Goal: Task Accomplishment & Management: Manage account settings

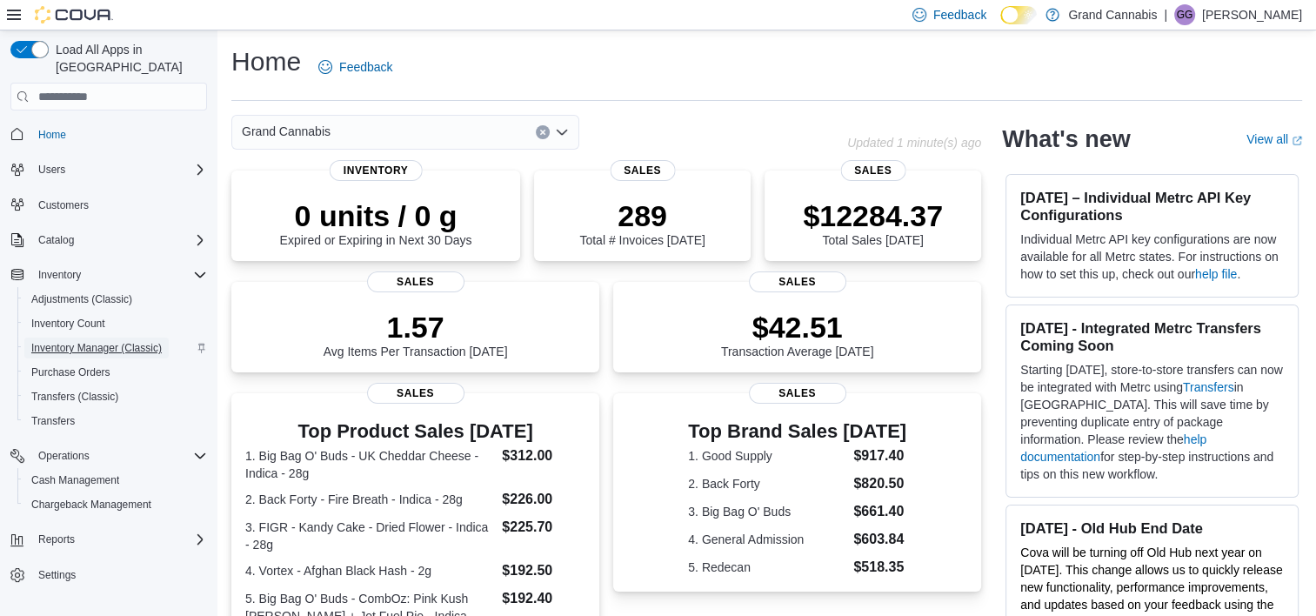
click at [97, 341] on span "Inventory Manager (Classic)" at bounding box center [96, 348] width 131 height 14
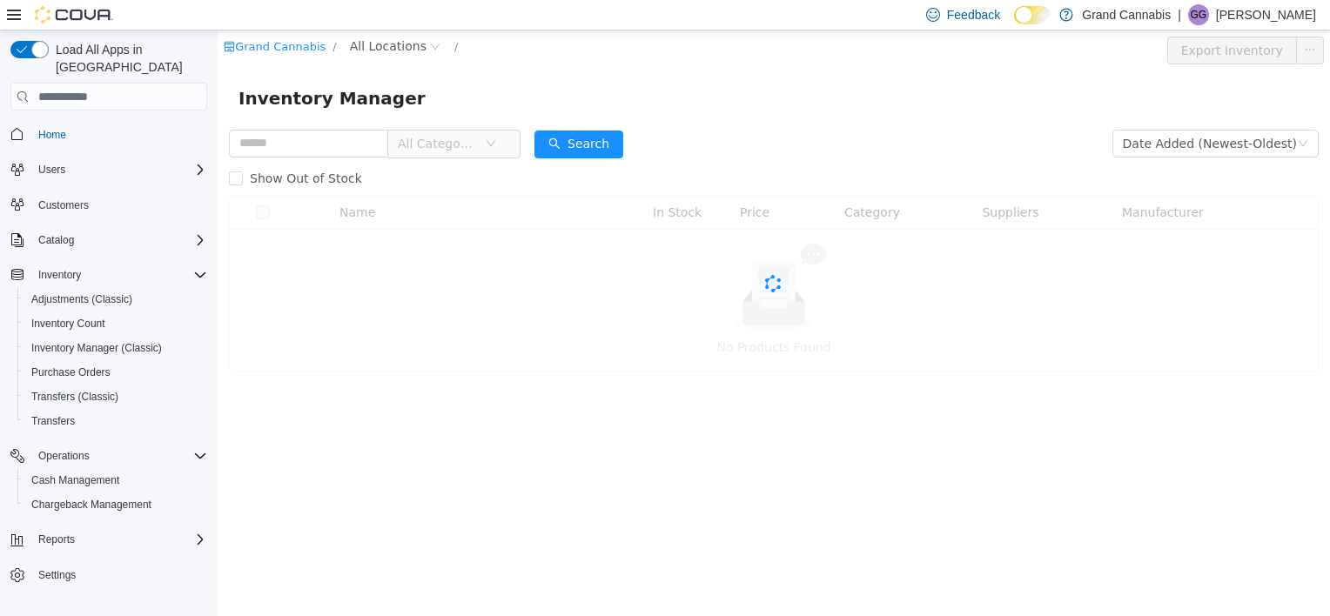
click at [10, 12] on icon at bounding box center [14, 15] width 14 height 14
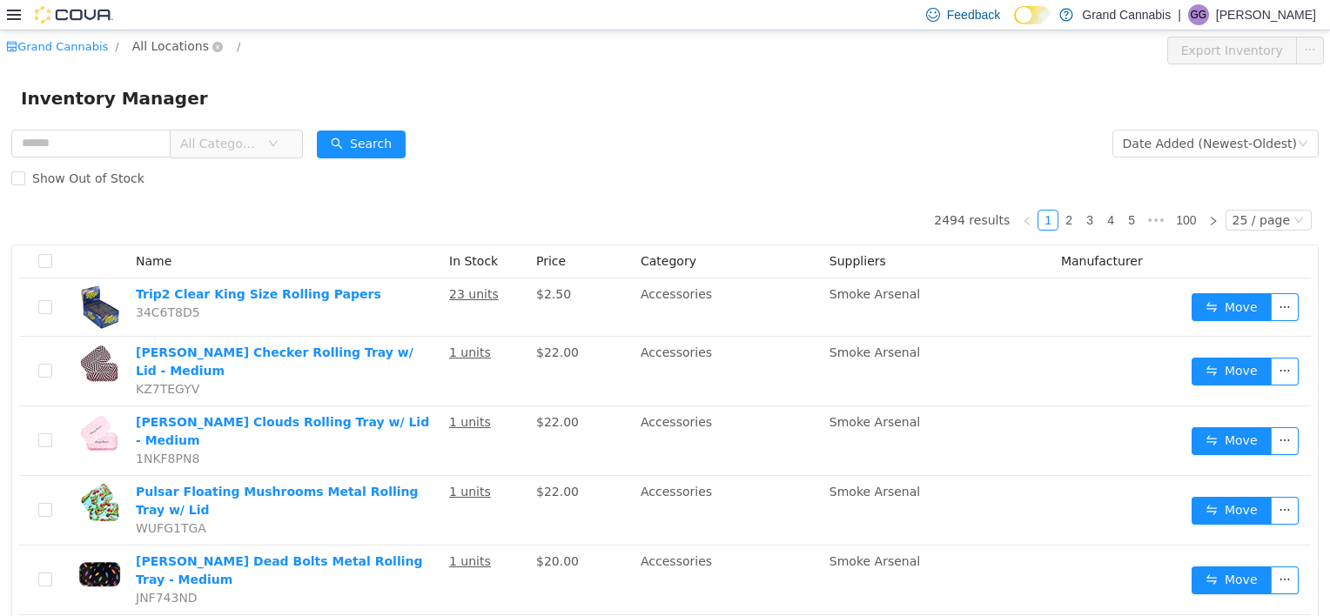
click at [158, 46] on span "All Locations" at bounding box center [170, 46] width 77 height 19
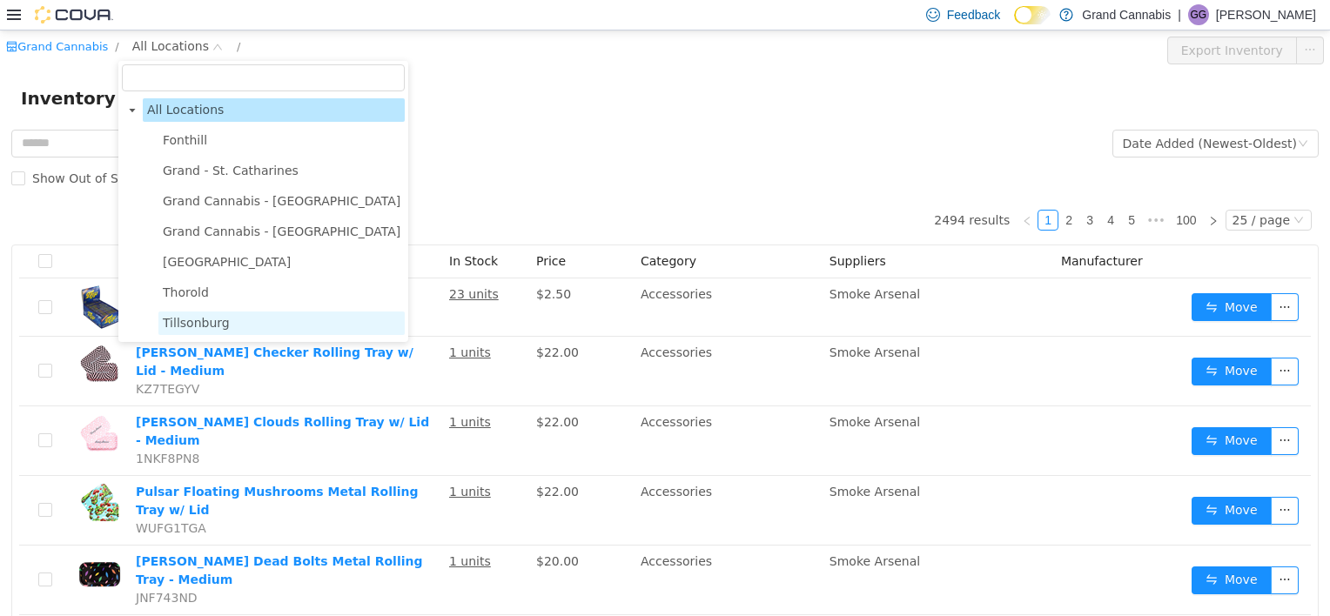
click at [197, 317] on span "Tillsonburg" at bounding box center [196, 323] width 67 height 14
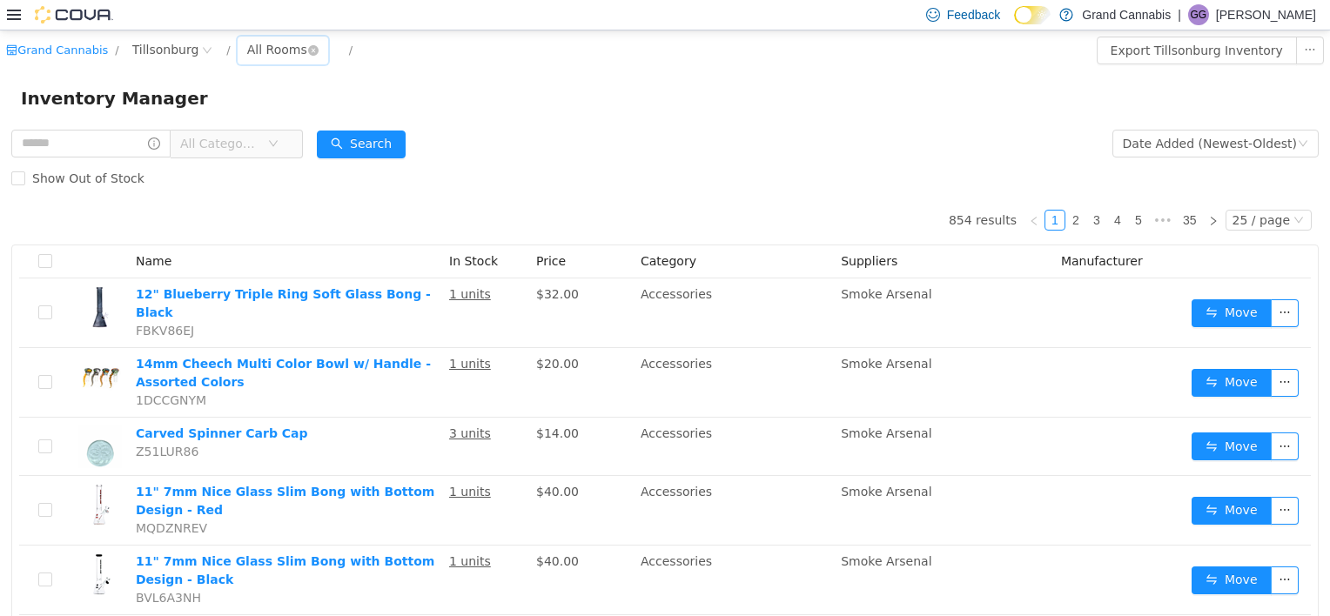
click at [264, 55] on div "All Rooms" at bounding box center [277, 50] width 60 height 26
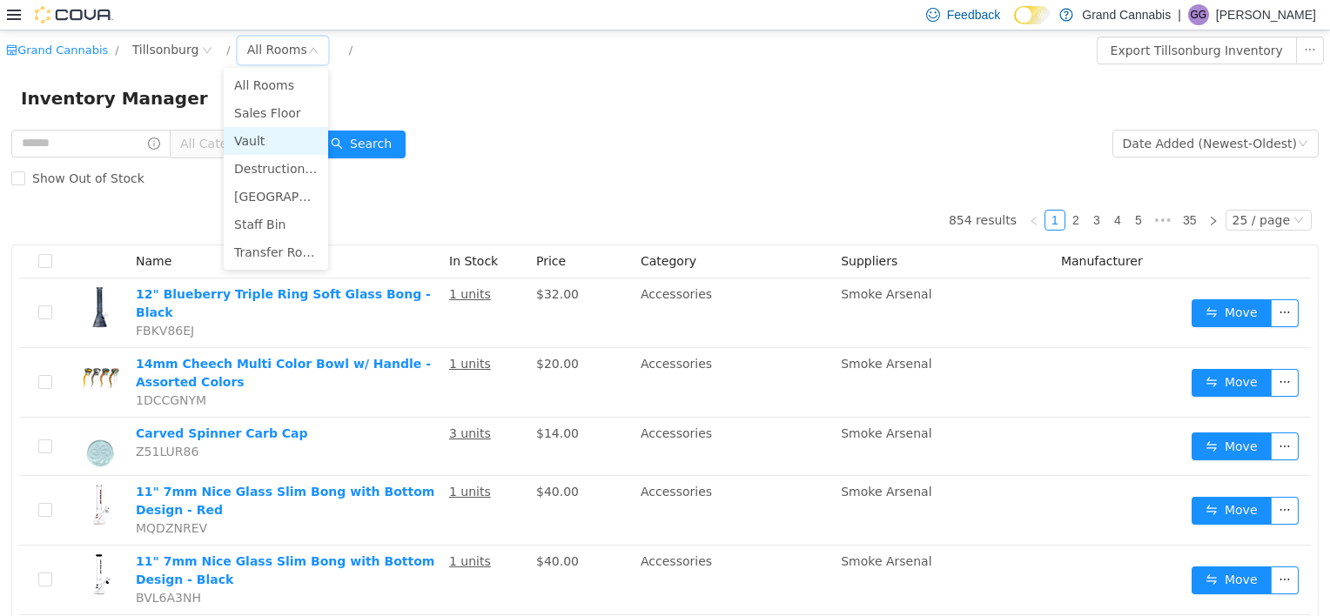
click at [250, 137] on li "Vault" at bounding box center [276, 141] width 104 height 28
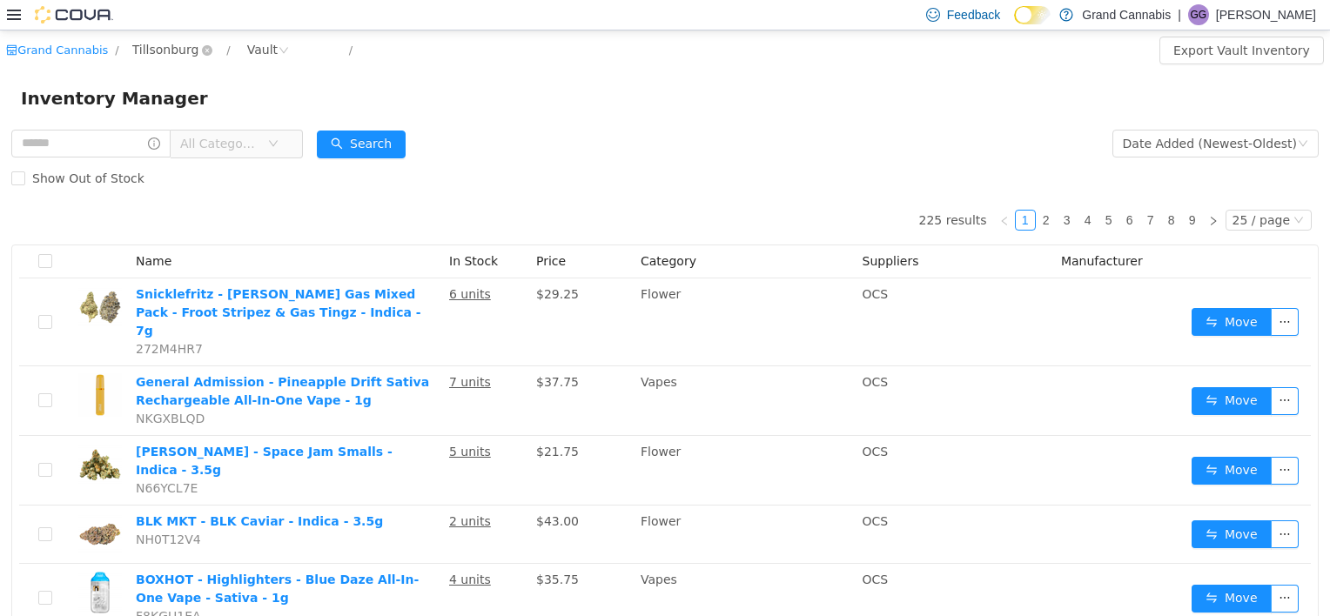
click at [185, 44] on span "Tillsonburg" at bounding box center [173, 50] width 94 height 21
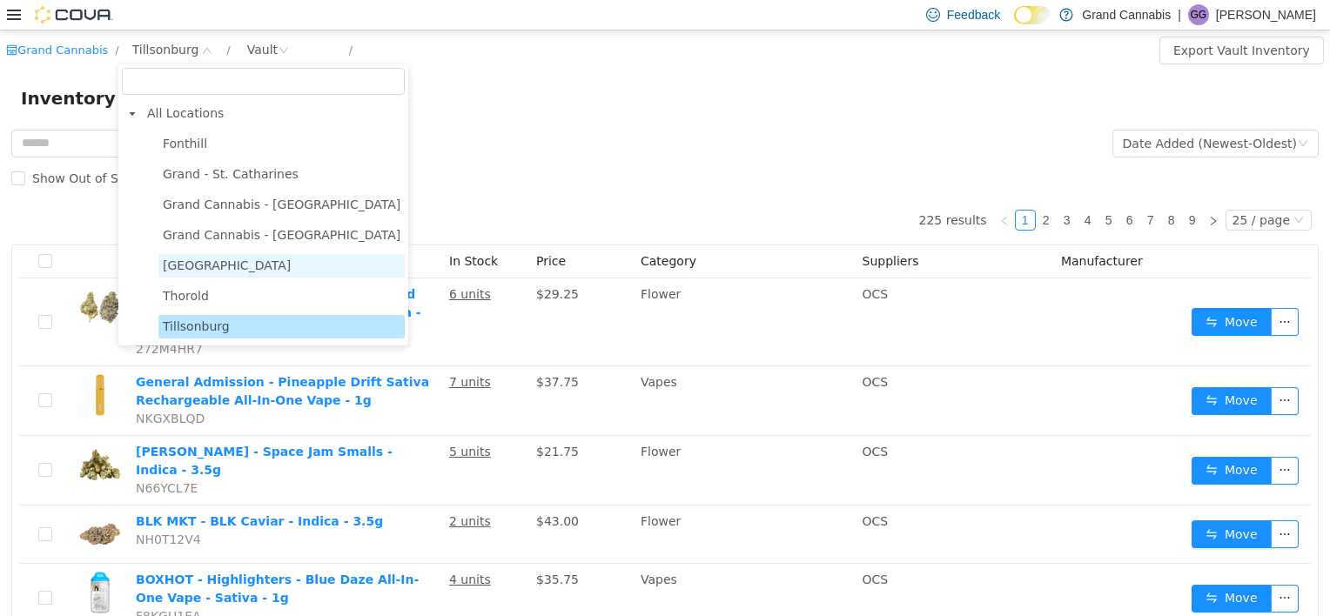
click at [192, 271] on span "[GEOGRAPHIC_DATA]" at bounding box center [227, 265] width 128 height 14
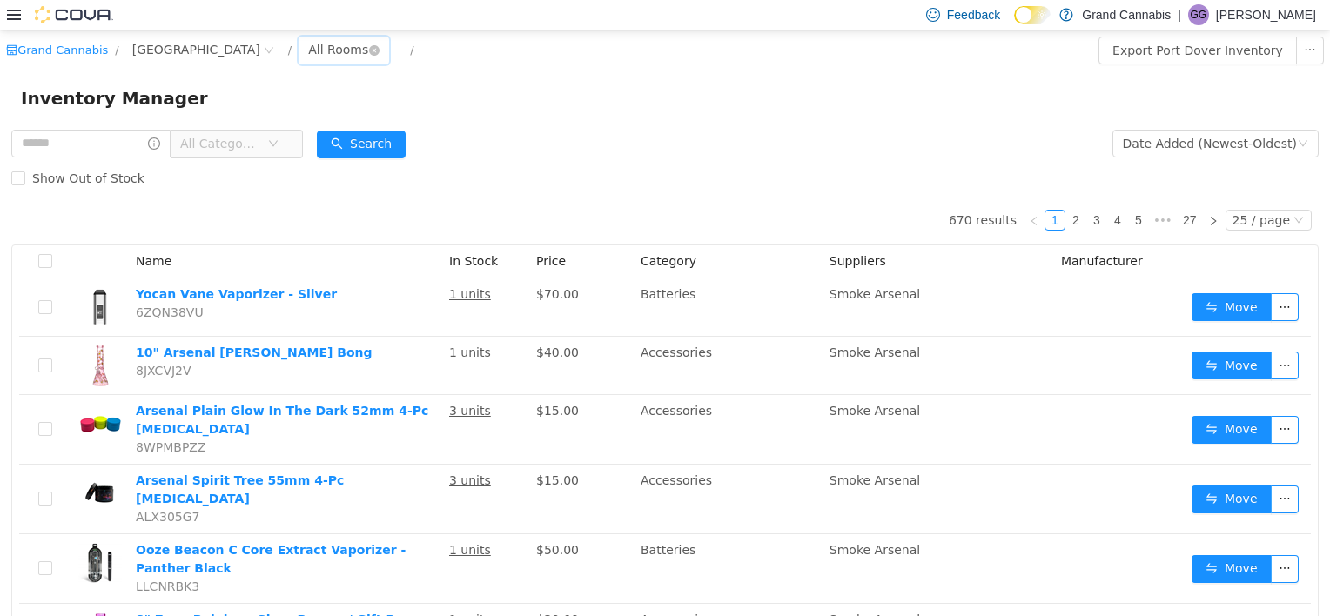
click at [308, 46] on div "All Rooms" at bounding box center [338, 50] width 60 height 26
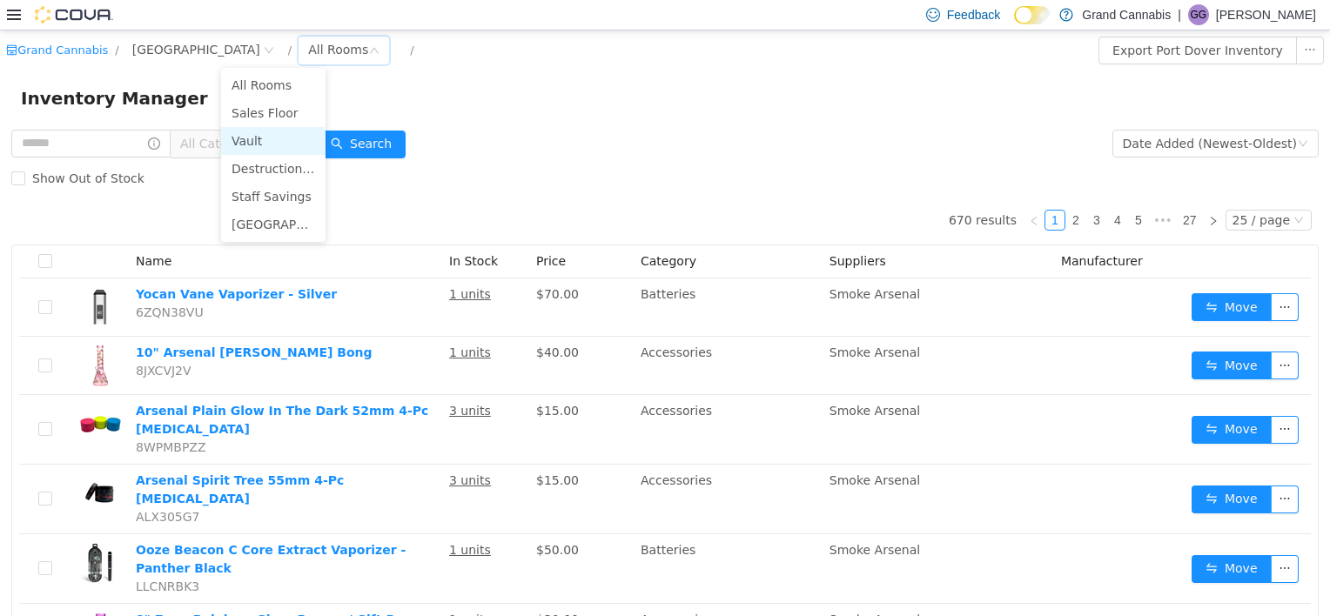
drag, startPoint x: 265, startPoint y: 136, endPoint x: 298, endPoint y: 130, distance: 32.8
click at [266, 136] on li "Vault" at bounding box center [273, 141] width 104 height 28
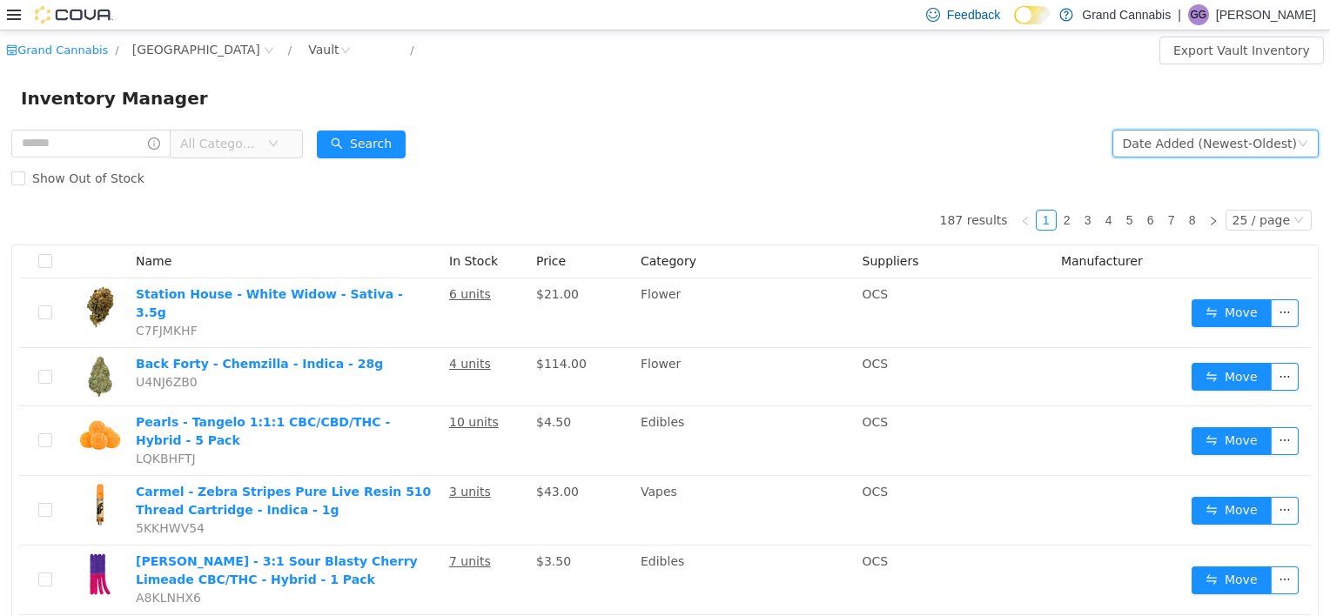
click at [1187, 153] on div "Date Added (Newest-Oldest)" at bounding box center [1209, 144] width 174 height 26
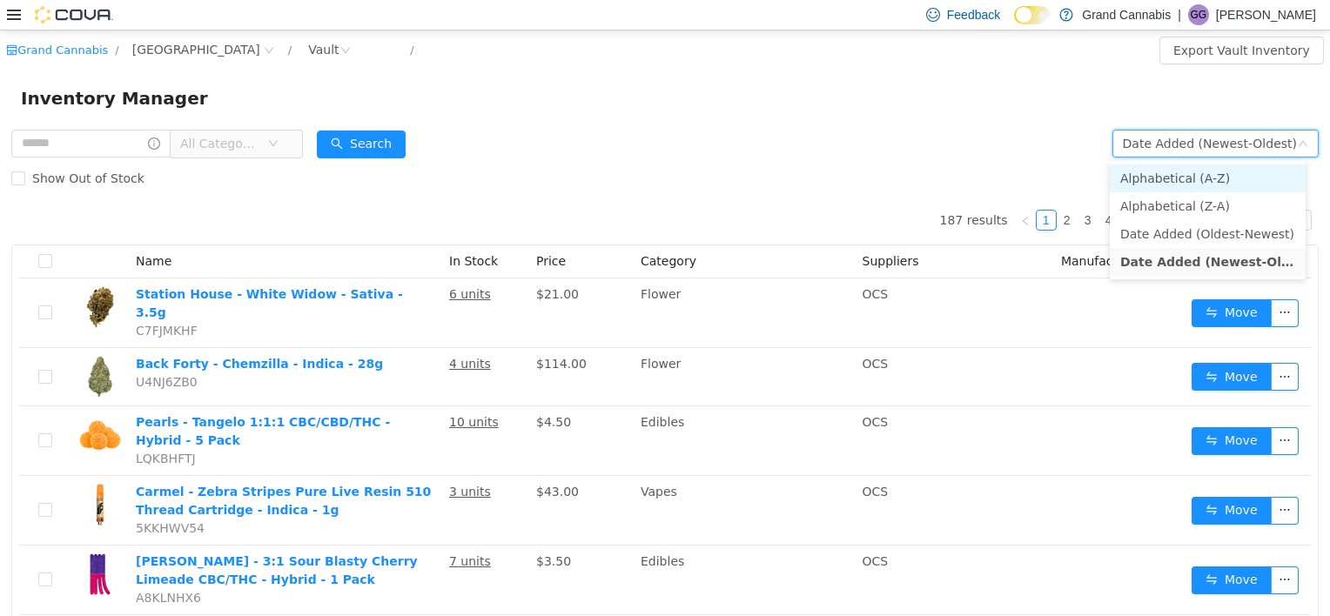
click at [1176, 175] on li "Alphabetical (A-Z)" at bounding box center [1207, 178] width 196 height 28
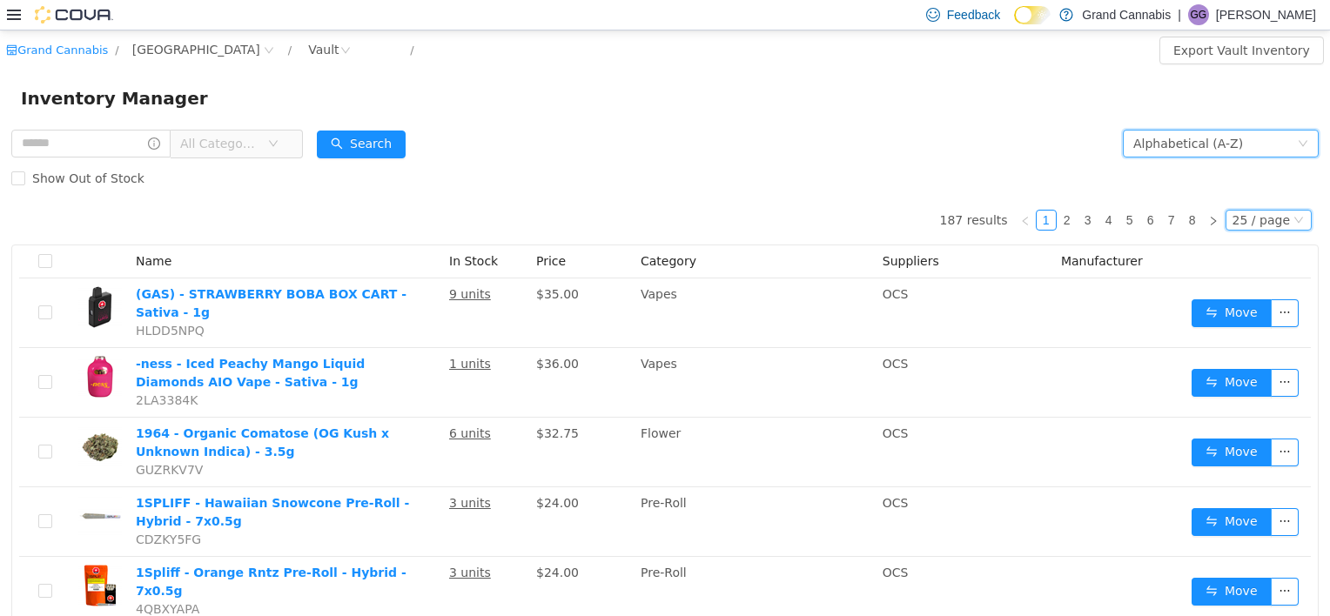
click at [1267, 222] on div "25 / page" at bounding box center [1260, 220] width 57 height 19
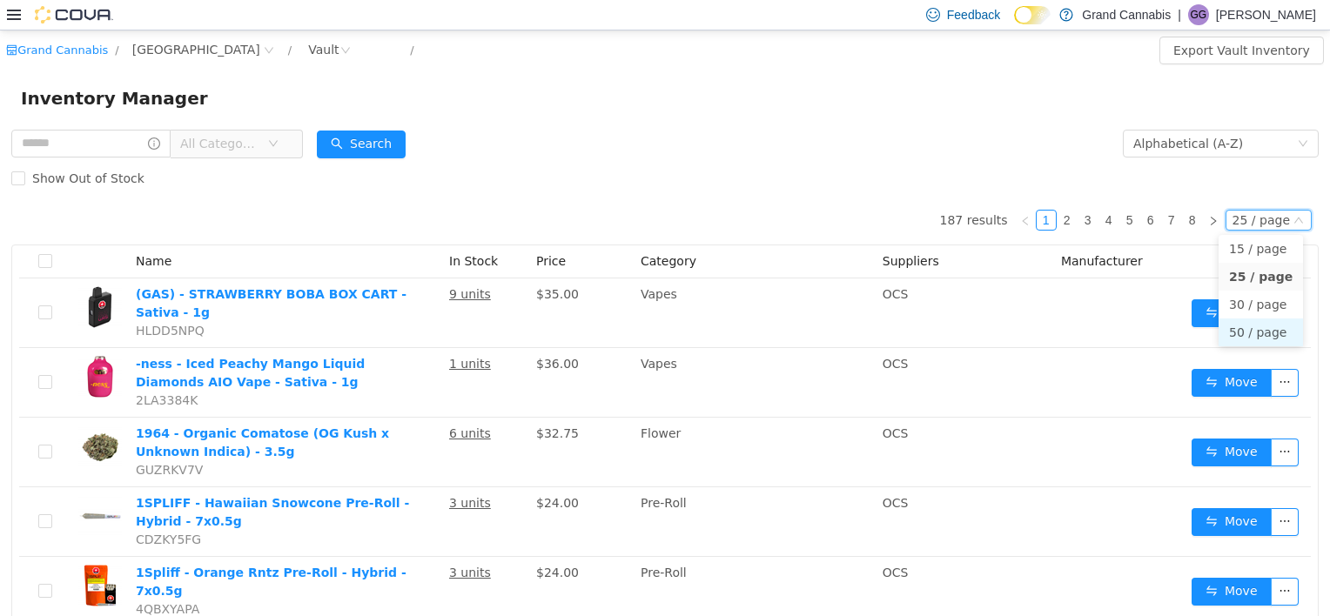
click at [1250, 329] on li "50 / page" at bounding box center [1260, 332] width 84 height 28
click at [245, 139] on span "All Categories" at bounding box center [219, 143] width 79 height 17
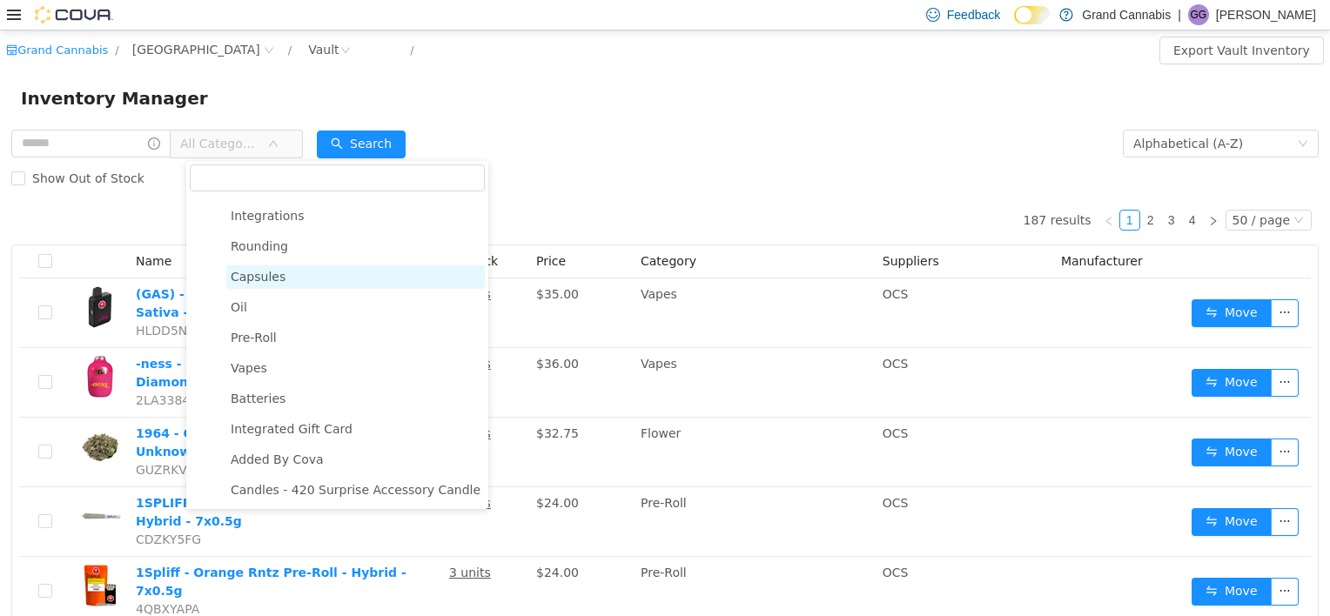
scroll to position [275, 0]
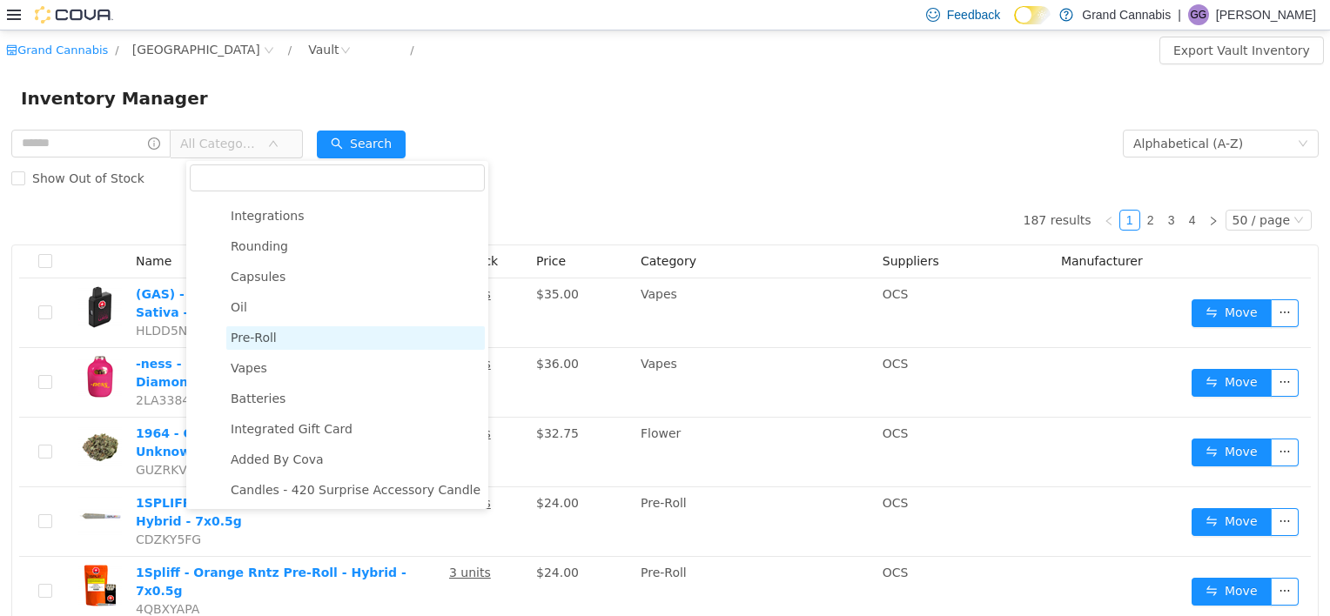
click at [280, 328] on span "Pre-Roll" at bounding box center [355, 337] width 258 height 23
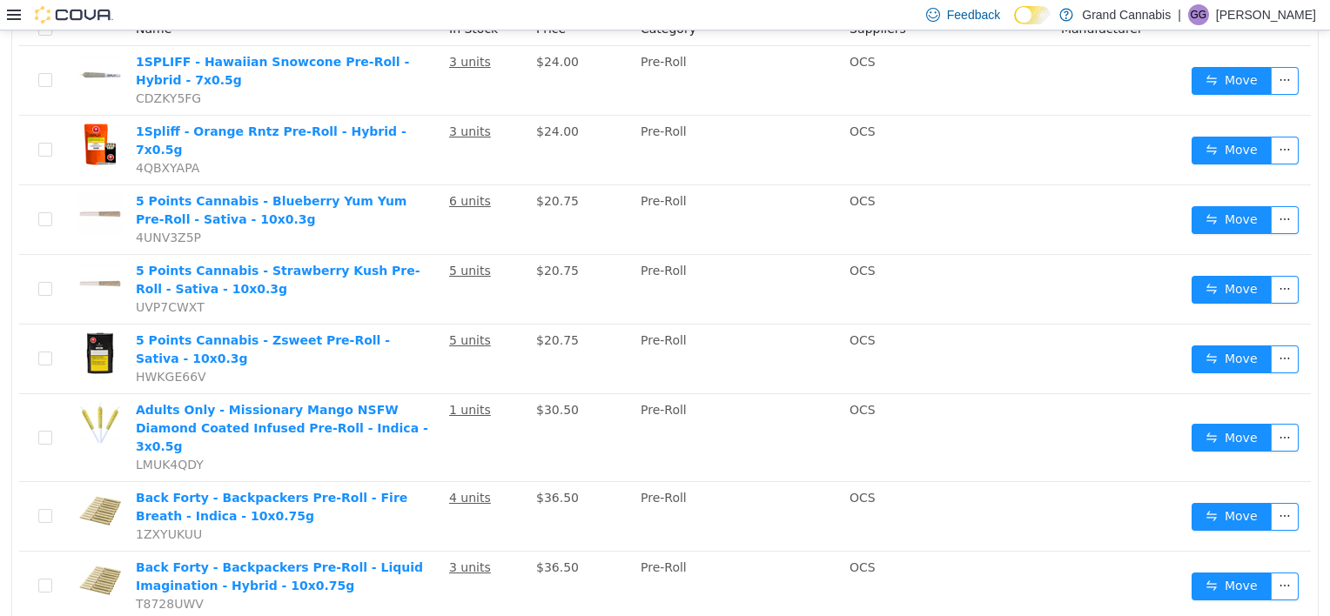
scroll to position [281, 0]
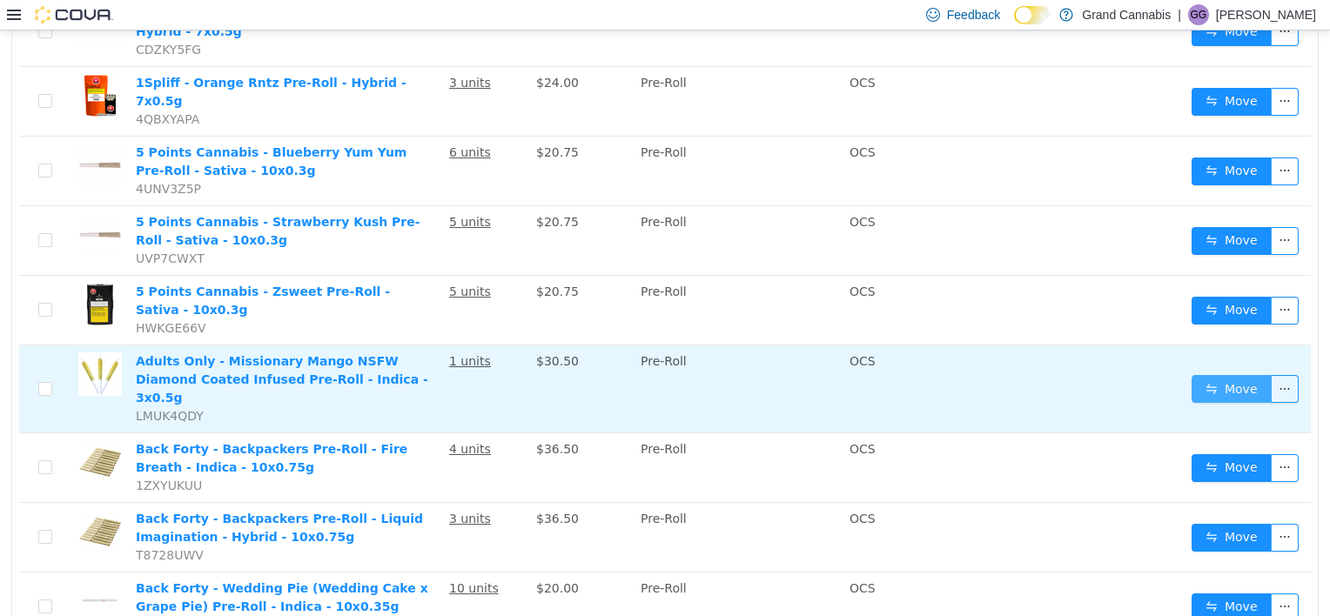
click at [1202, 375] on button "Move" at bounding box center [1231, 389] width 80 height 28
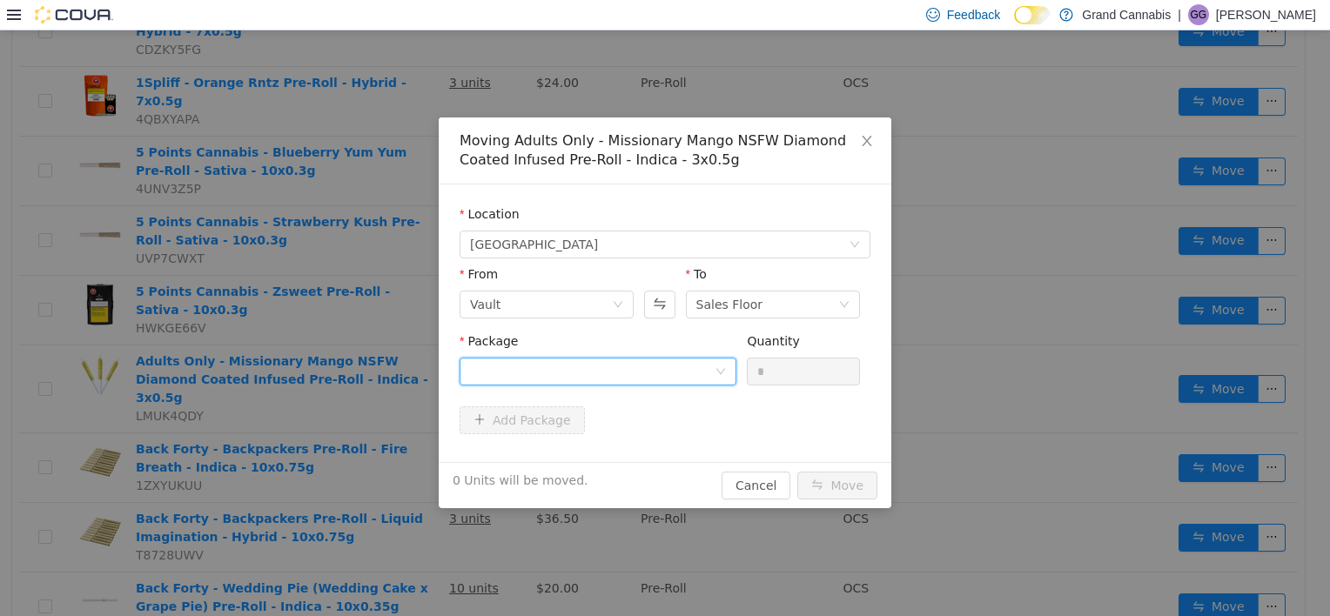
click at [641, 379] on div at bounding box center [592, 371] width 245 height 26
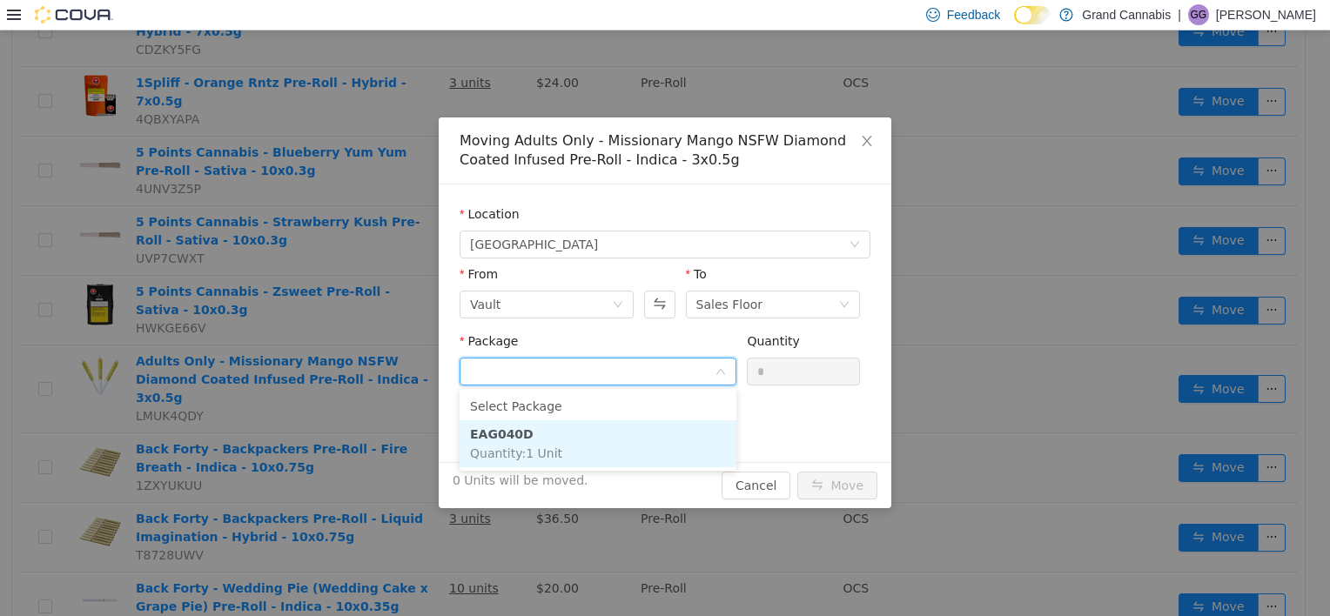
click at [627, 430] on li "EAG040D Quantity : 1 Unit" at bounding box center [597, 443] width 277 height 47
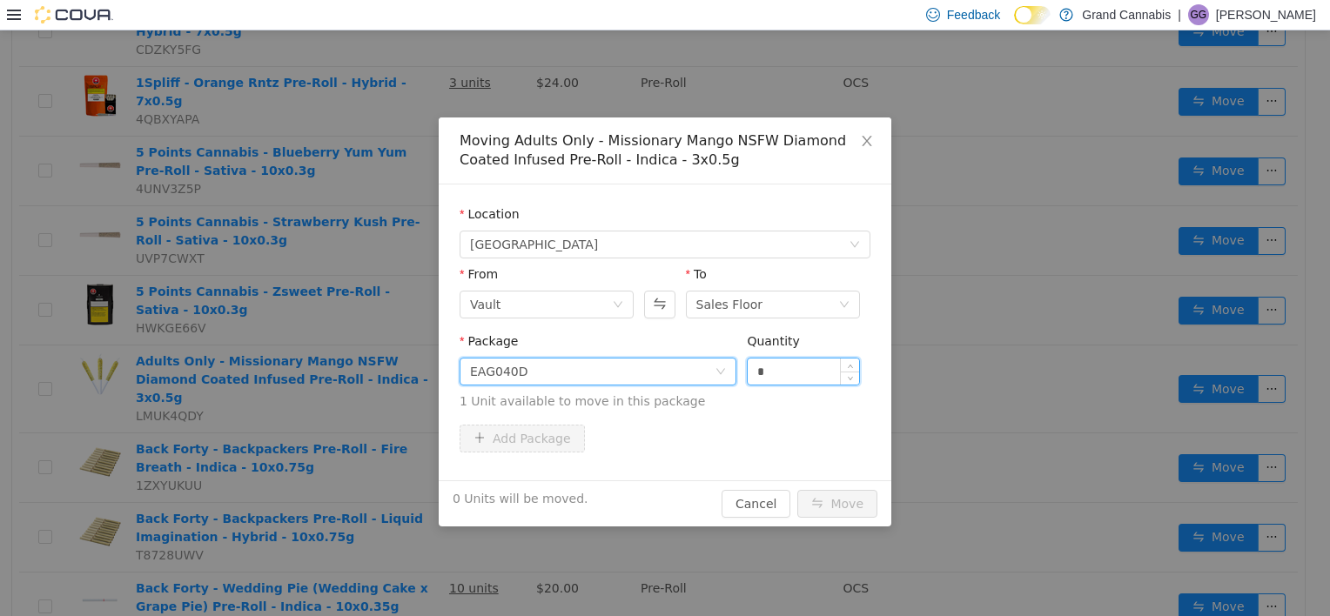
click at [799, 365] on input "*" at bounding box center [802, 371] width 111 height 26
click at [799, 364] on input "*" at bounding box center [802, 371] width 111 height 26
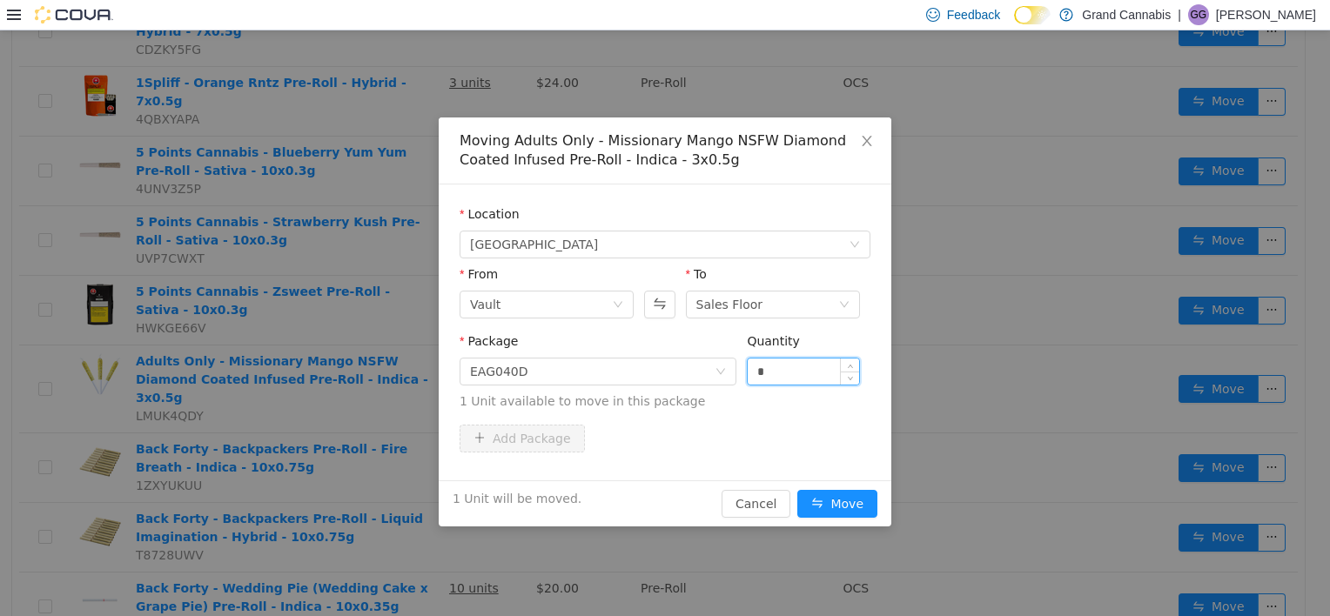
type input "*"
click at [797, 490] on button "Move" at bounding box center [837, 504] width 80 height 28
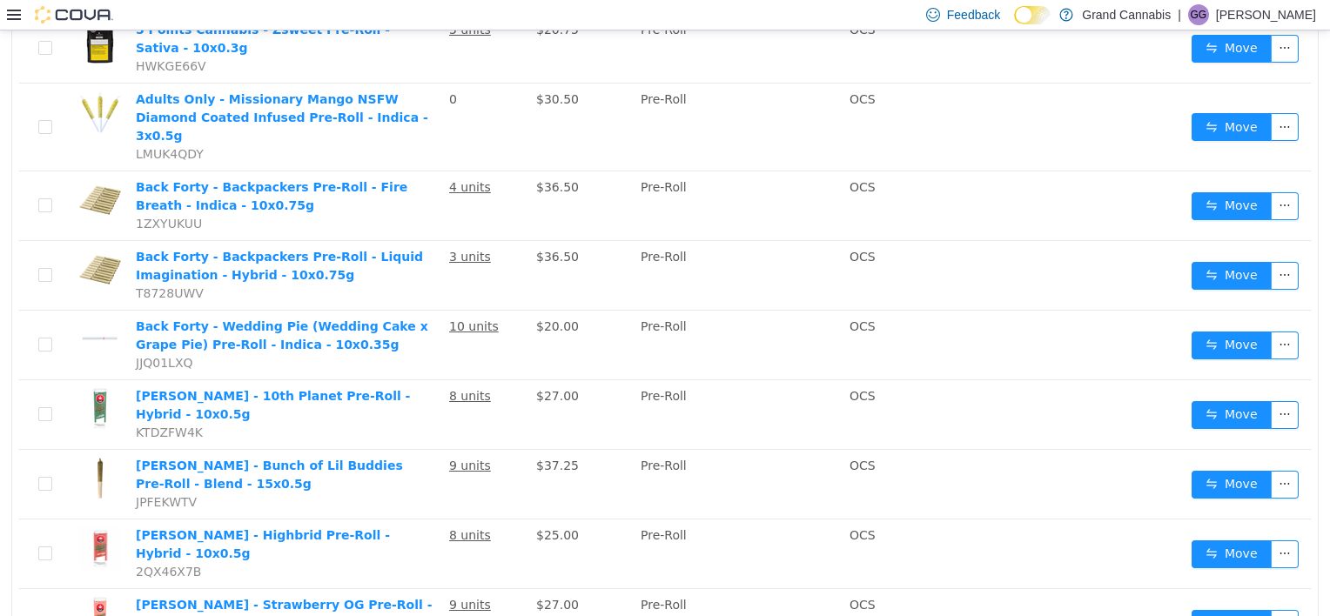
scroll to position [548, 0]
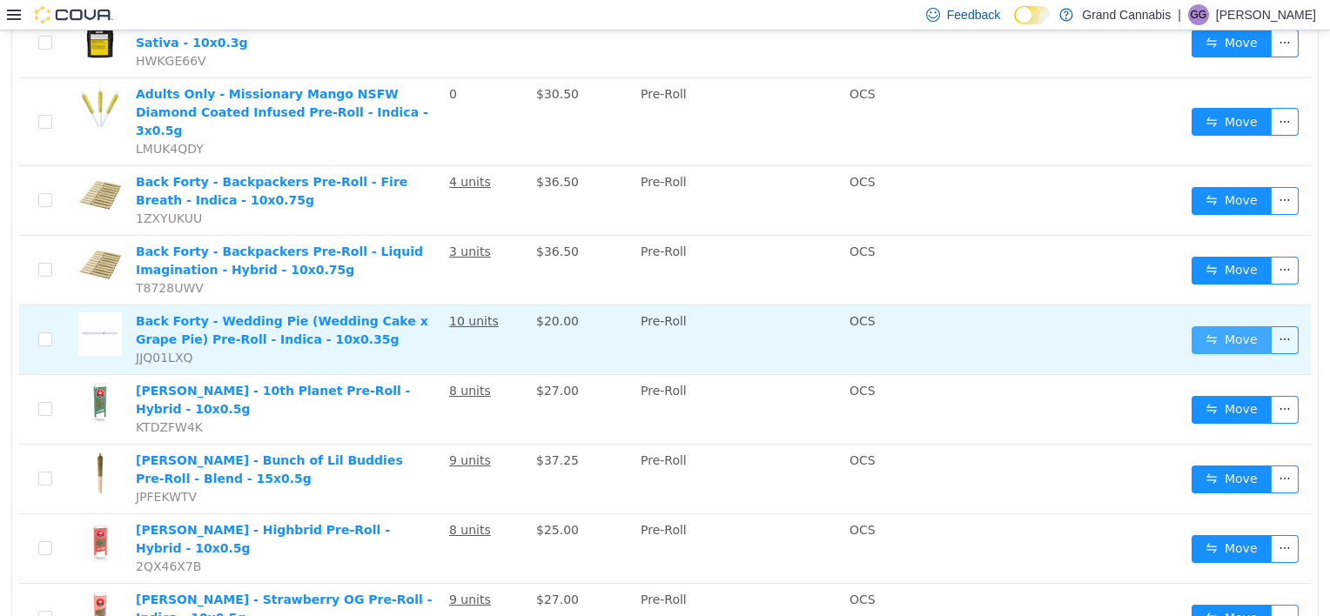
click at [1194, 326] on button "Move" at bounding box center [1231, 340] width 80 height 28
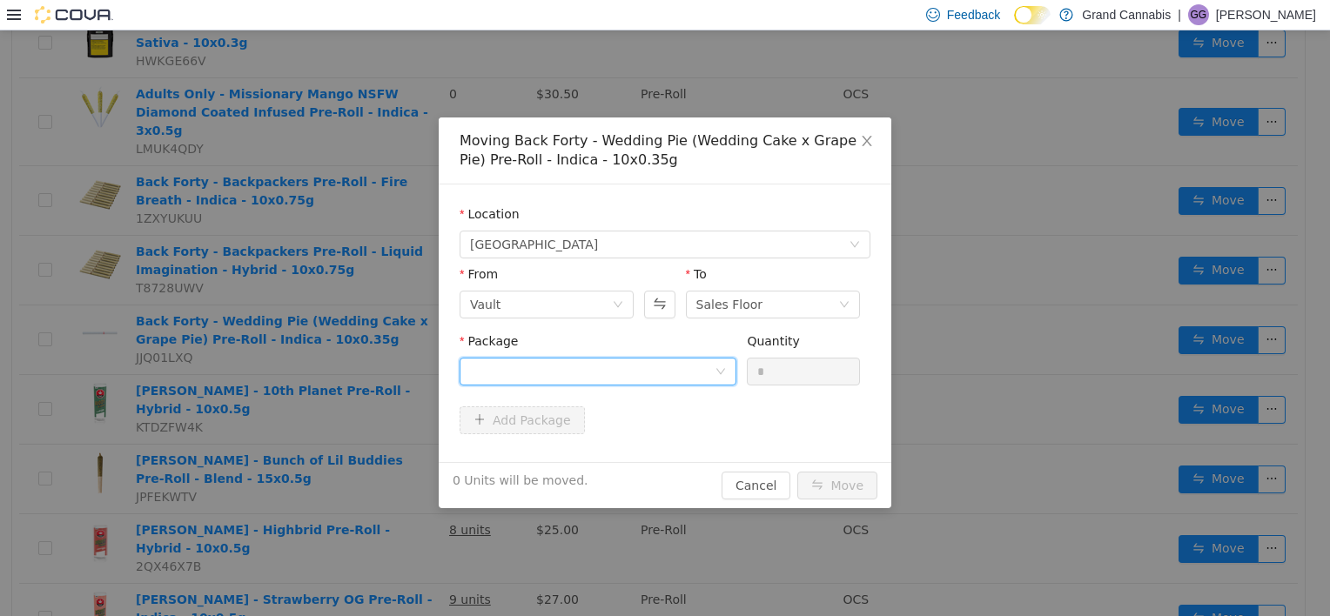
click at [561, 374] on div at bounding box center [592, 371] width 245 height 26
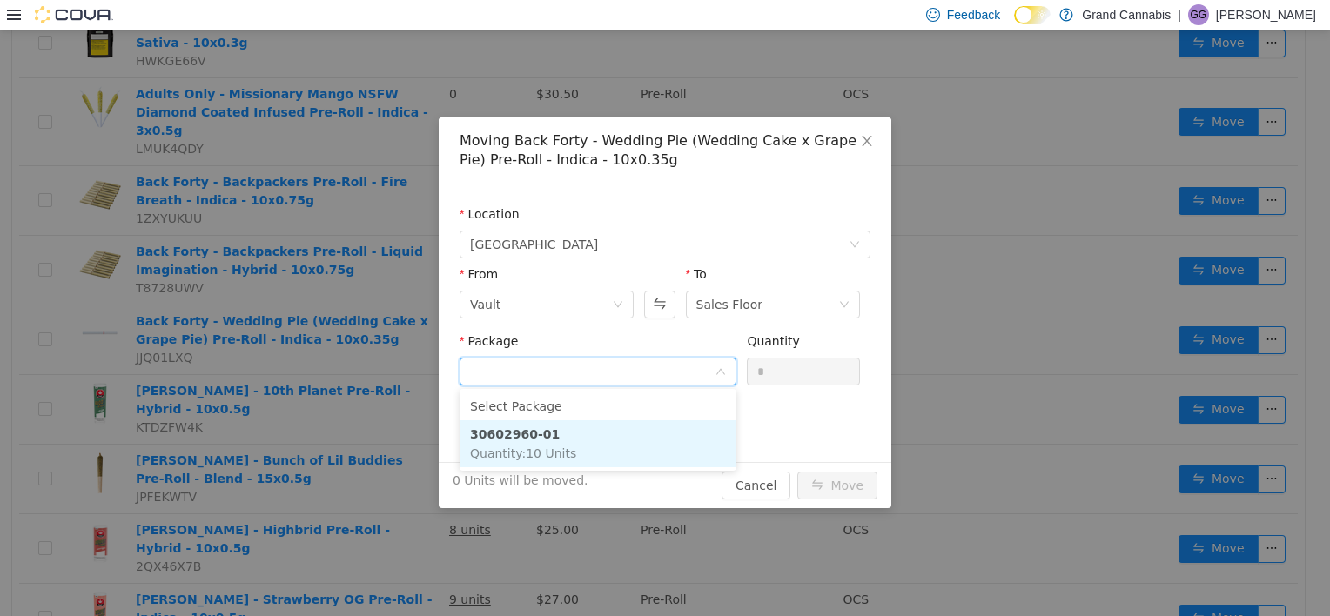
click at [559, 423] on li "30602960-01 Quantity : 10 Units" at bounding box center [597, 443] width 277 height 47
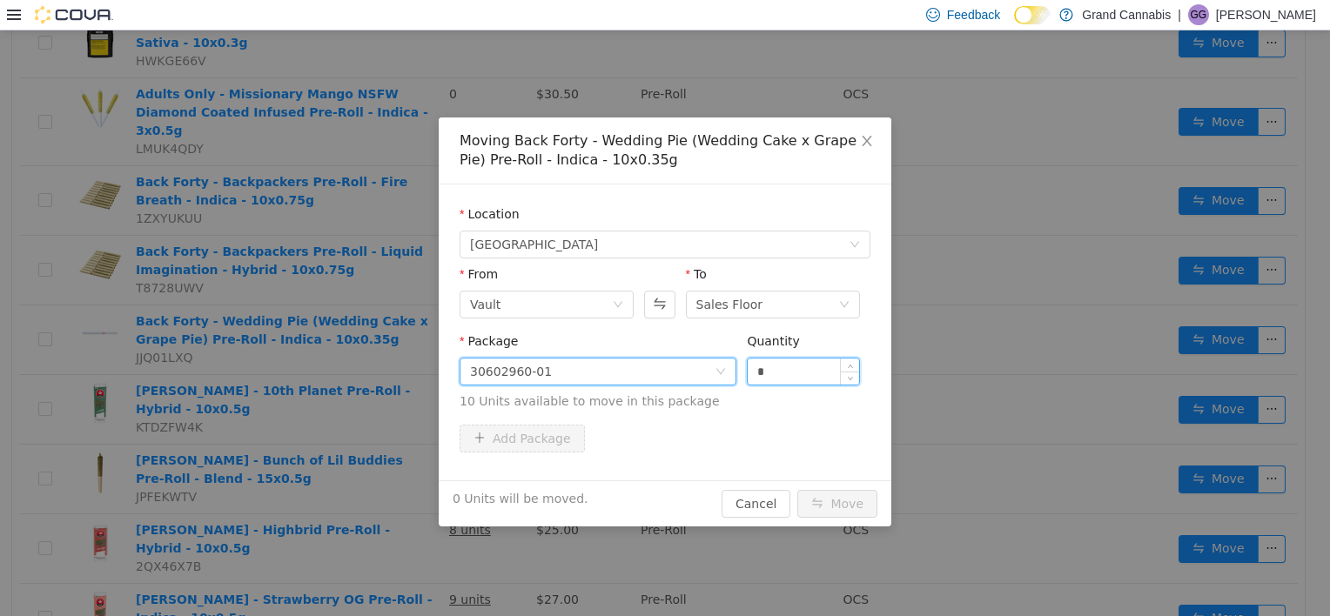
click at [760, 375] on input "*" at bounding box center [802, 371] width 111 height 26
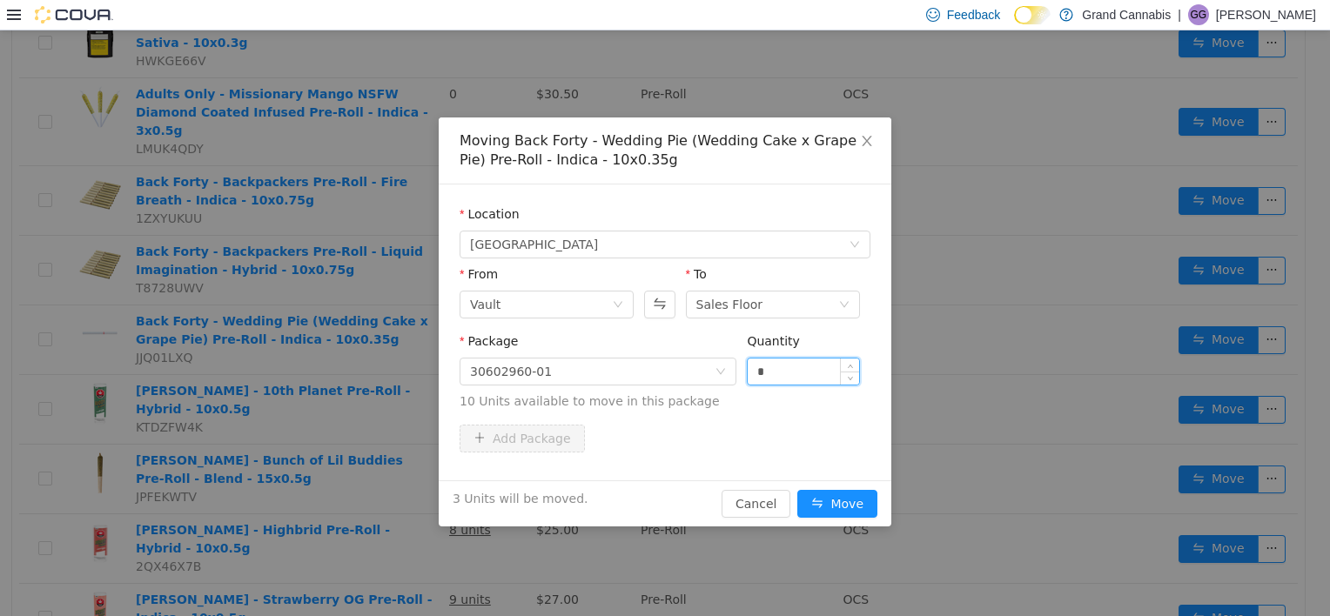
type input "*"
click at [797, 490] on button "Move" at bounding box center [837, 504] width 80 height 28
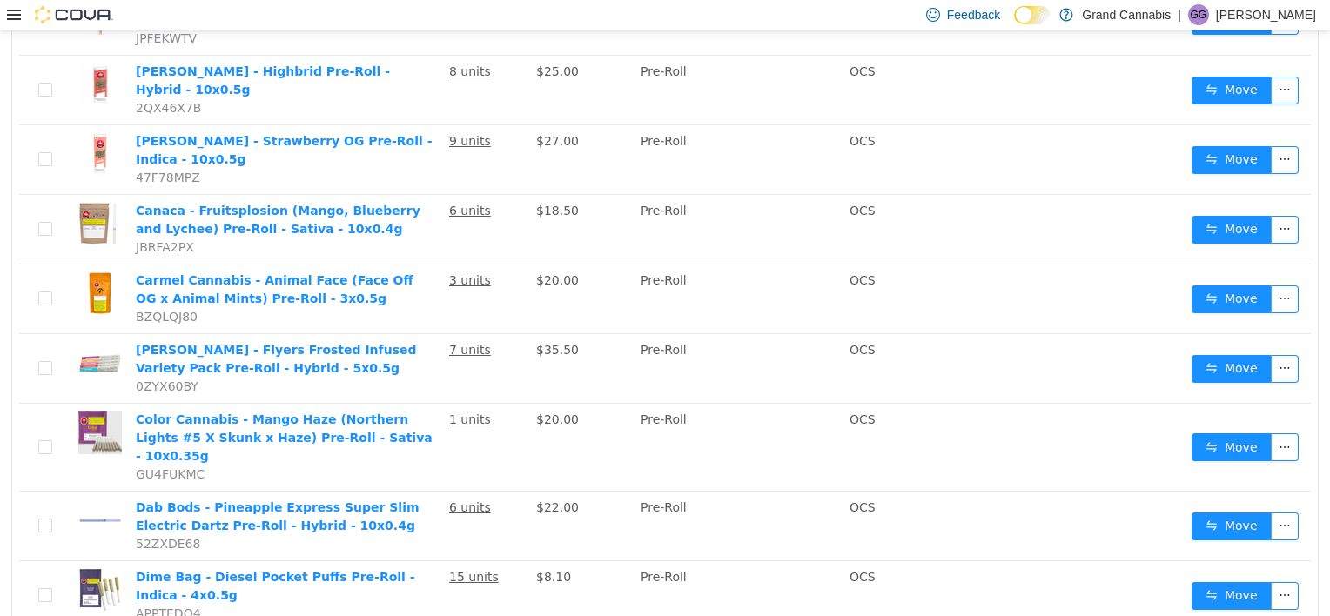
scroll to position [961, 0]
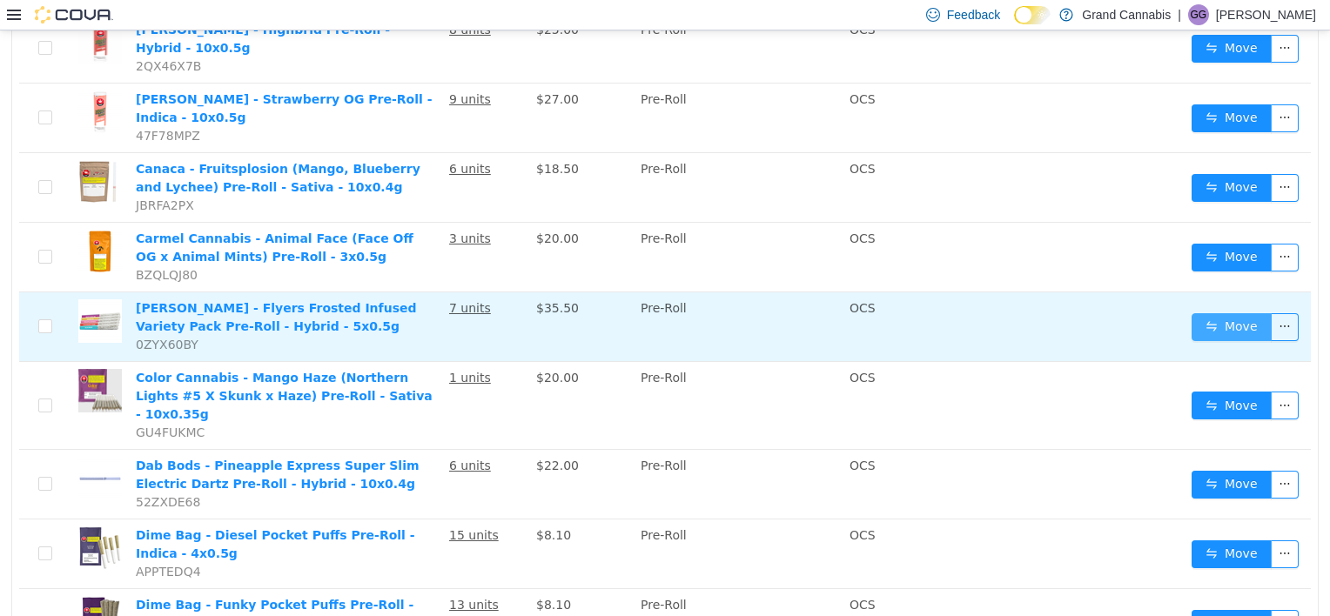
click at [1210, 313] on button "Move" at bounding box center [1231, 327] width 80 height 28
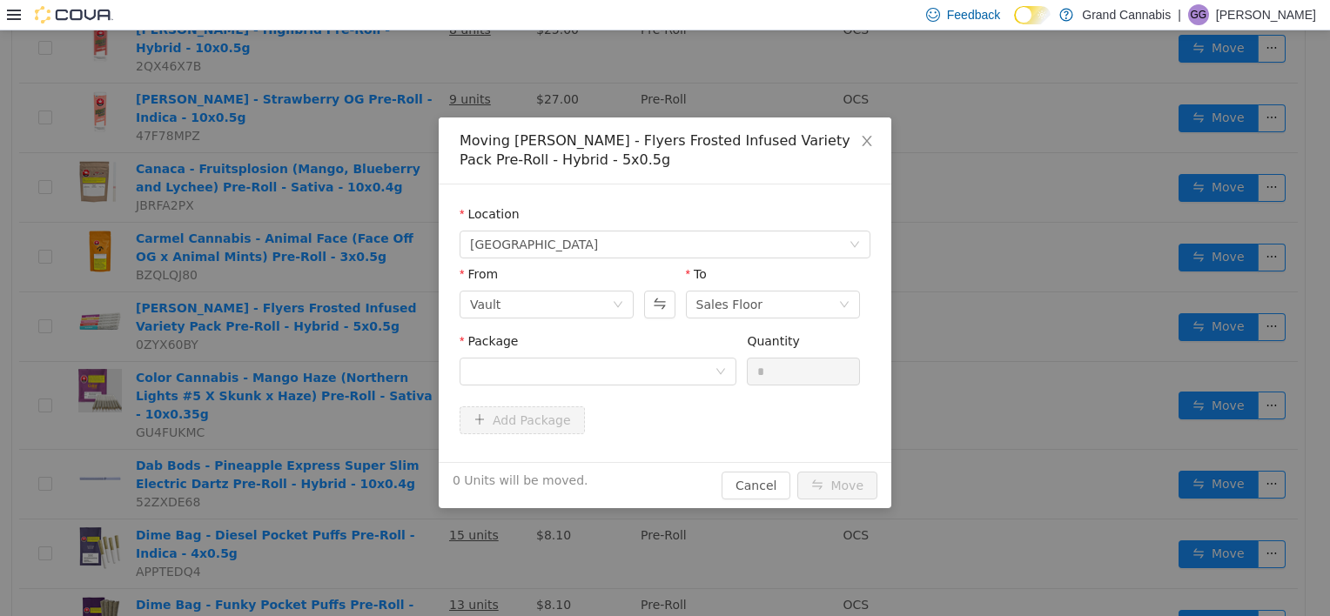
click at [703, 352] on div "Package" at bounding box center [597, 344] width 277 height 25
click at [695, 371] on div at bounding box center [592, 371] width 245 height 26
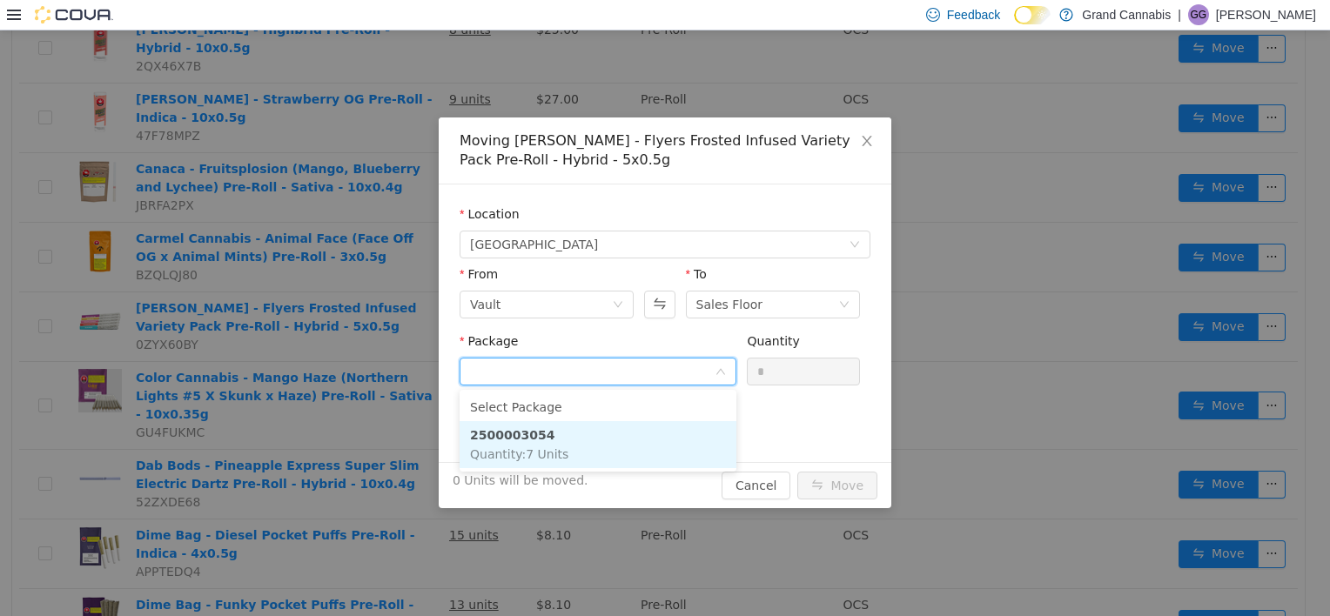
click at [682, 436] on li "2500003054 Quantity : 7 Units" at bounding box center [597, 444] width 277 height 47
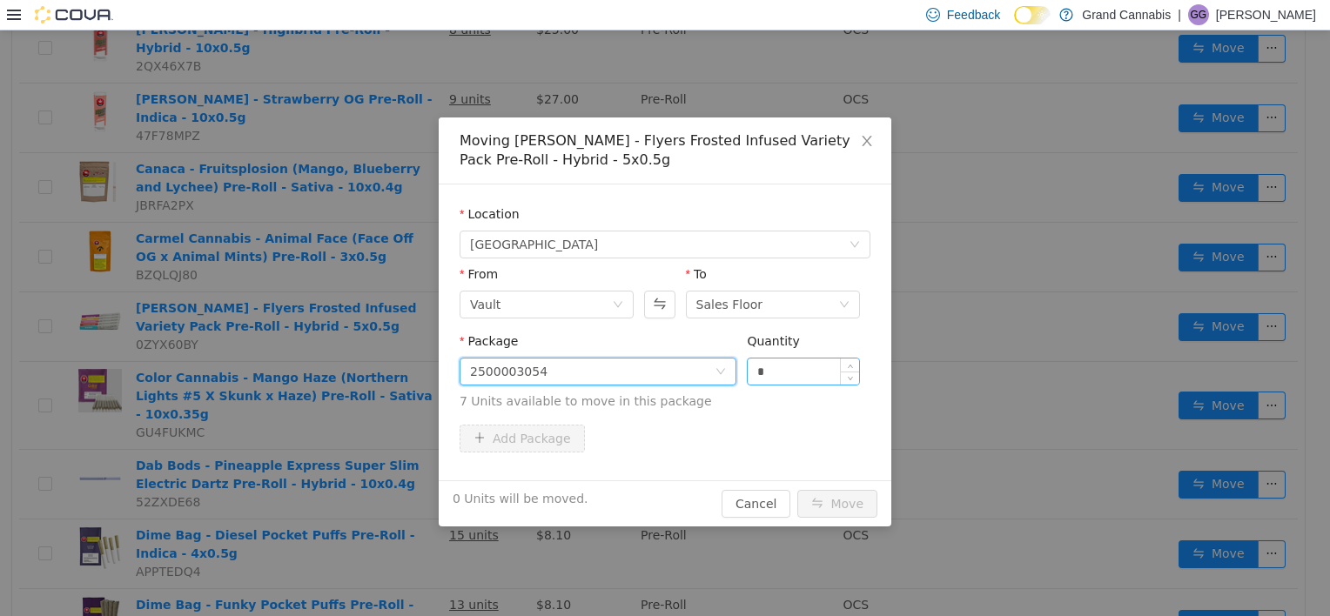
click at [774, 374] on input "*" at bounding box center [802, 371] width 111 height 26
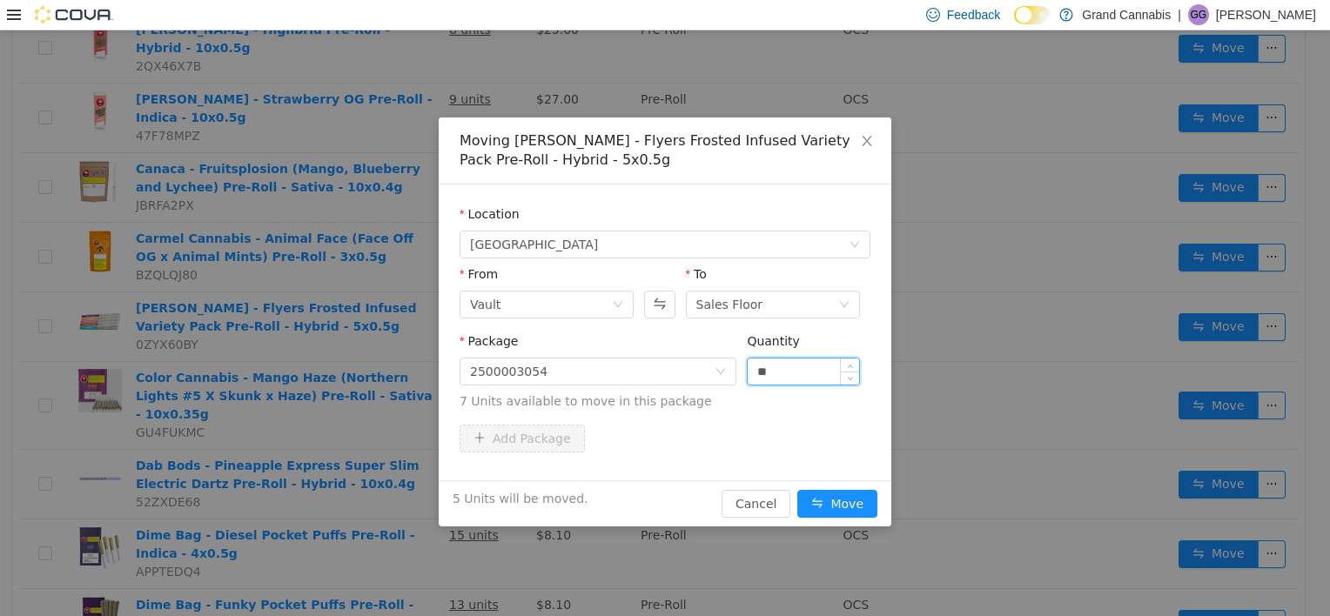
type input "**"
click at [797, 490] on button "Move" at bounding box center [837, 504] width 80 height 28
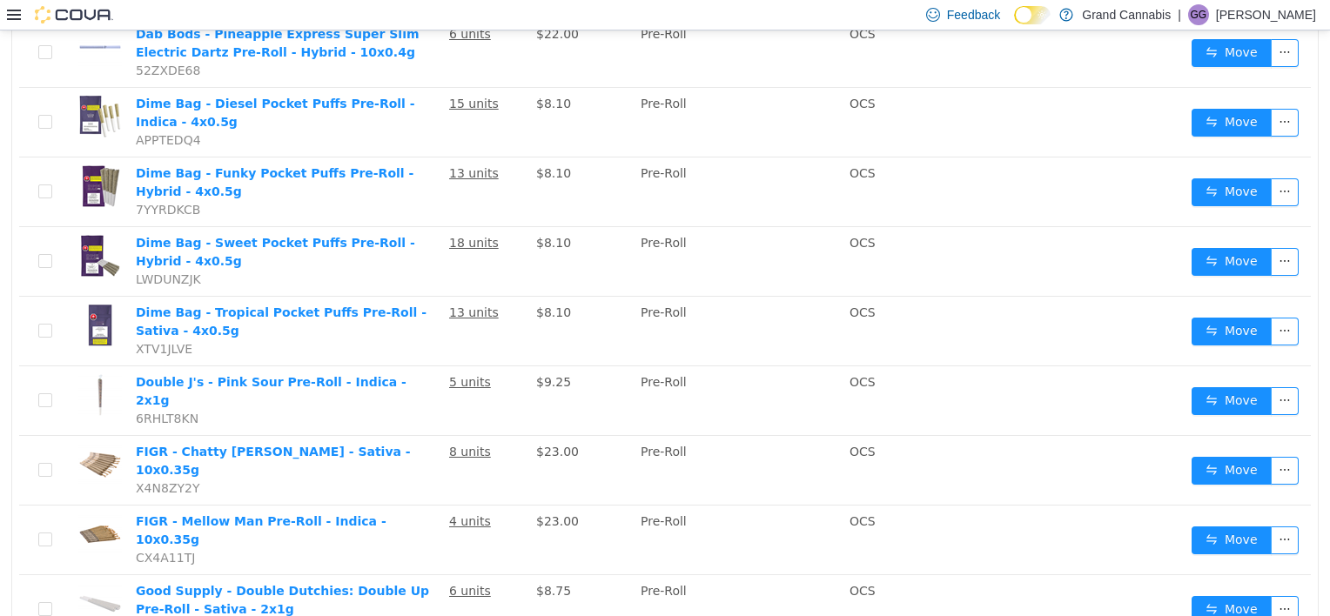
scroll to position [1398, 0]
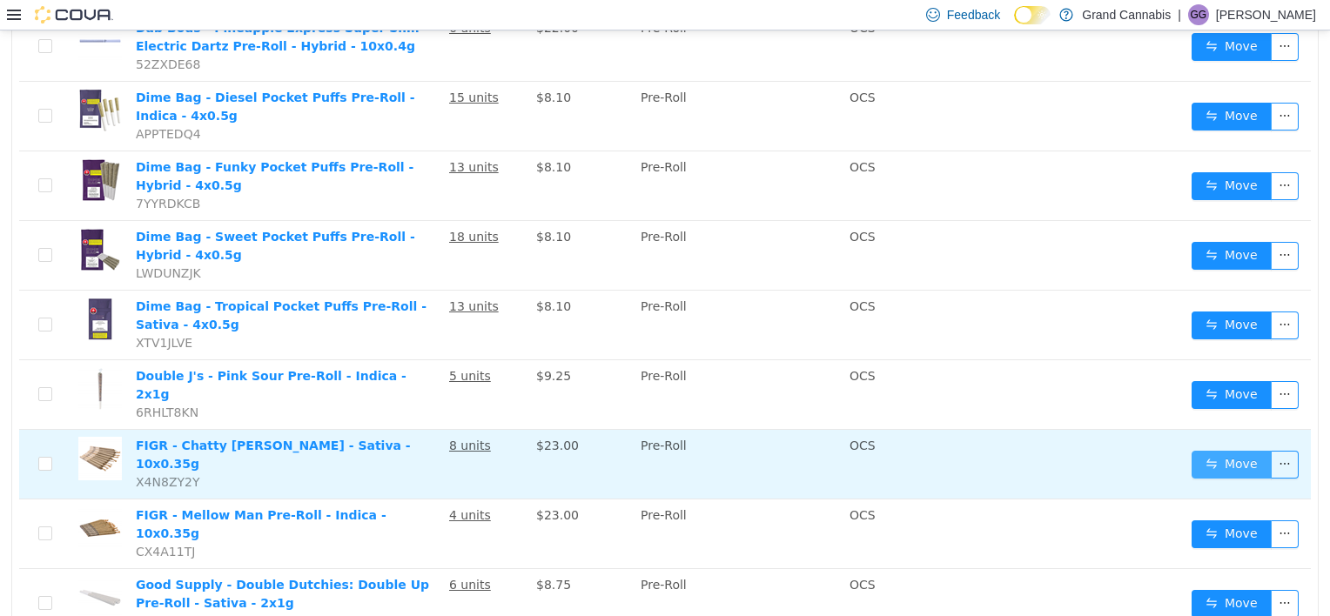
click at [1201, 451] on button "Move" at bounding box center [1231, 465] width 80 height 28
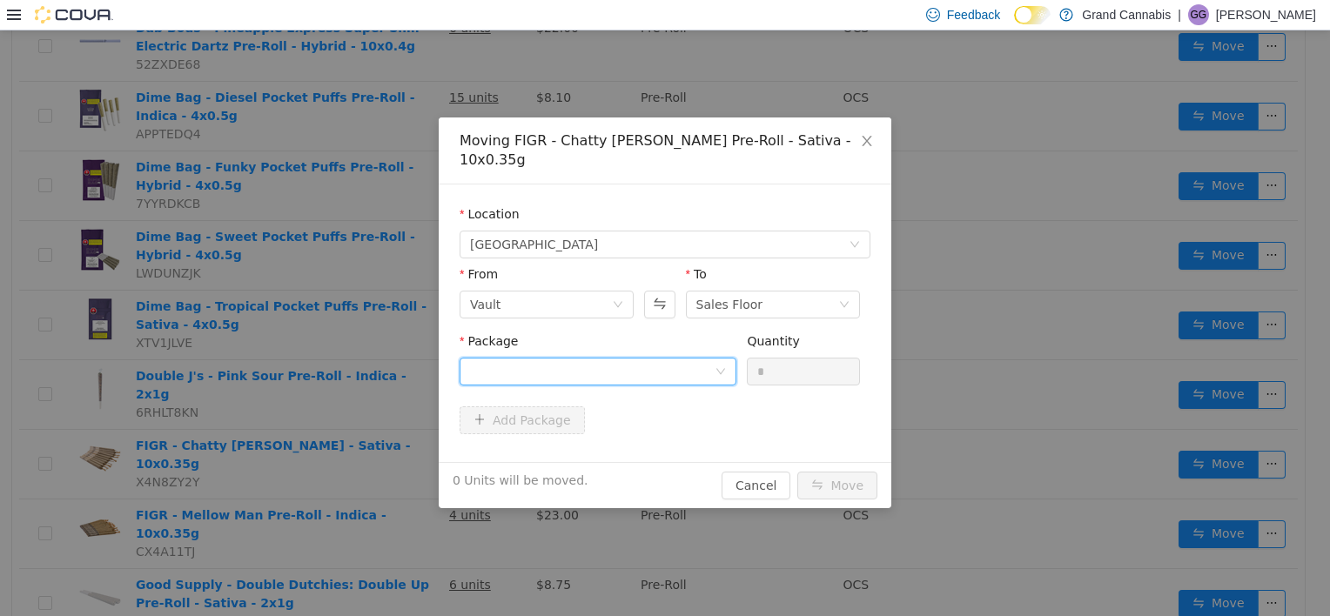
click at [668, 358] on div at bounding box center [592, 371] width 245 height 26
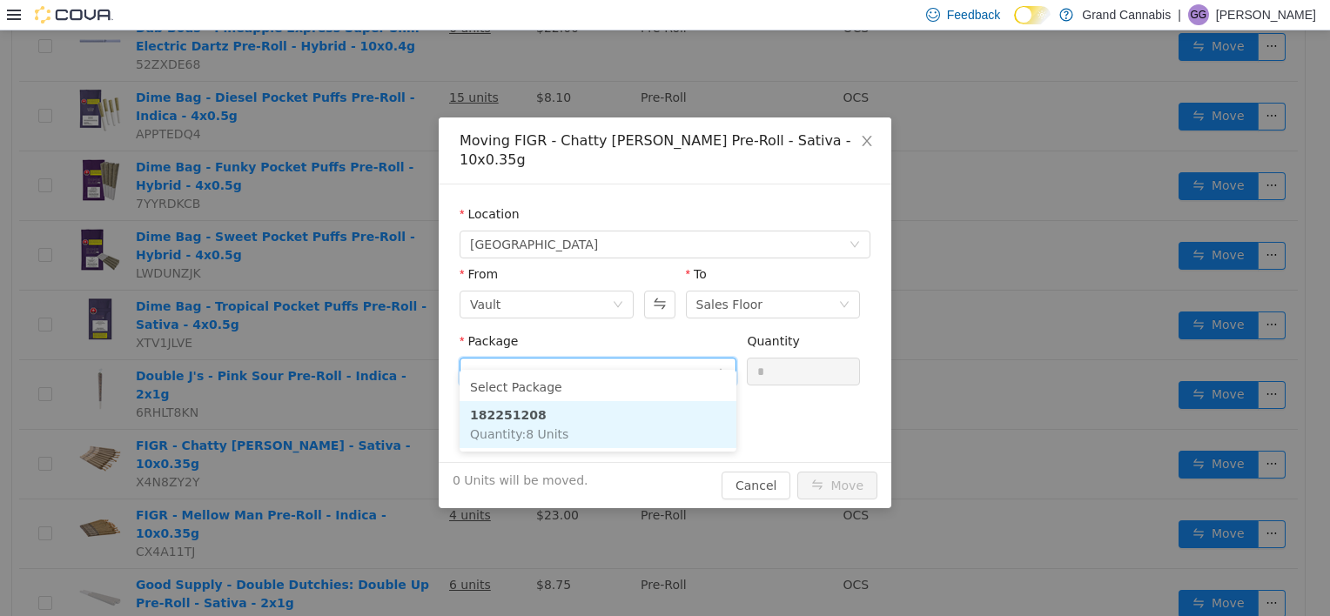
click at [640, 412] on li "182251208 Quantity : 8 Units" at bounding box center [597, 424] width 277 height 47
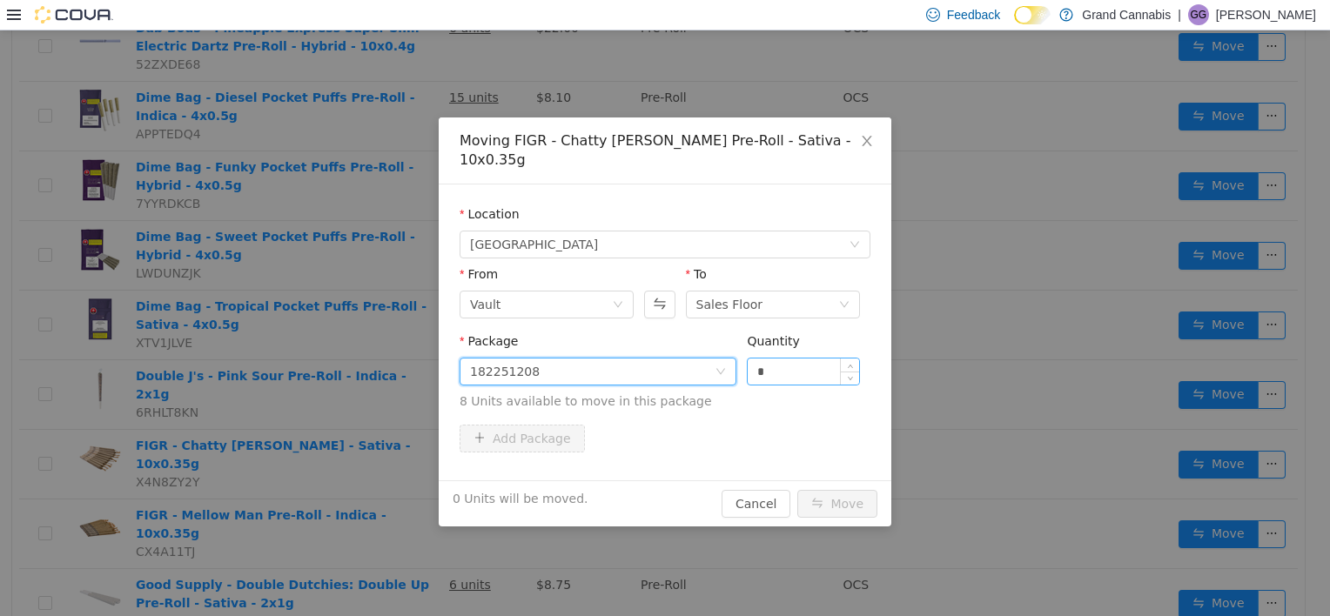
click at [769, 358] on input "*" at bounding box center [802, 371] width 111 height 26
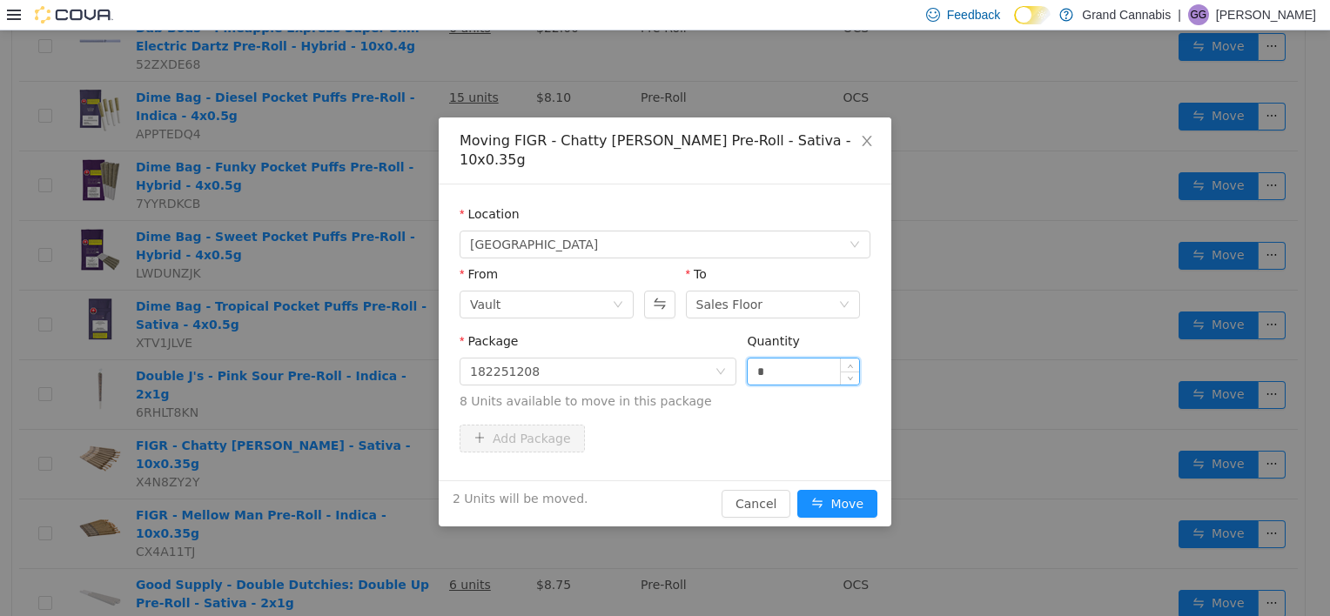
type input "*"
click at [797, 490] on button "Move" at bounding box center [837, 504] width 80 height 28
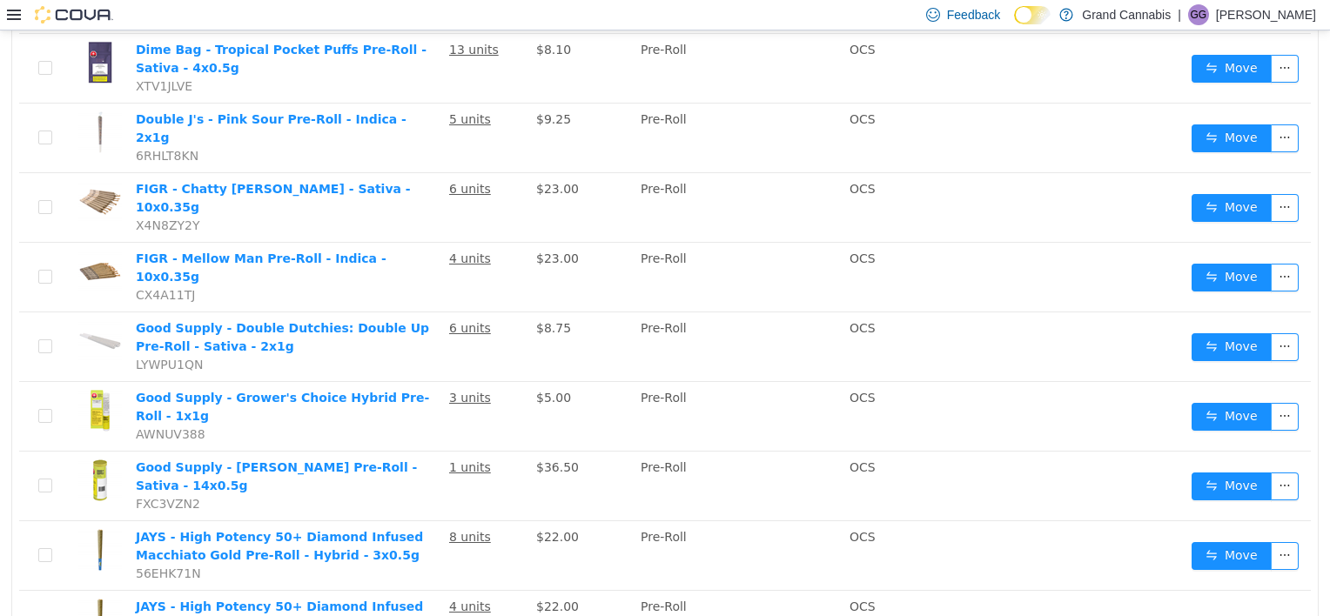
scroll to position [1688, 0]
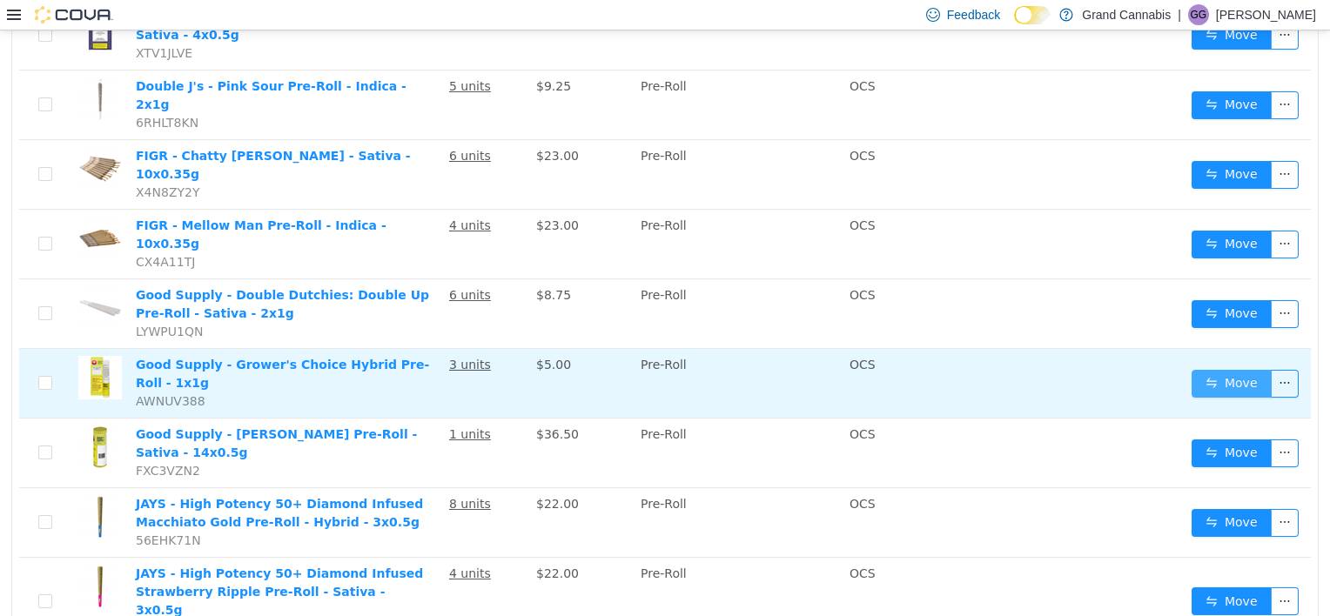
click at [1243, 370] on button "Move" at bounding box center [1231, 384] width 80 height 28
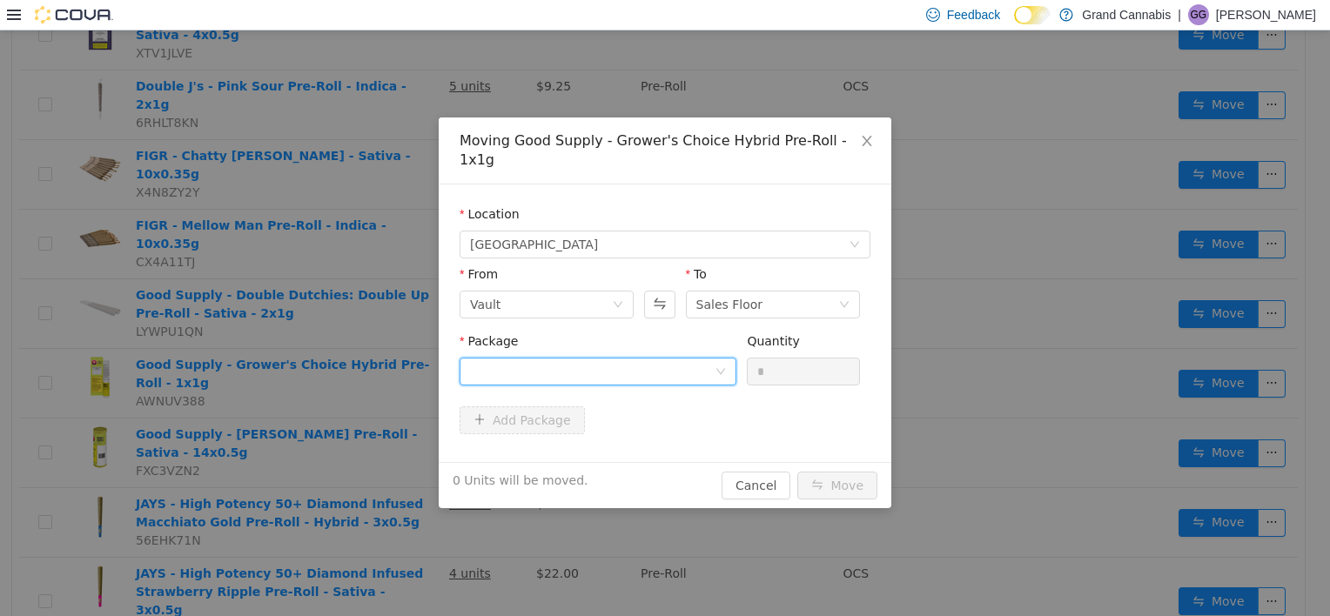
click at [710, 358] on div at bounding box center [592, 371] width 245 height 26
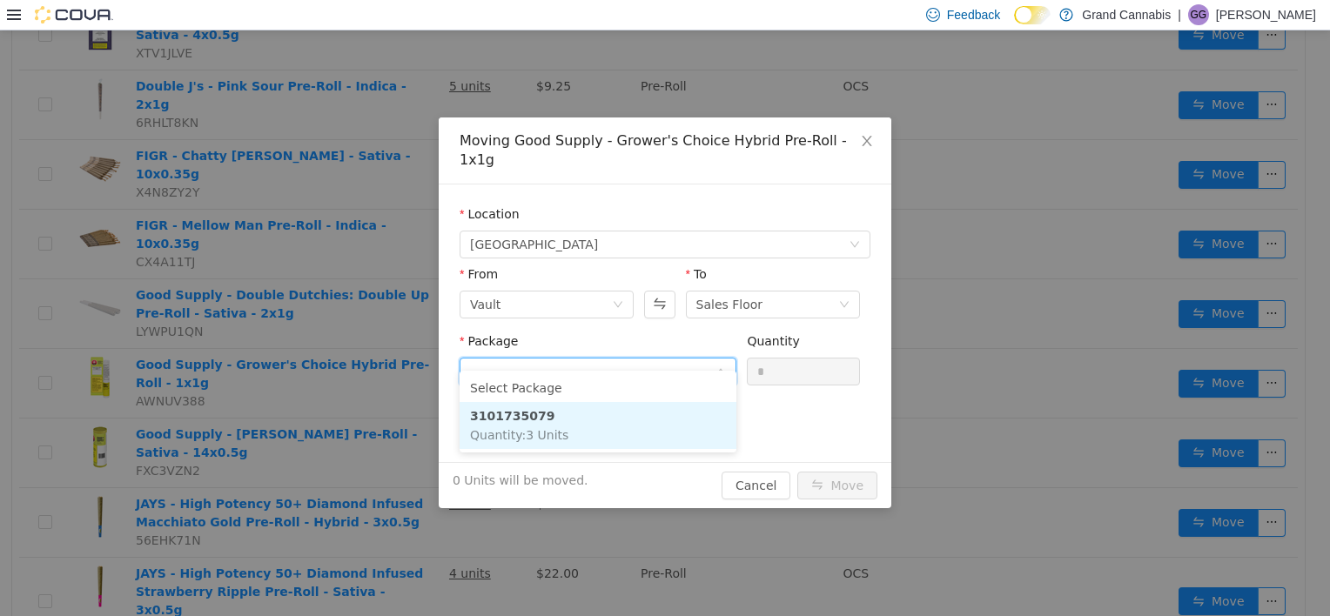
click at [667, 418] on li "3101735079 Quantity : 3 Units" at bounding box center [597, 425] width 277 height 47
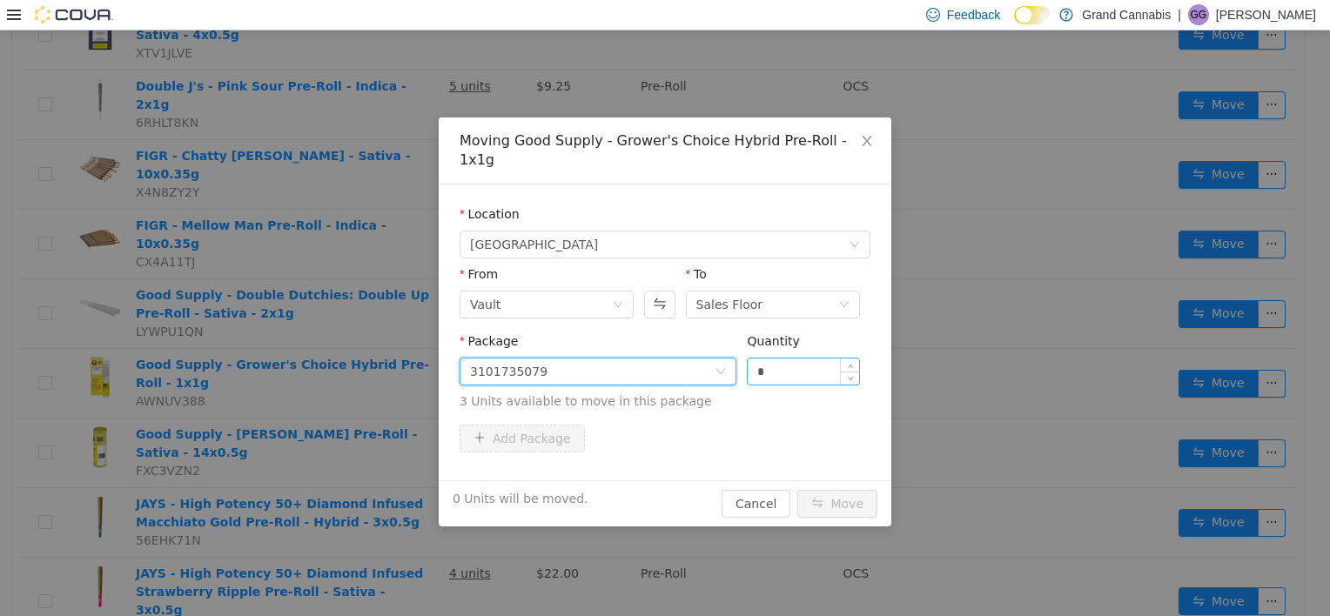
click at [761, 360] on input "*" at bounding box center [802, 371] width 111 height 26
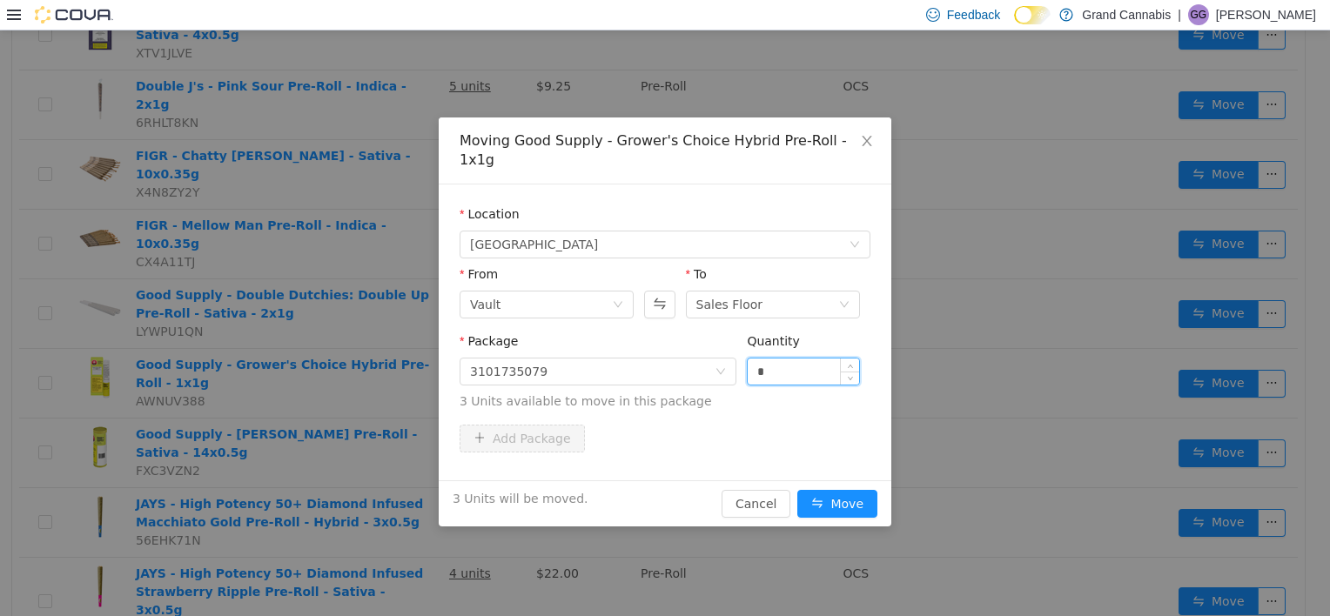
type input "*"
click at [797, 490] on button "Move" at bounding box center [837, 504] width 80 height 28
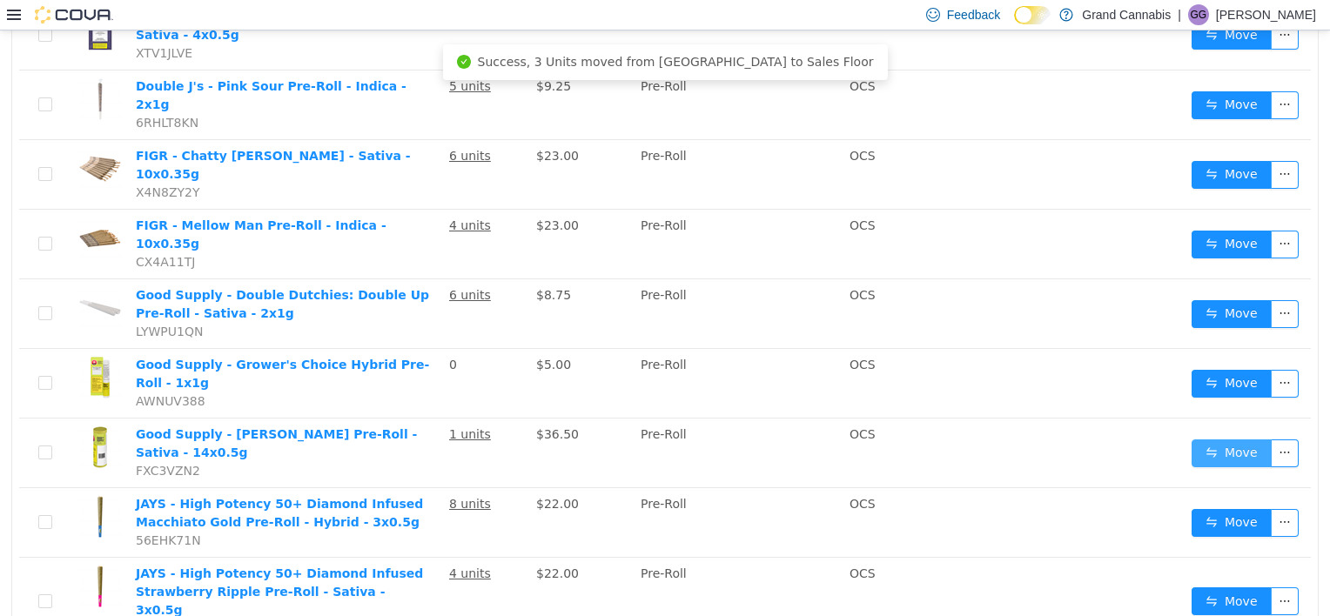
click at [1210, 439] on button "Move" at bounding box center [1231, 453] width 80 height 28
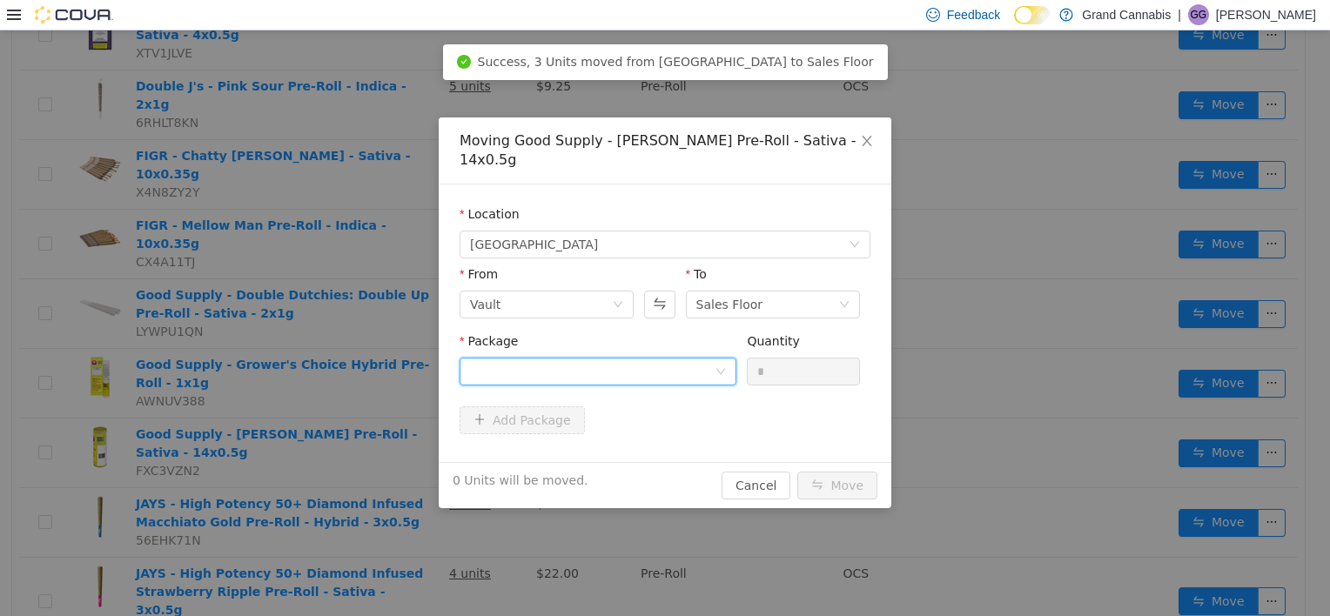
click at [687, 358] on div at bounding box center [592, 371] width 245 height 26
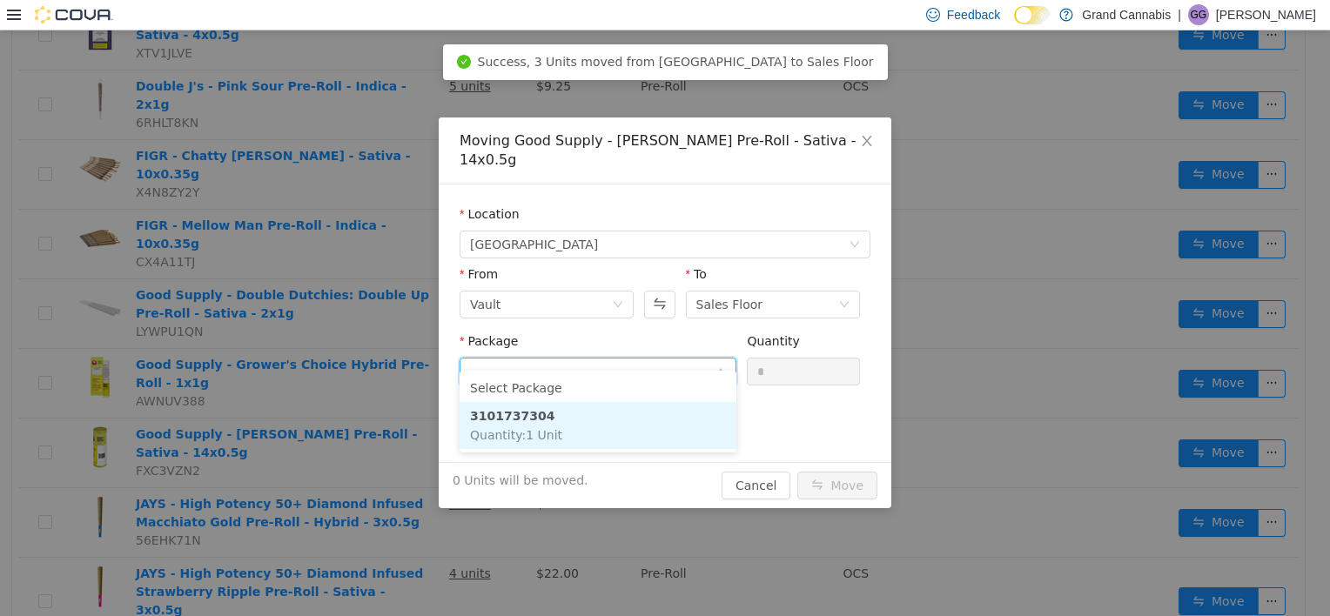
click at [682, 403] on li "3101737304 Quantity : 1 Unit" at bounding box center [597, 425] width 277 height 47
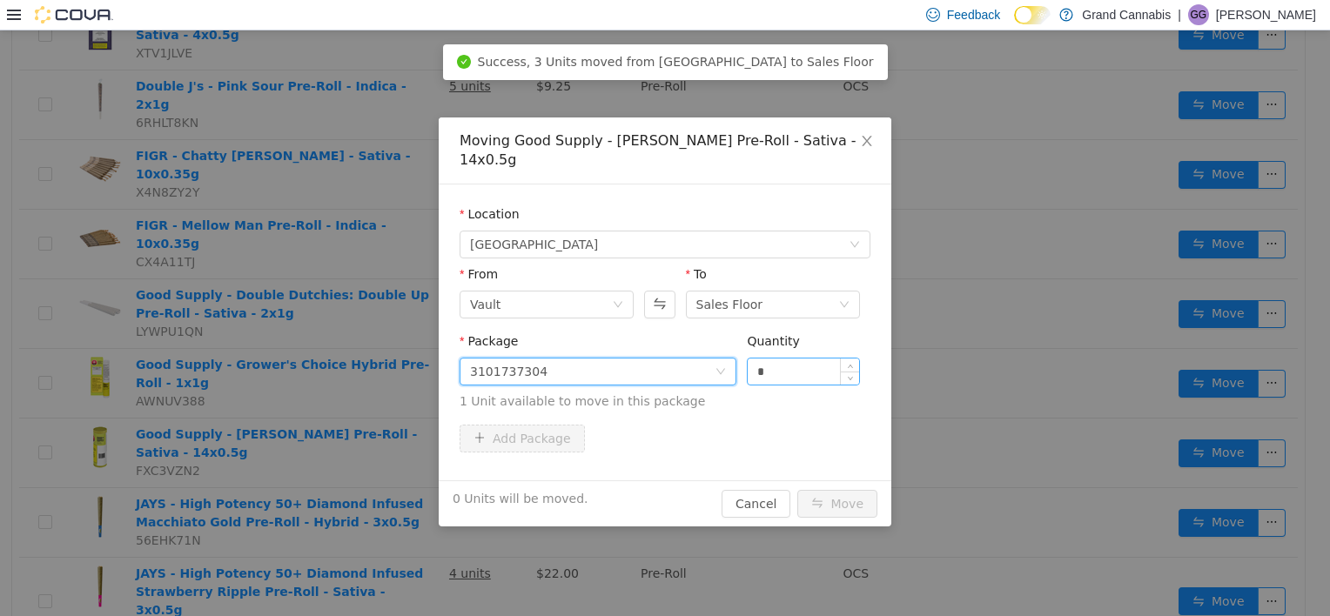
click at [783, 358] on input "*" at bounding box center [802, 371] width 111 height 26
type input "*"
click at [797, 490] on button "Move" at bounding box center [837, 504] width 80 height 28
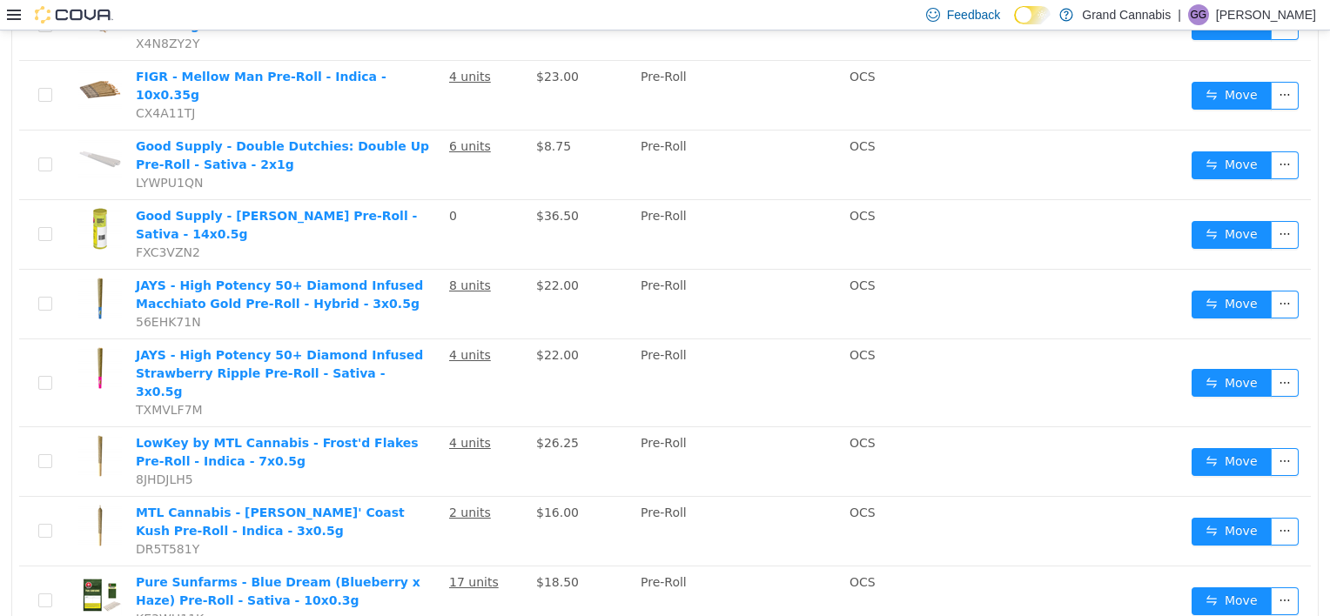
scroll to position [1845, 0]
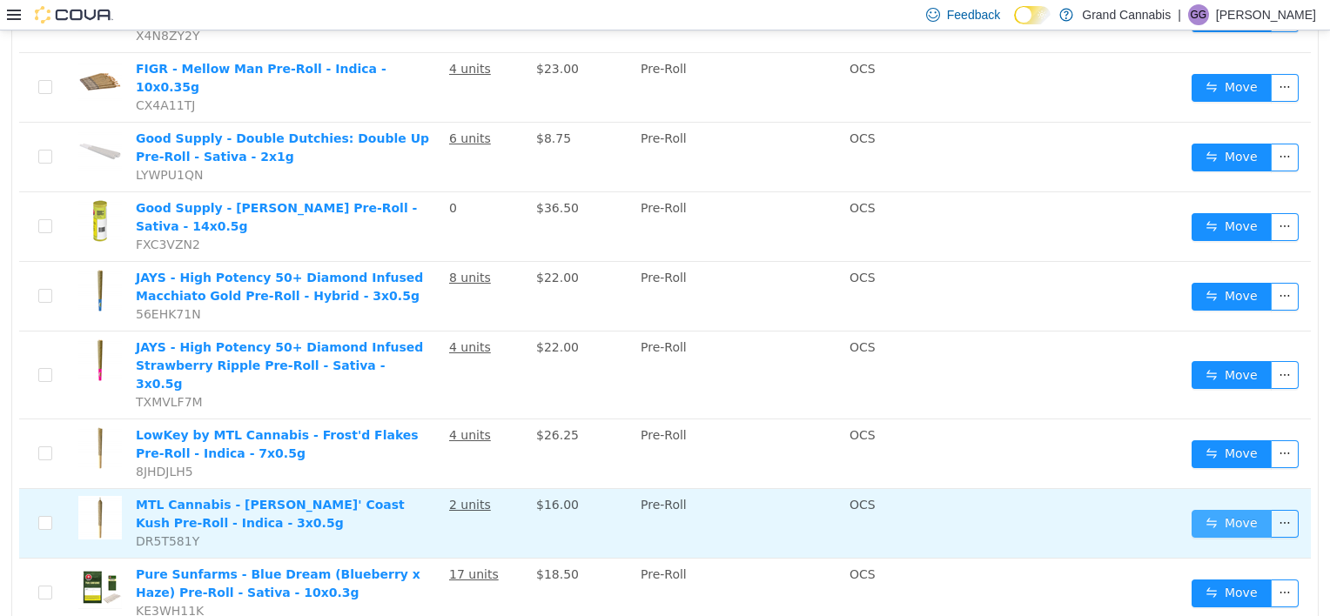
click at [1198, 510] on button "Move" at bounding box center [1231, 524] width 80 height 28
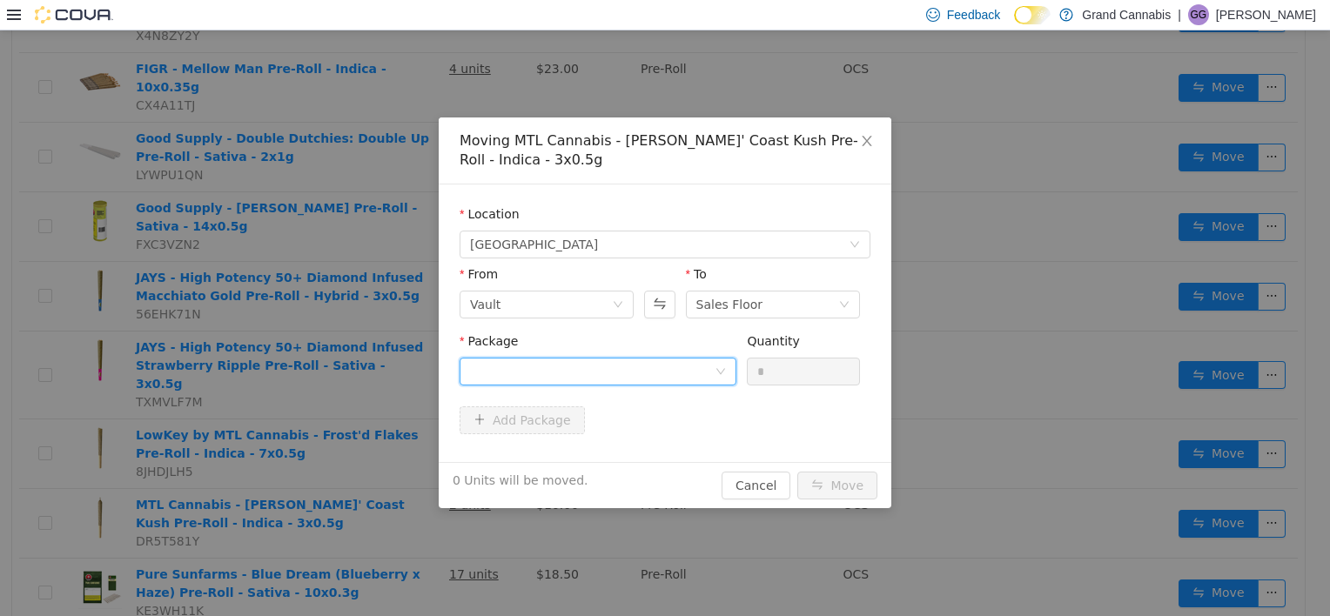
click at [686, 363] on div at bounding box center [592, 371] width 245 height 26
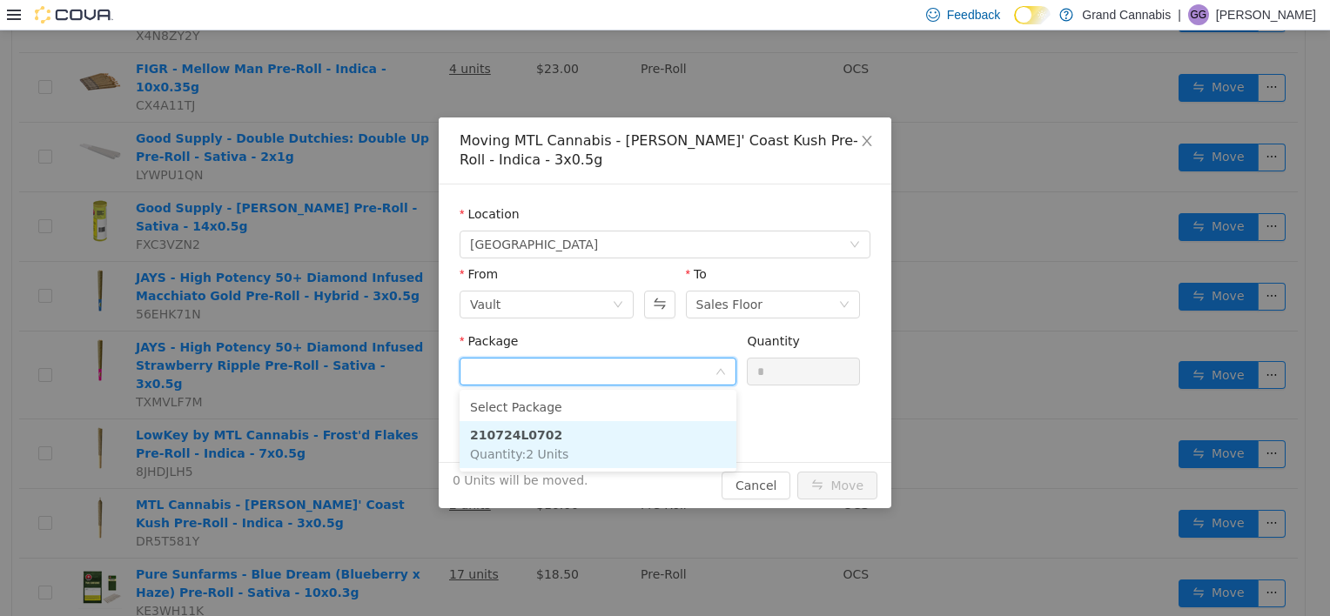
click at [648, 435] on li "210724L0702 Quantity : 2 Units" at bounding box center [597, 444] width 277 height 47
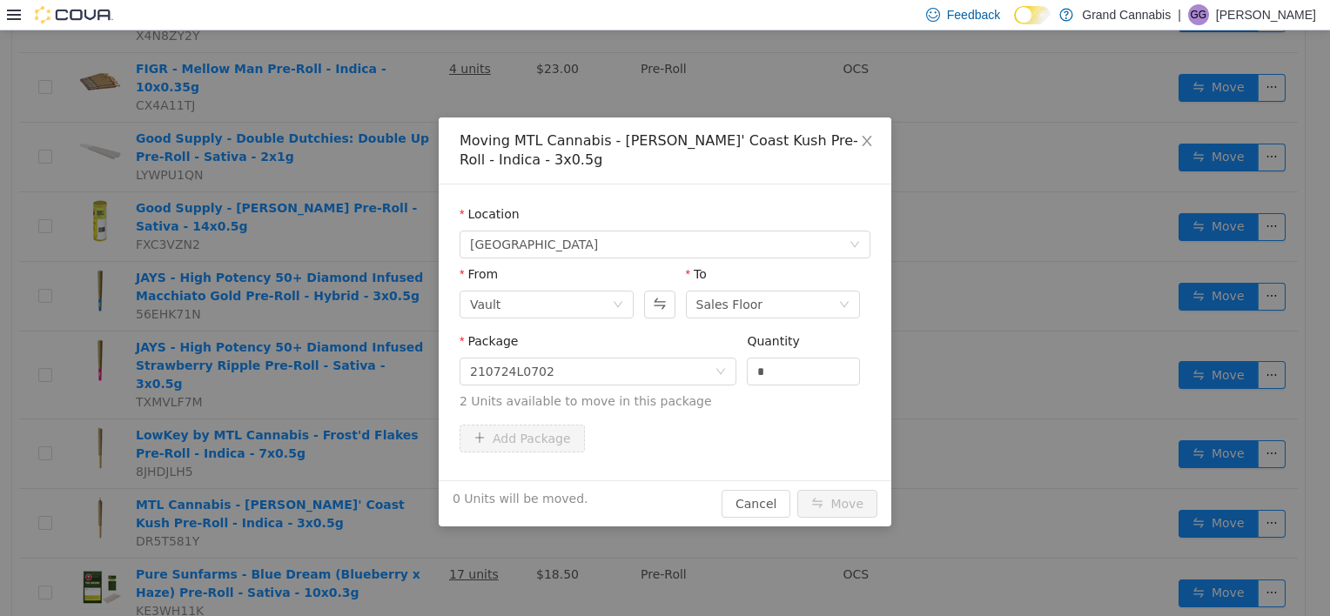
click at [757, 385] on div "Quantity *" at bounding box center [803, 362] width 113 height 60
drag, startPoint x: 757, startPoint y: 385, endPoint x: 762, endPoint y: 371, distance: 14.9
click at [762, 371] on input "*" at bounding box center [802, 371] width 111 height 26
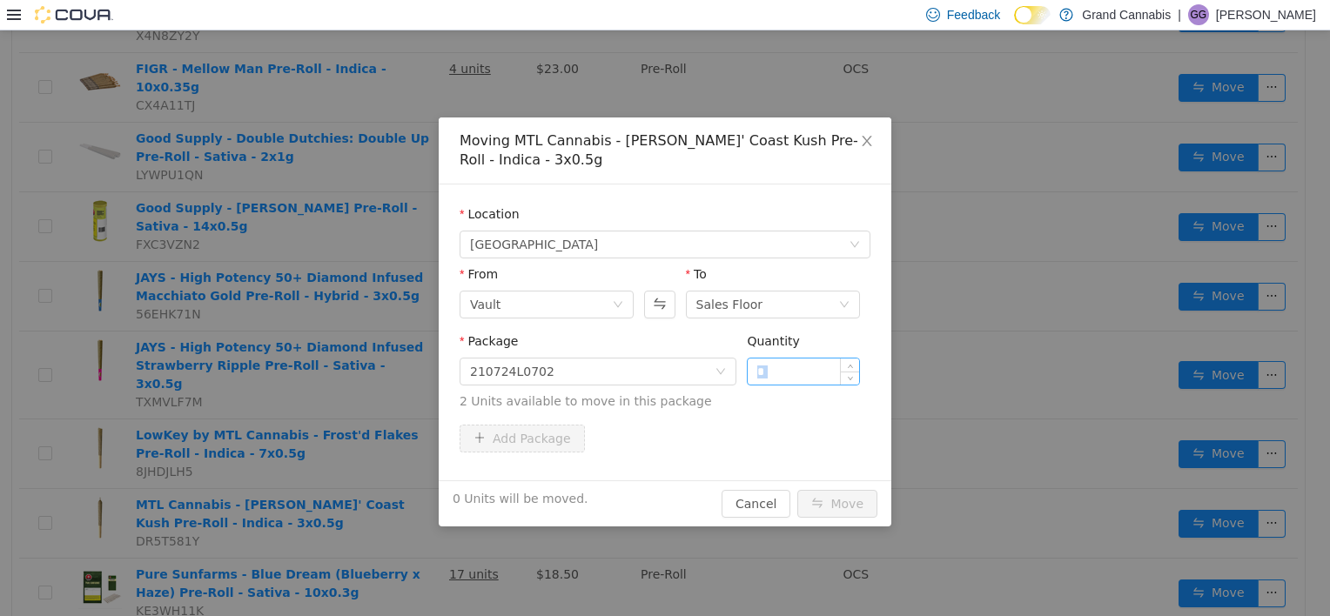
click at [762, 371] on input "*" at bounding box center [802, 371] width 111 height 26
type input "*"
click at [797, 490] on button "Move" at bounding box center [837, 504] width 80 height 28
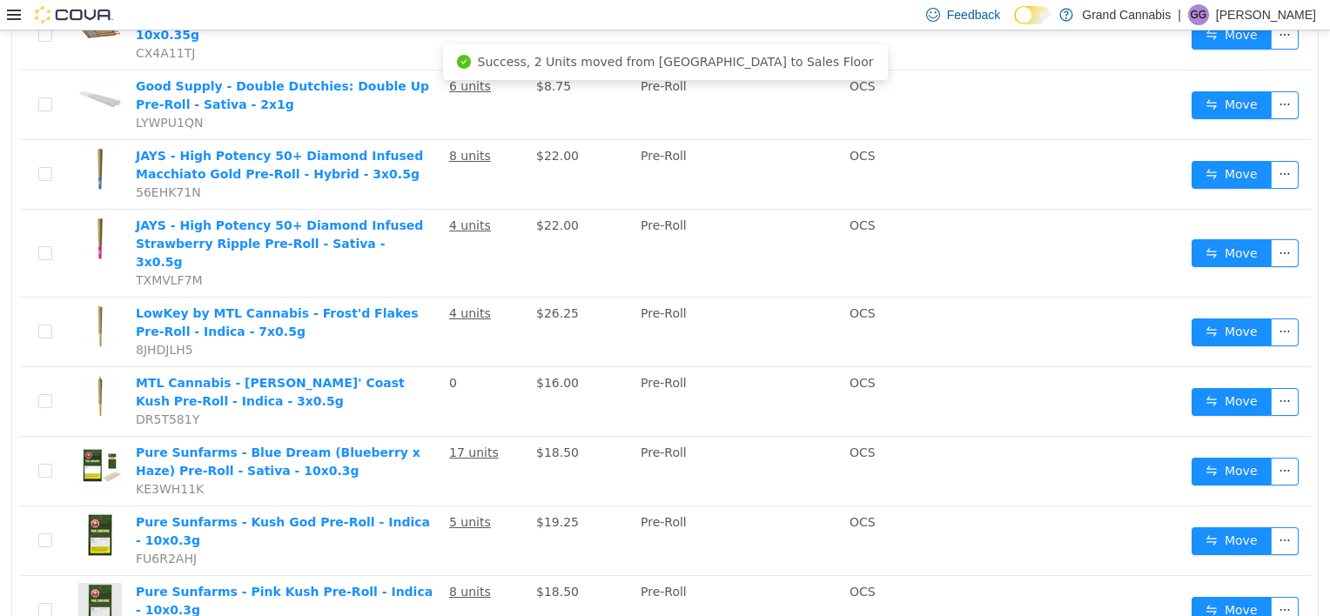
scroll to position [1948, 0]
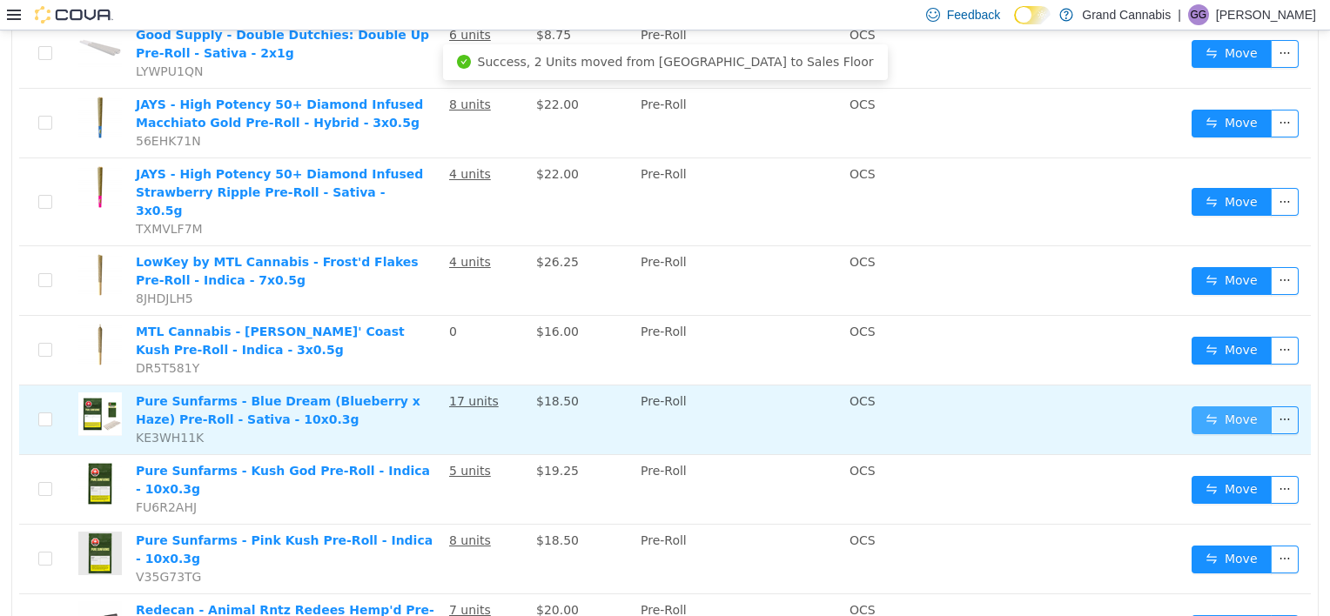
click at [1213, 406] on button "Move" at bounding box center [1231, 420] width 80 height 28
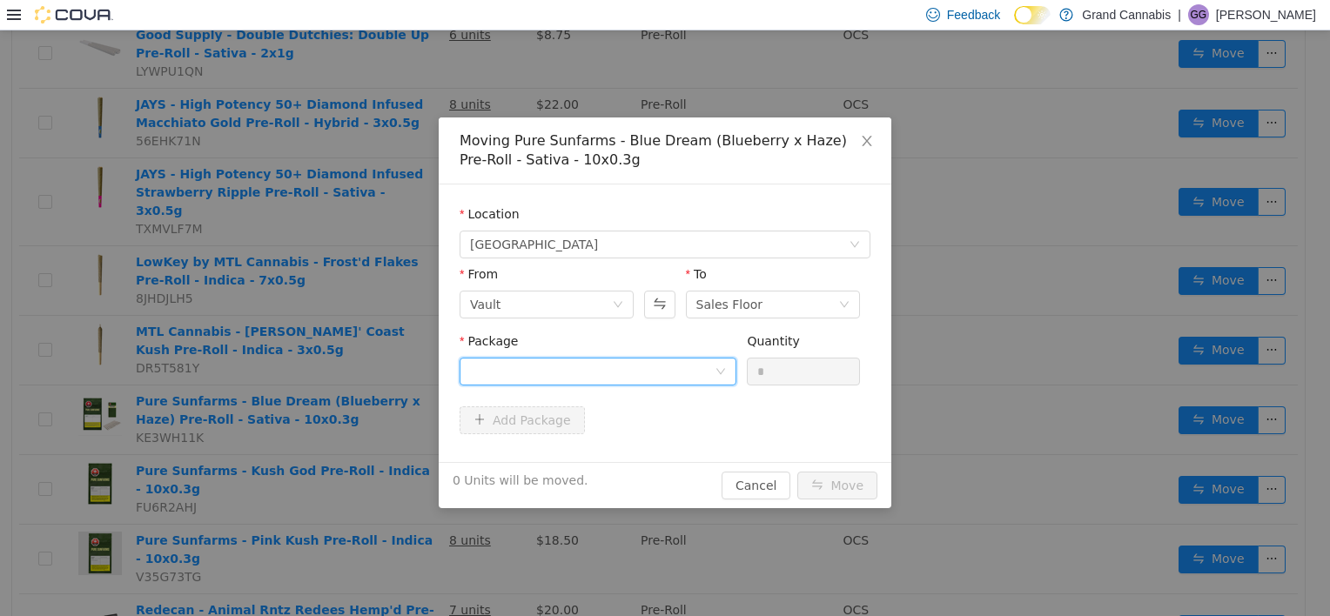
click at [651, 366] on div at bounding box center [592, 371] width 245 height 26
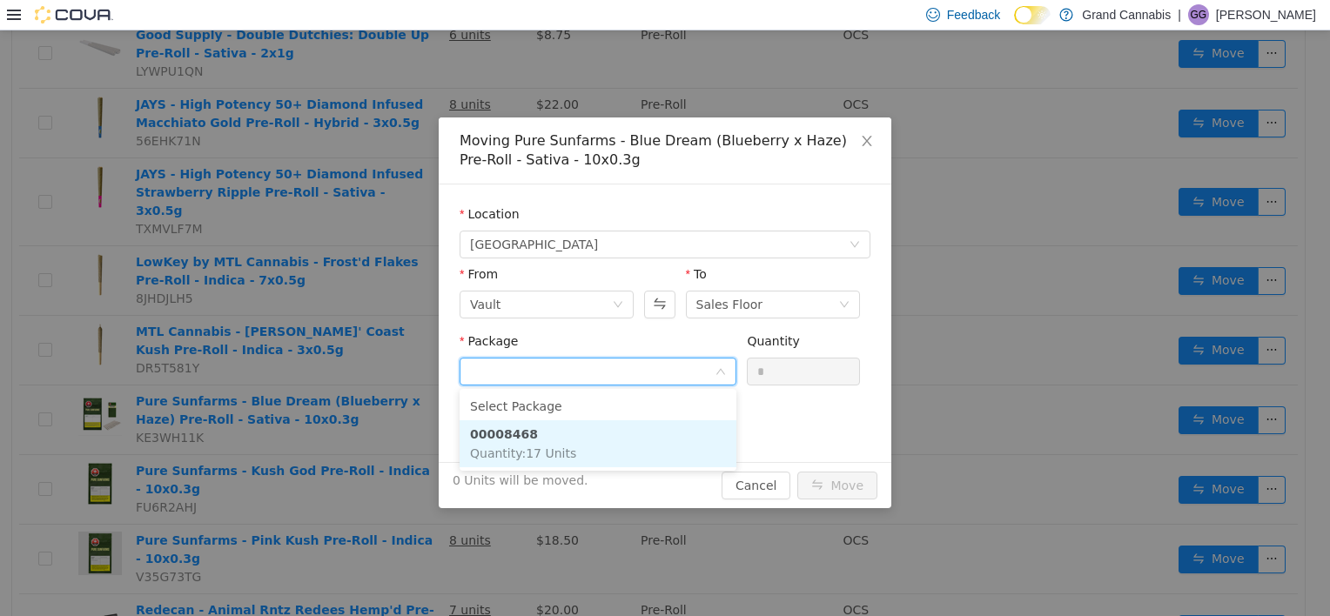
click at [633, 439] on li "00008468 Quantity : 17 Units" at bounding box center [597, 443] width 277 height 47
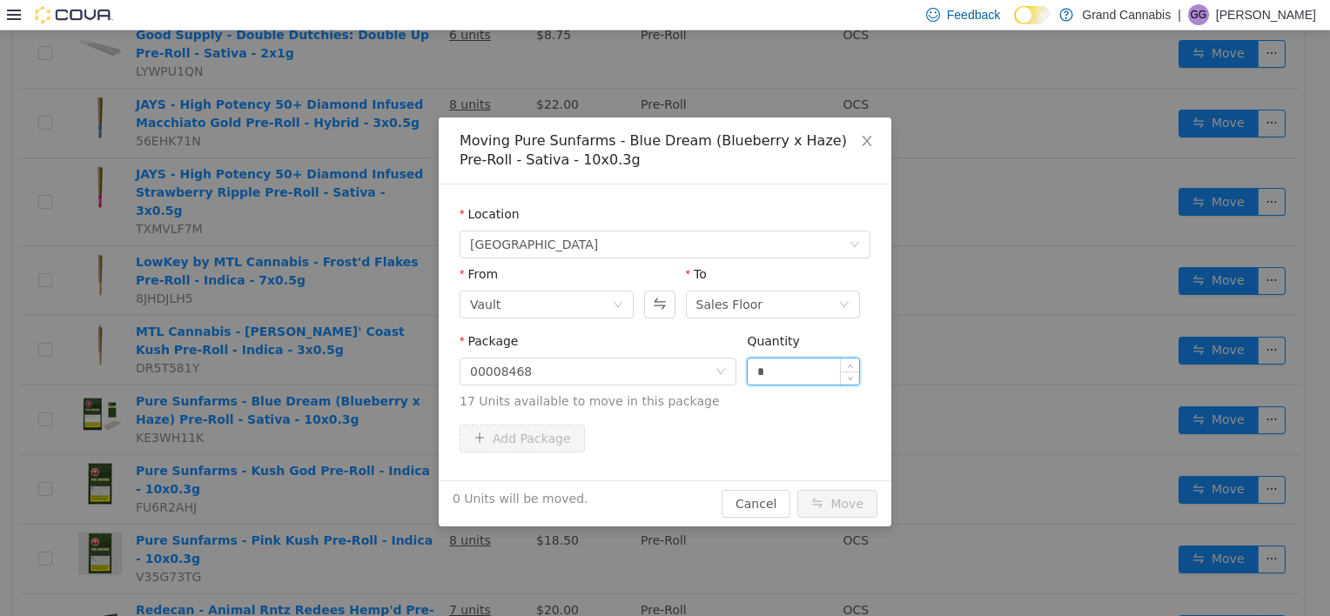
click at [774, 378] on input "*" at bounding box center [802, 371] width 111 height 26
type input "*"
click at [797, 490] on button "Move" at bounding box center [837, 504] width 80 height 28
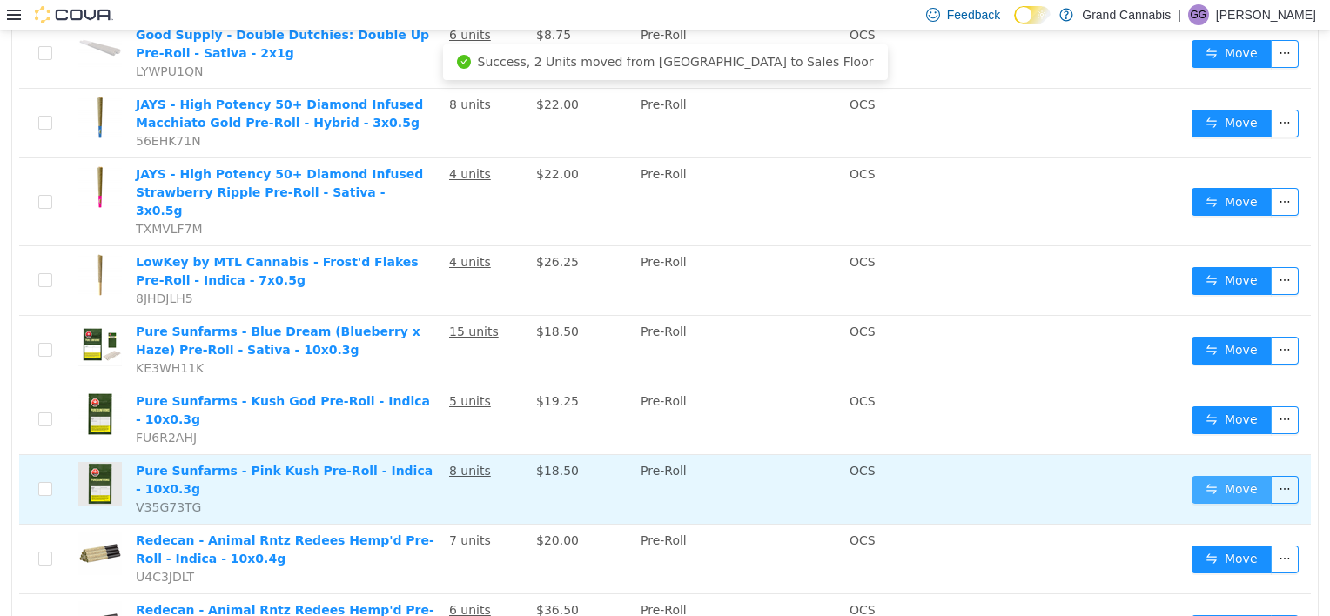
click at [1197, 476] on button "Move" at bounding box center [1231, 490] width 80 height 28
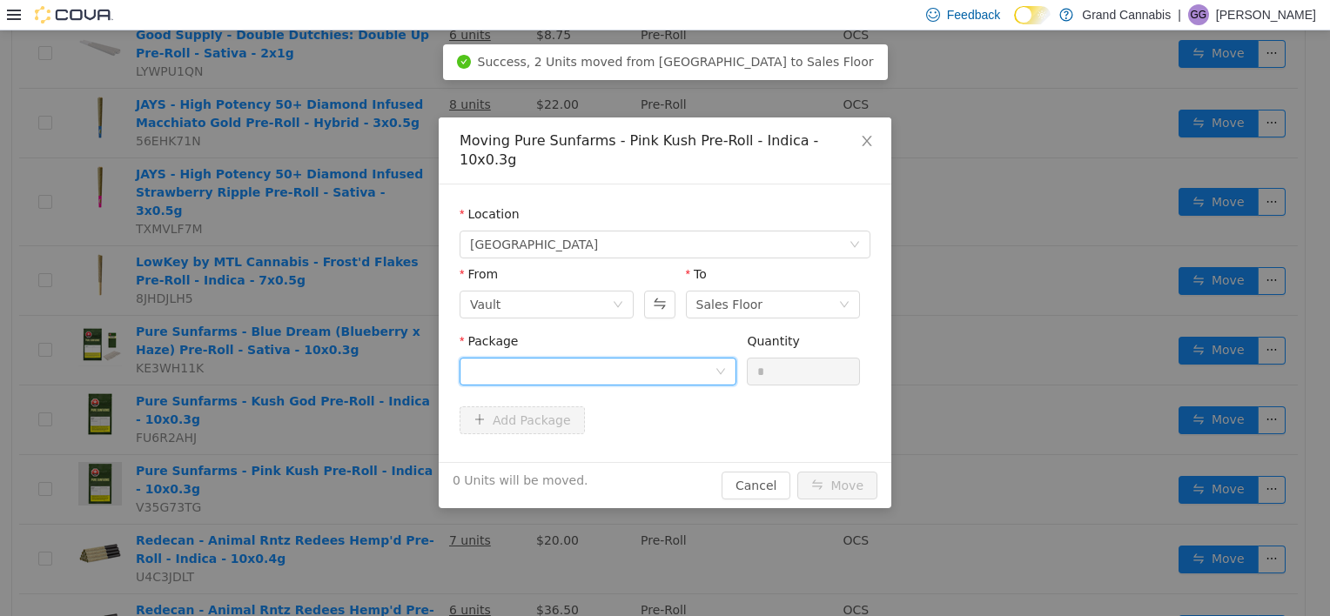
click at [600, 358] on div at bounding box center [592, 371] width 245 height 26
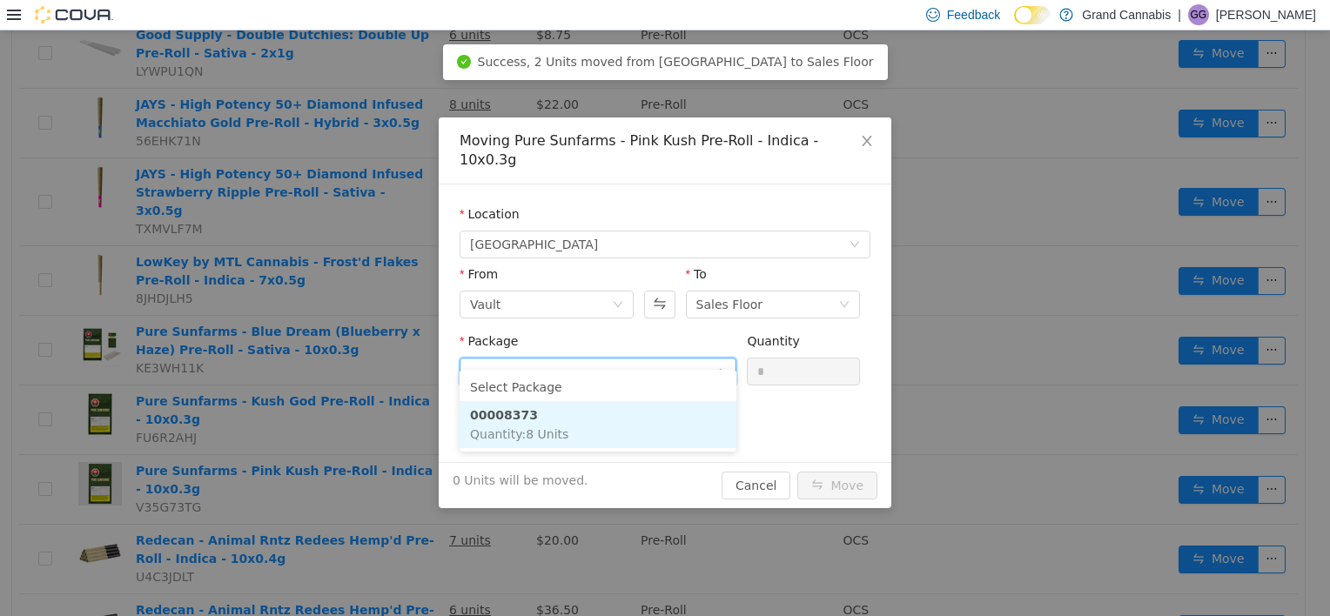
click at [599, 414] on li "00008373 Quantity : 8 Units" at bounding box center [597, 424] width 277 height 47
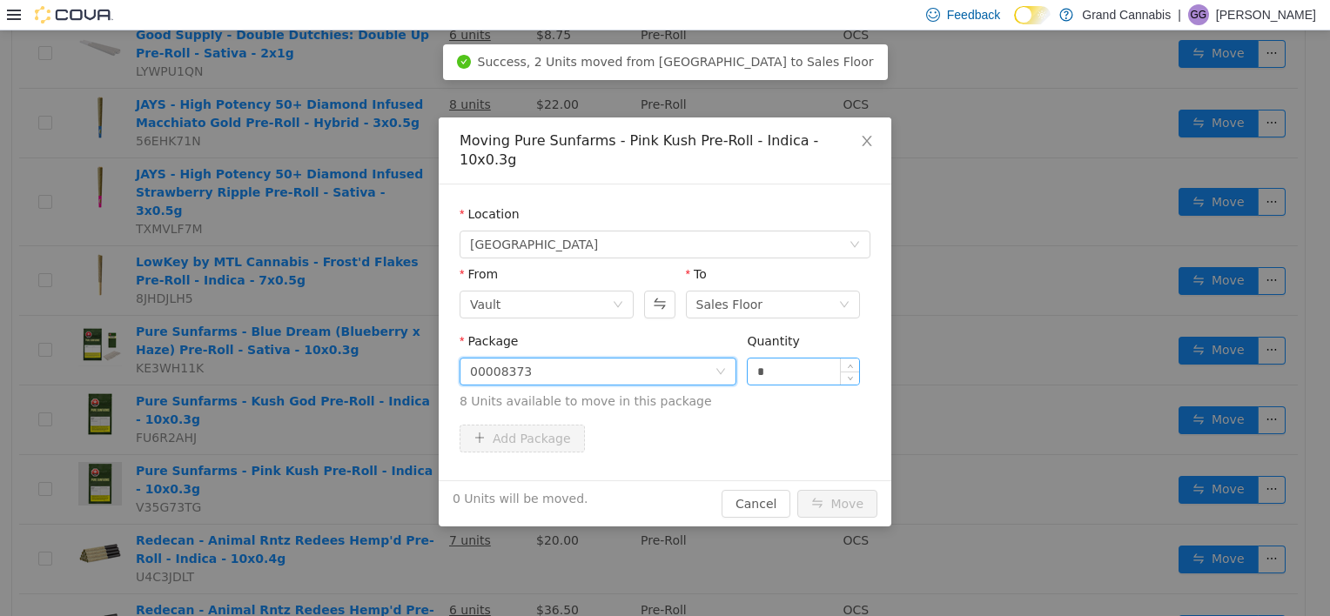
click at [764, 358] on input "*" at bounding box center [802, 371] width 111 height 26
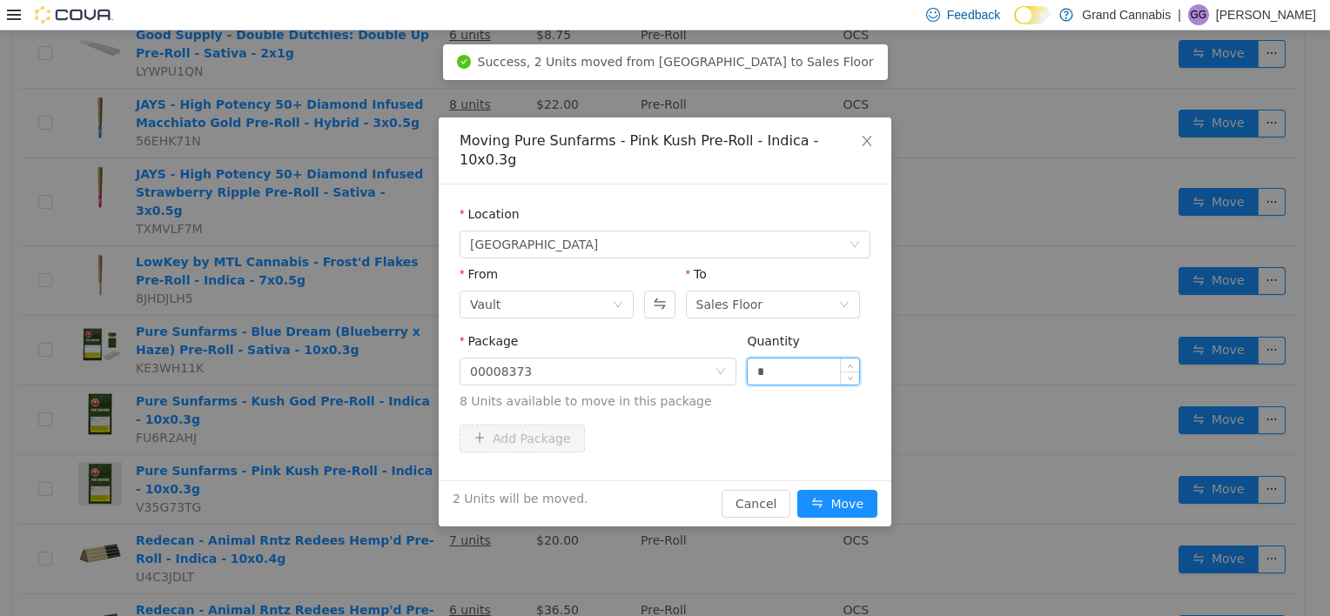
type input "*"
click at [797, 490] on button "Move" at bounding box center [837, 504] width 80 height 28
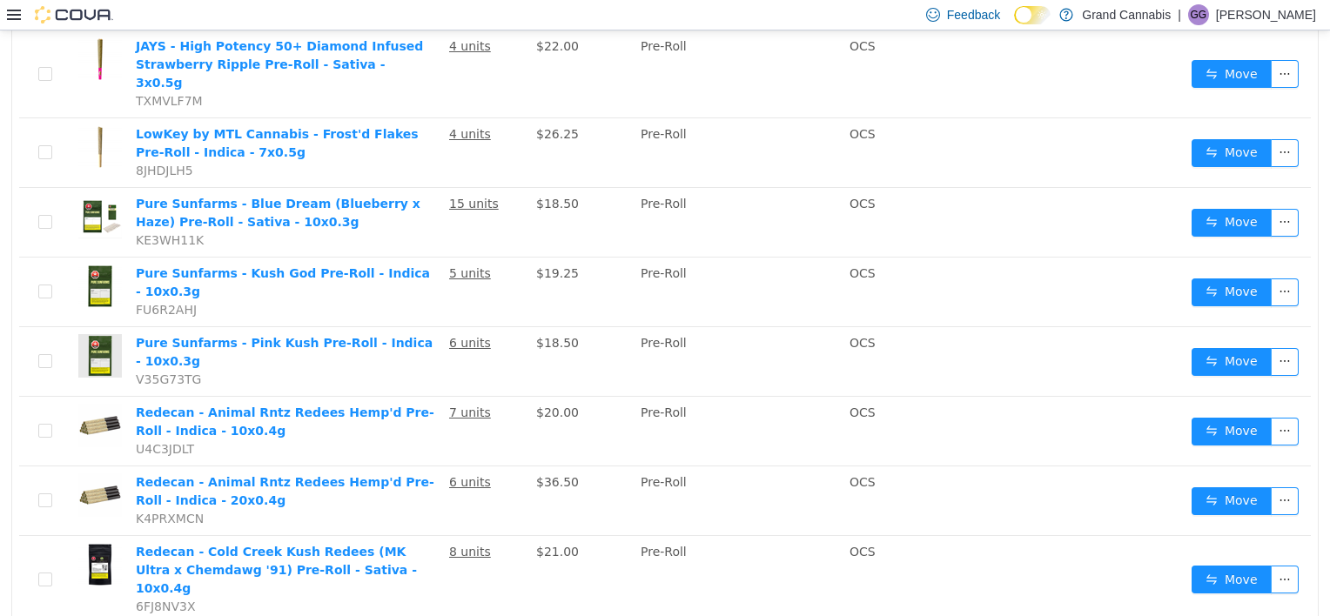
scroll to position [2087, 0]
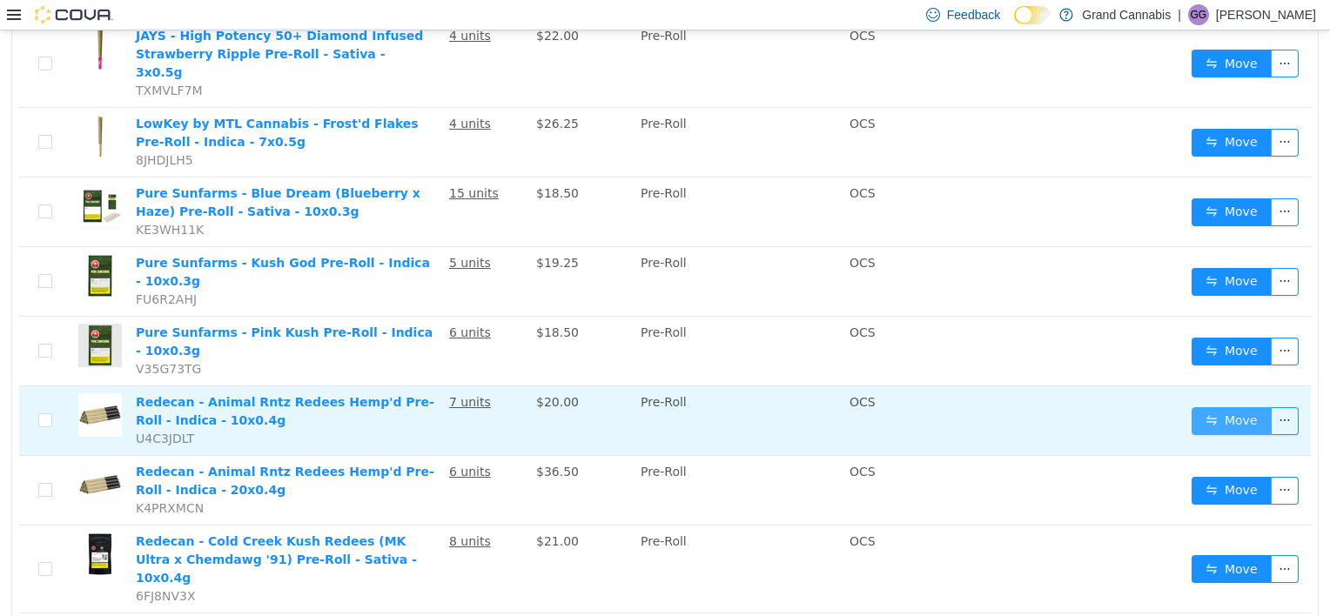
click at [1197, 407] on button "Move" at bounding box center [1231, 421] width 80 height 28
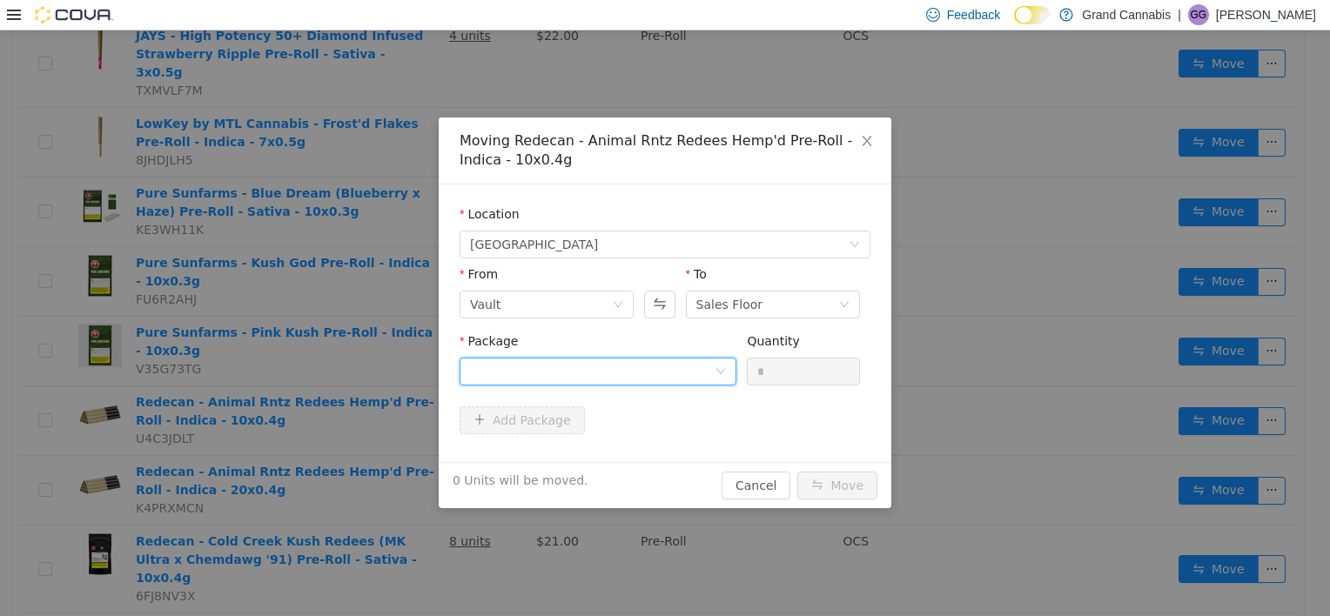
click at [578, 376] on div at bounding box center [592, 371] width 245 height 26
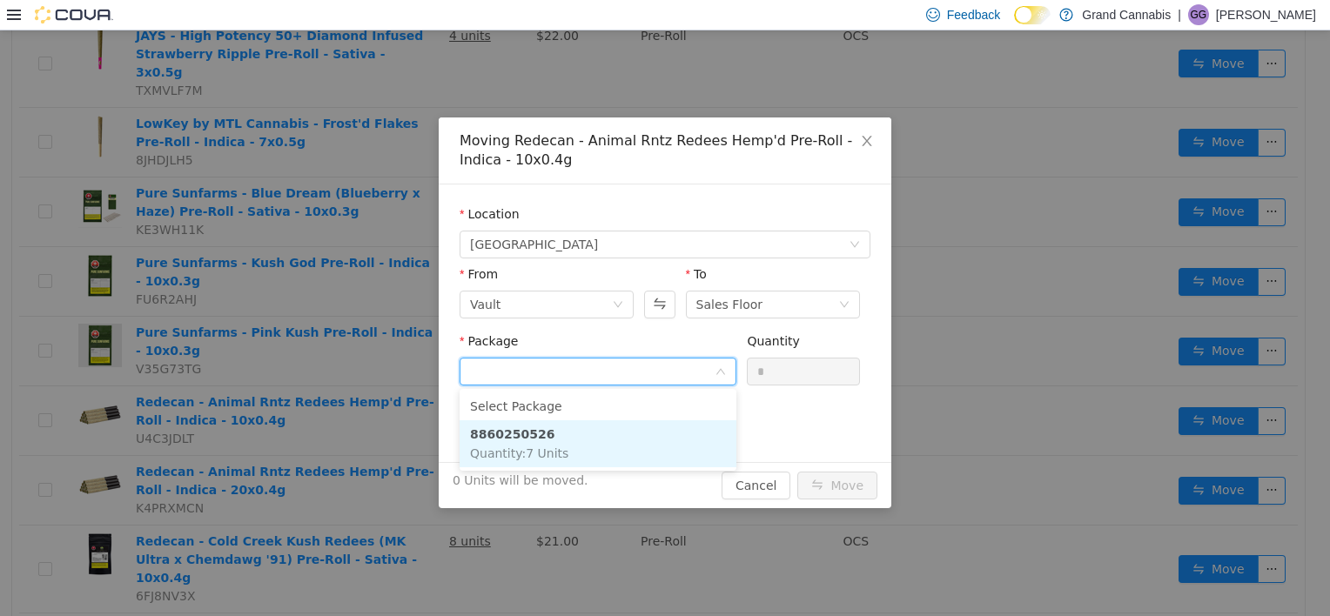
click at [585, 438] on li "8860250526 Quantity : 7 Units" at bounding box center [597, 443] width 277 height 47
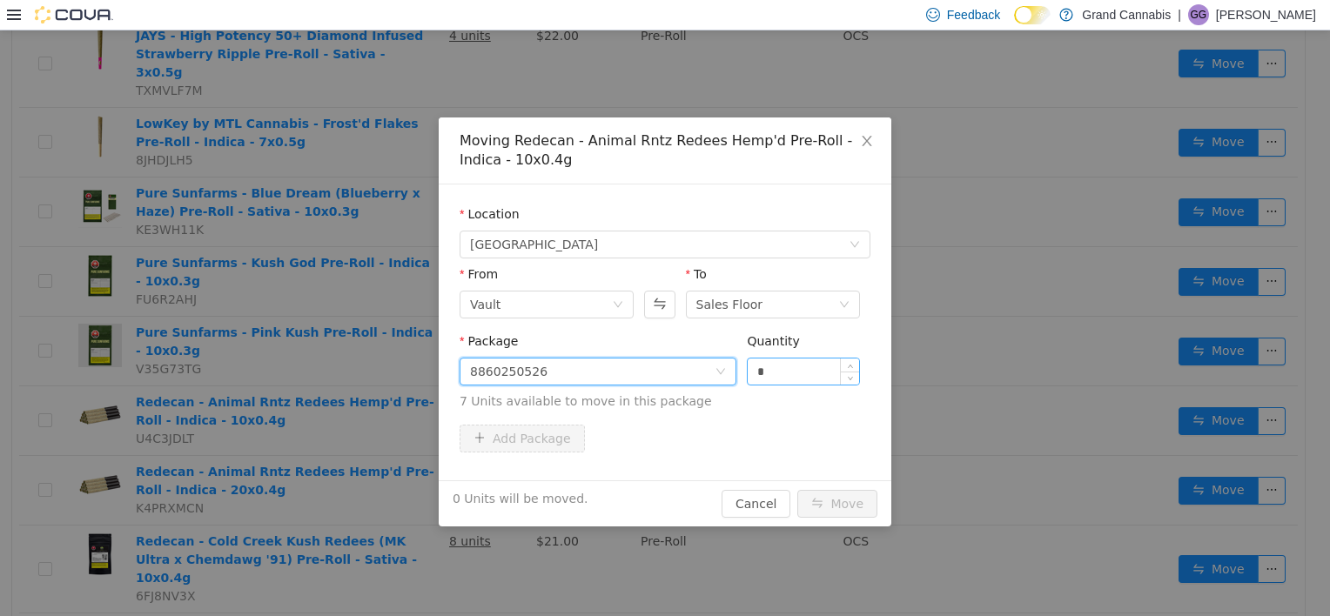
click at [765, 384] on input "*" at bounding box center [802, 371] width 111 height 26
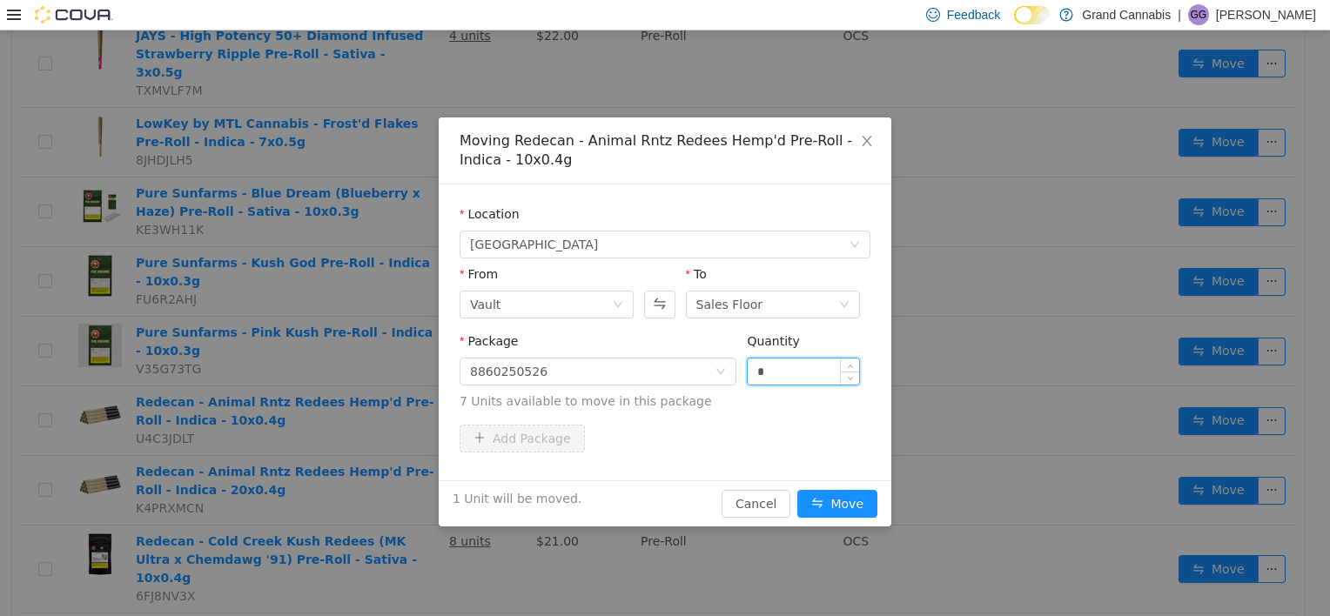
type input "*"
click at [797, 490] on button "Move" at bounding box center [837, 504] width 80 height 28
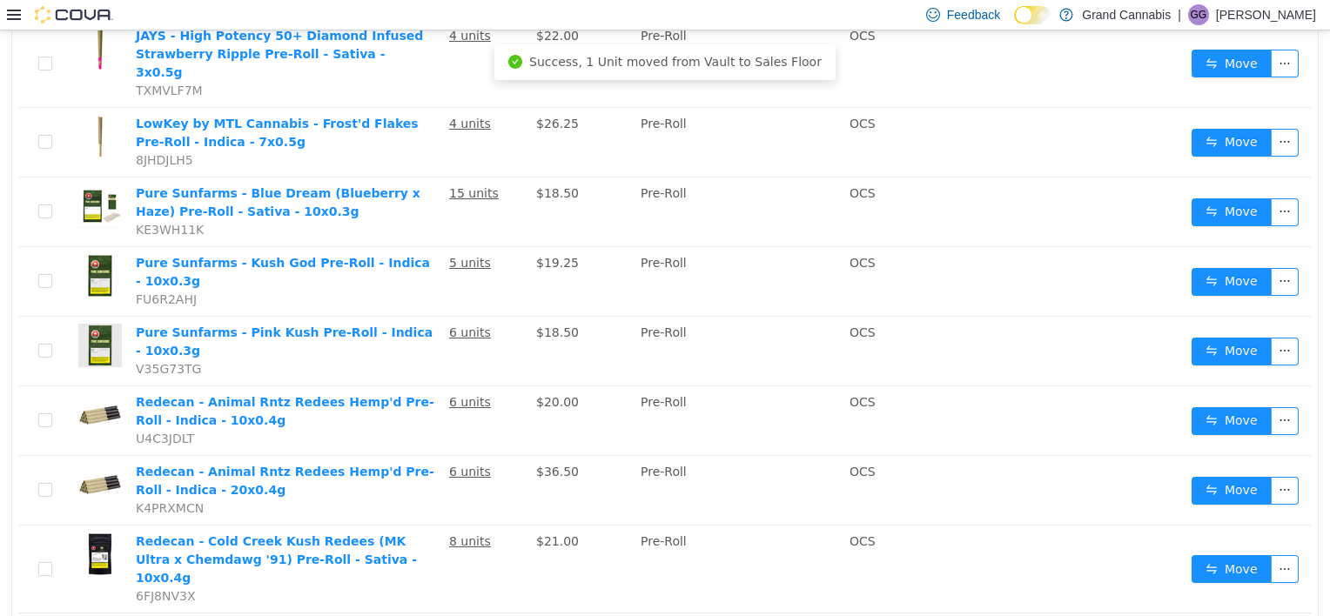
click at [656, 456] on td "Pre-Roll" at bounding box center [737, 491] width 209 height 70
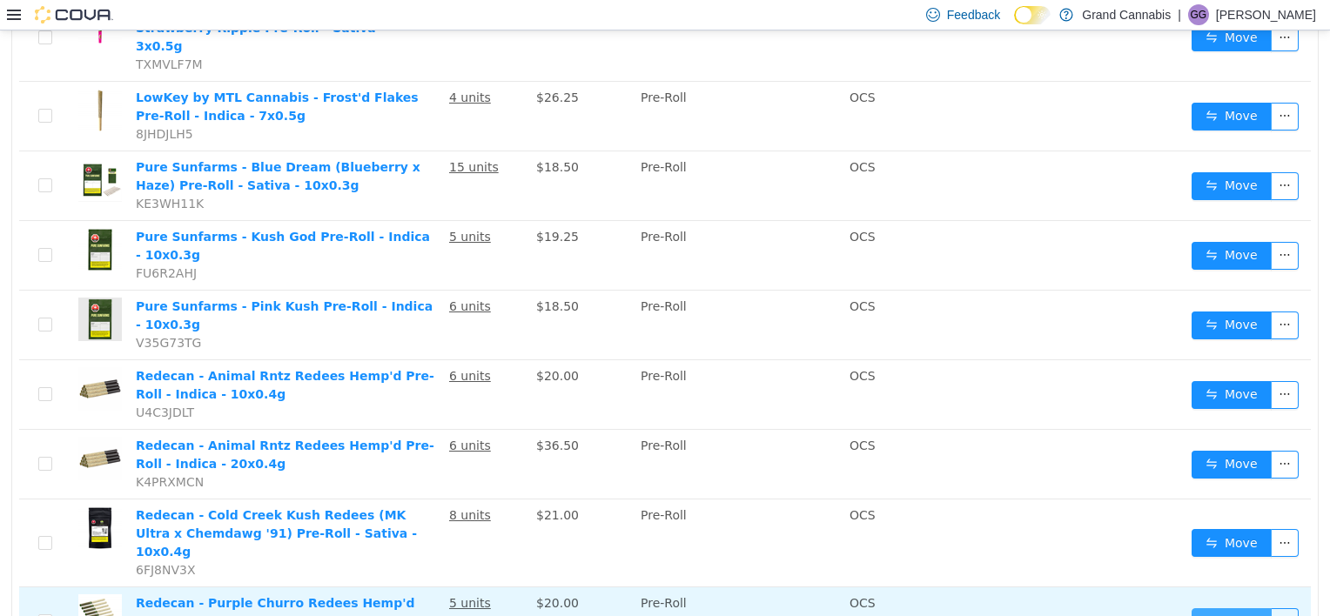
click at [1205, 608] on button "Move" at bounding box center [1231, 622] width 80 height 28
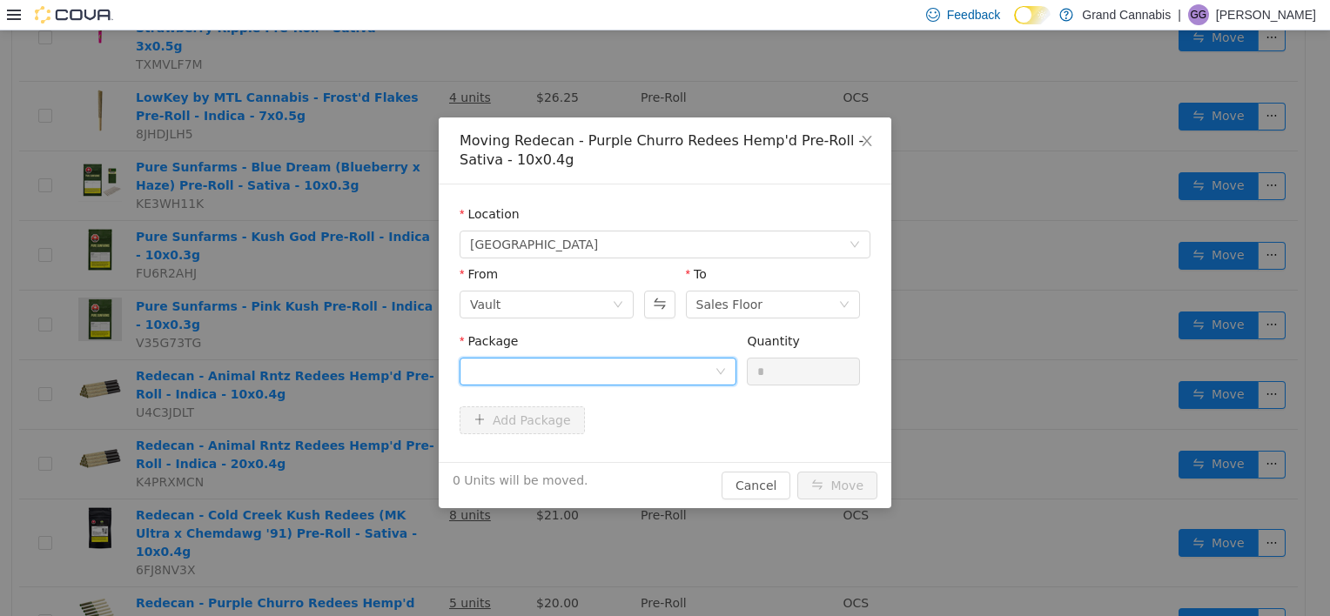
click at [637, 376] on div at bounding box center [592, 371] width 245 height 26
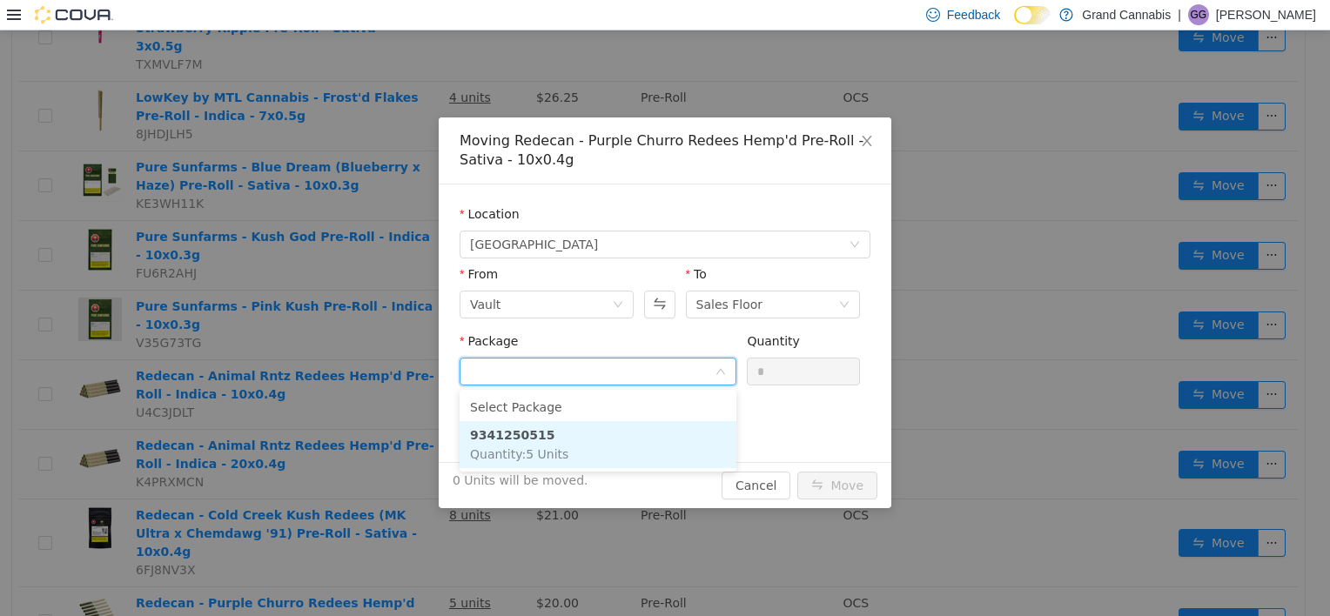
click at [592, 435] on li "9341250515 Quantity : 5 Units" at bounding box center [597, 444] width 277 height 47
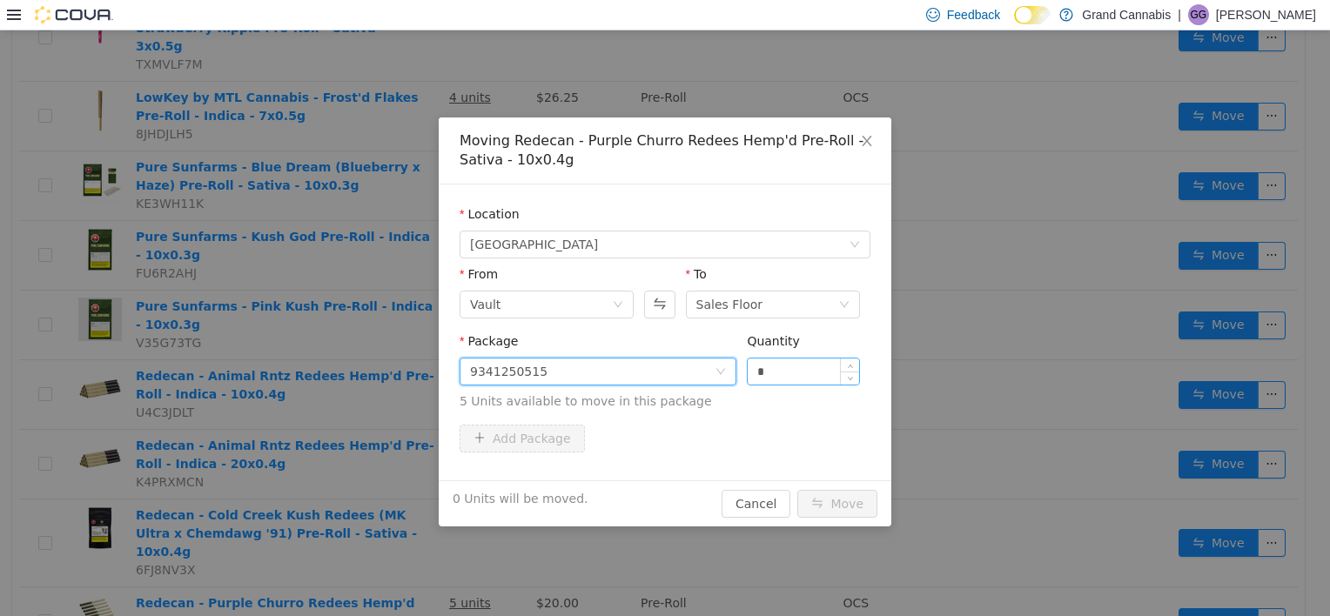
click at [768, 374] on input "*" at bounding box center [802, 371] width 111 height 26
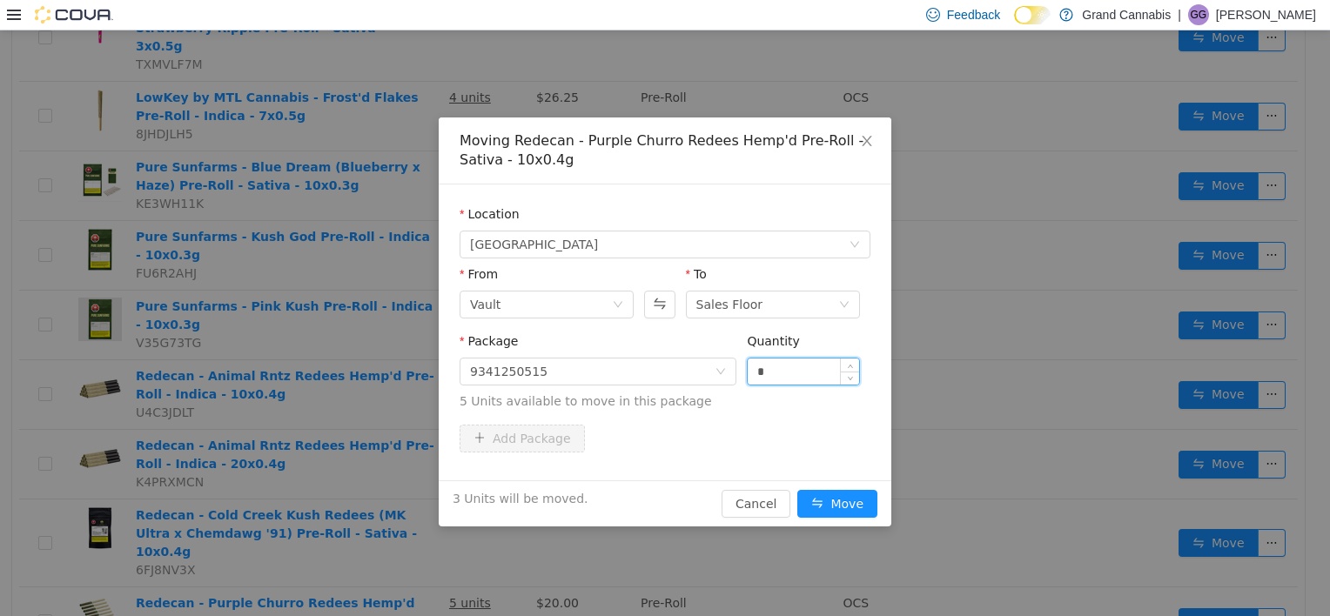
type input "*"
click at [797, 490] on button "Move" at bounding box center [837, 504] width 80 height 28
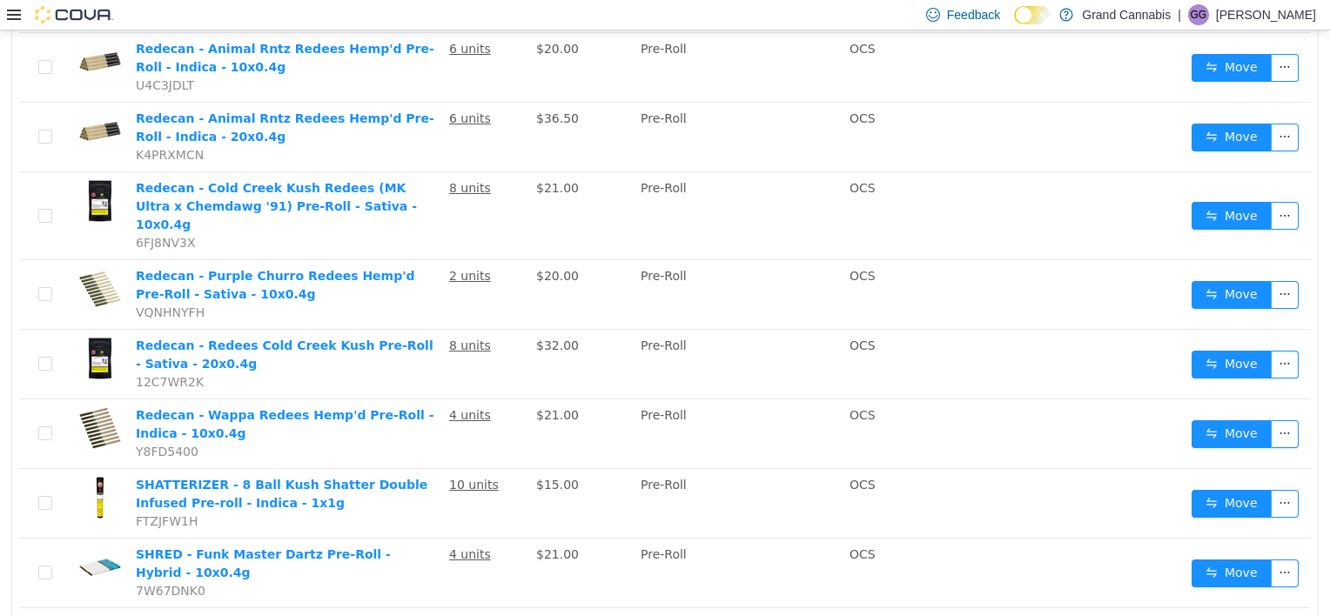
scroll to position [2456, 0]
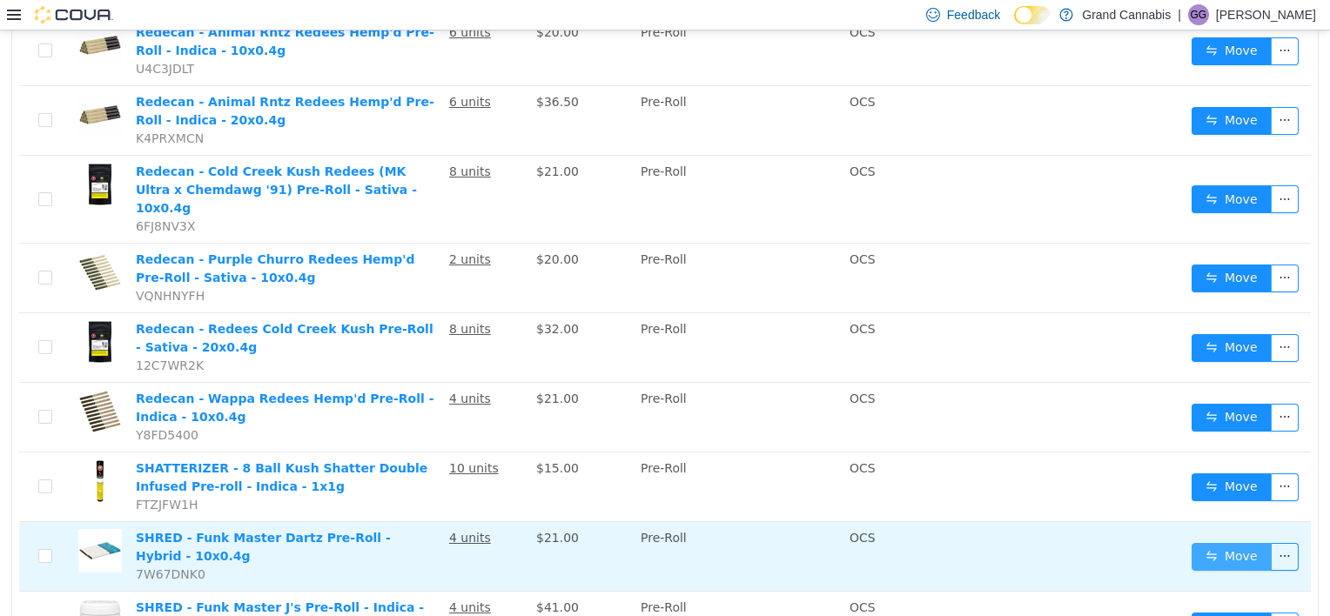
click at [1196, 543] on button "Move" at bounding box center [1231, 557] width 80 height 28
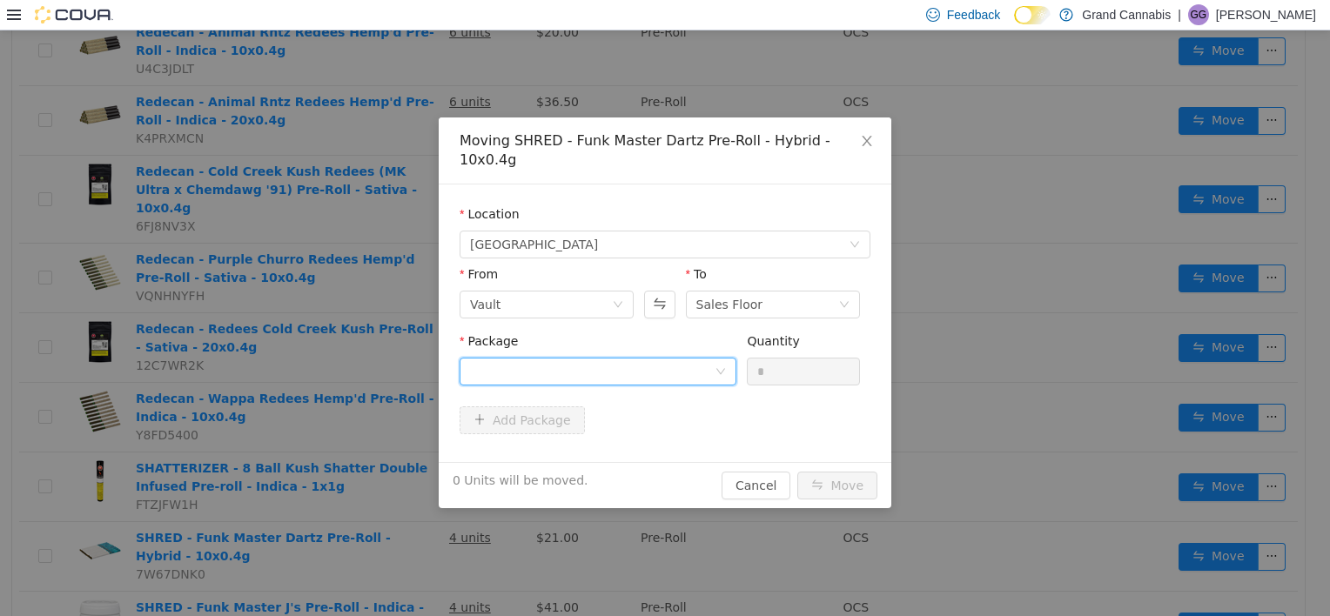
click at [627, 358] on div at bounding box center [592, 371] width 245 height 26
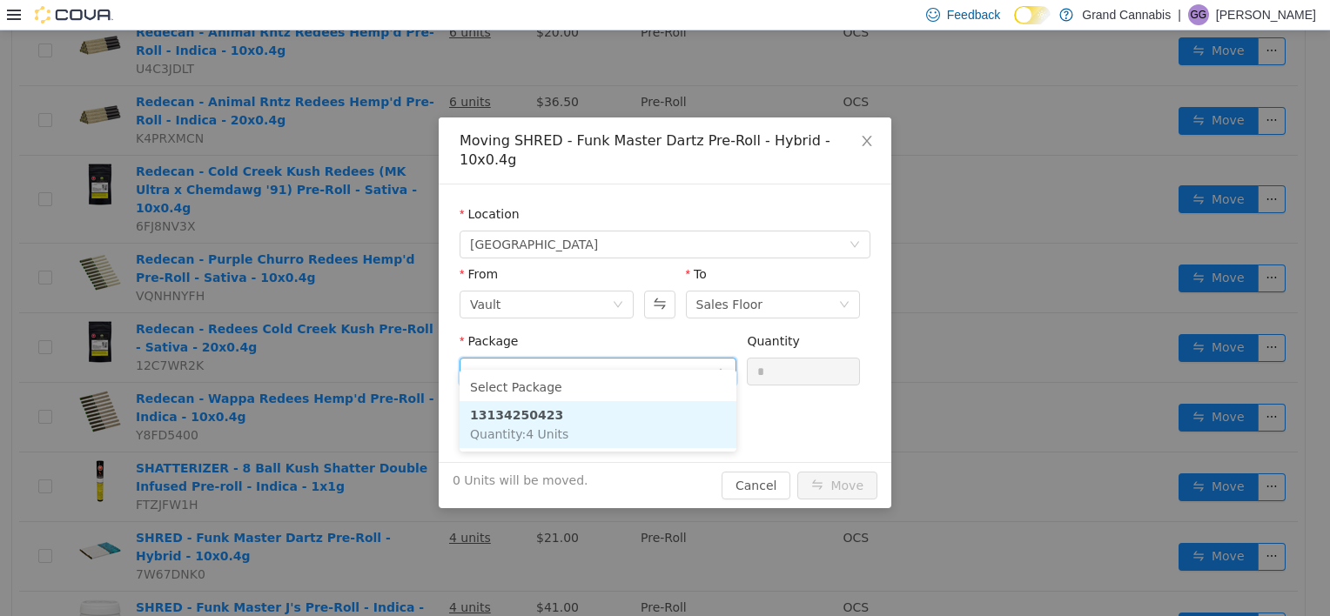
click at [613, 419] on li "13134250423 Quantity : 4 Units" at bounding box center [597, 424] width 277 height 47
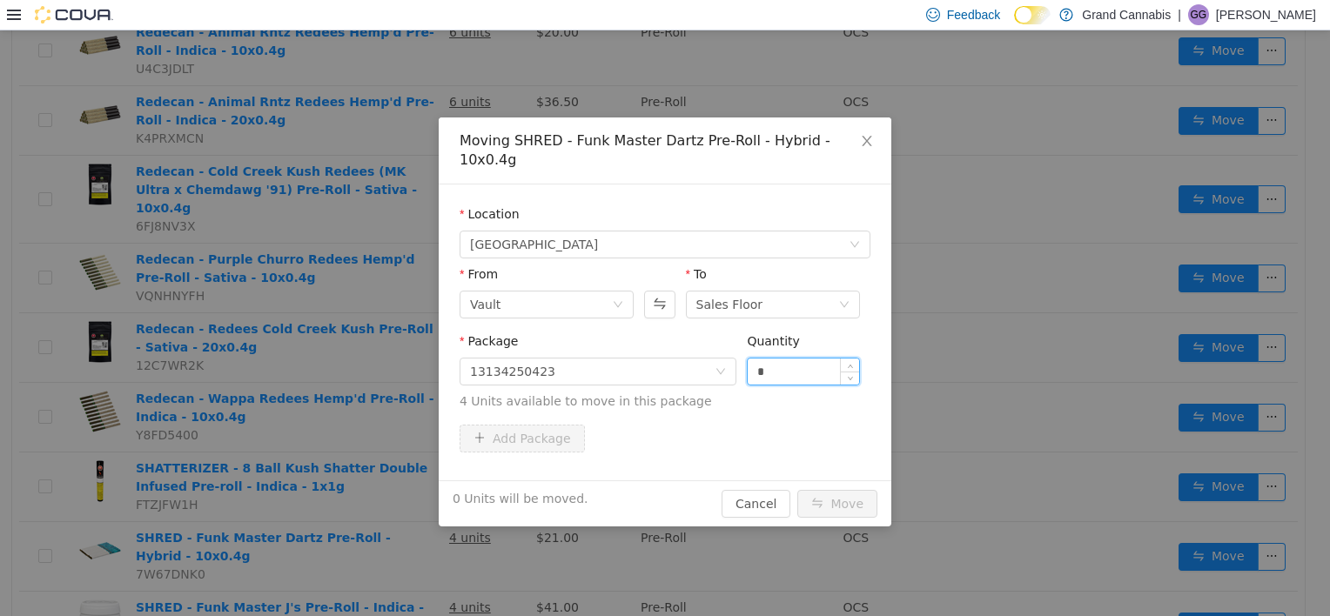
click at [783, 358] on input "*" at bounding box center [802, 371] width 111 height 26
type input "*"
click at [797, 490] on button "Move" at bounding box center [837, 504] width 80 height 28
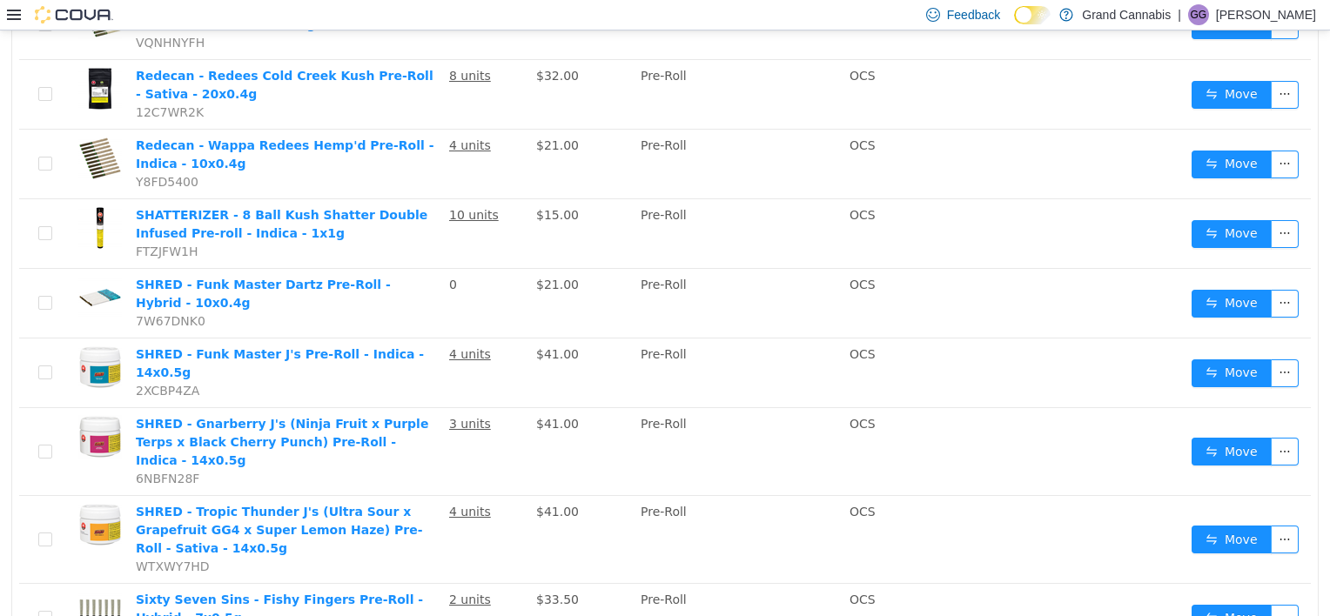
scroll to position [2755, 0]
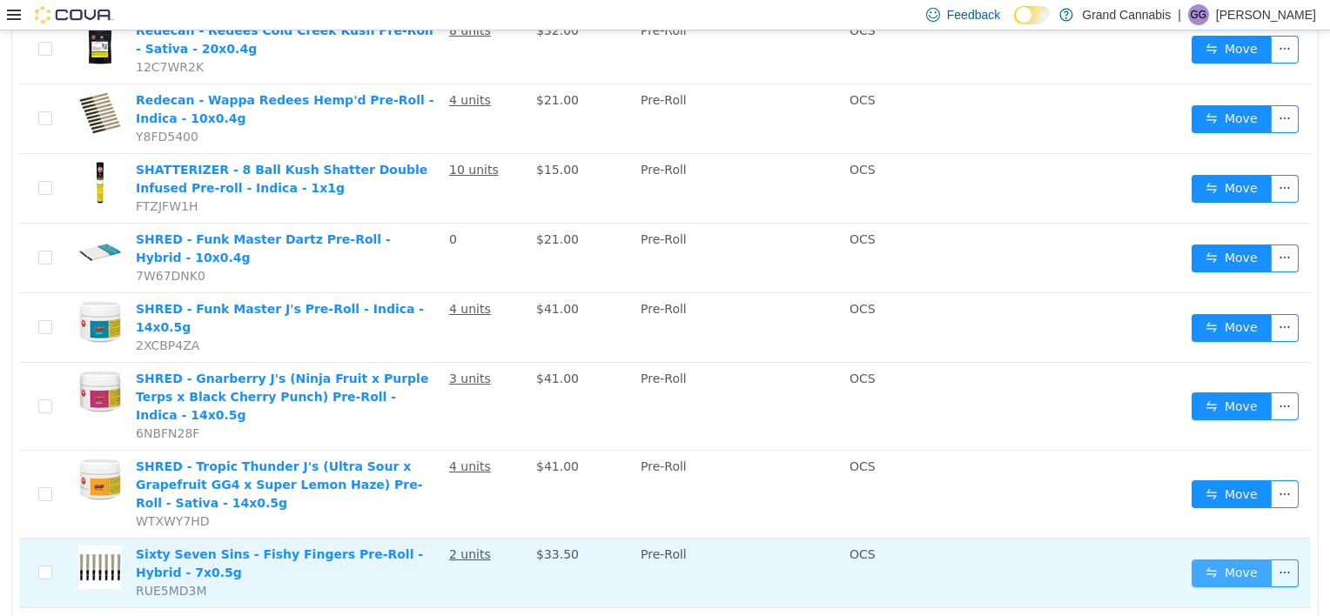
click at [1238, 559] on button "Move" at bounding box center [1231, 573] width 80 height 28
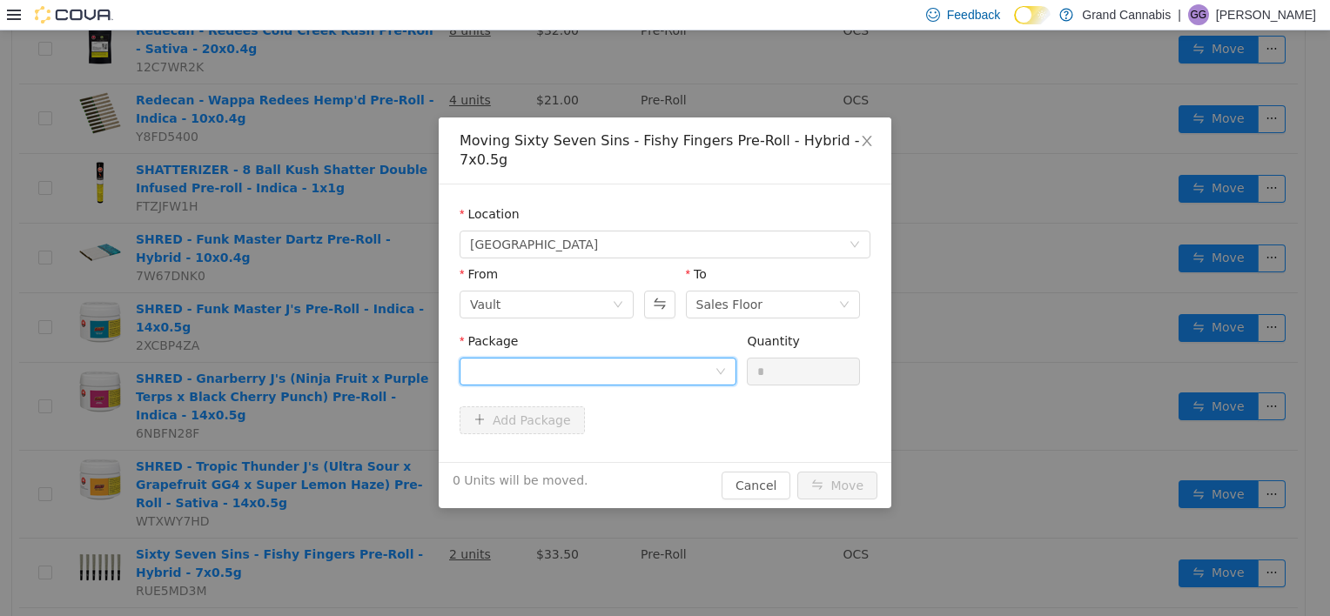
click at [622, 364] on div at bounding box center [592, 371] width 245 height 26
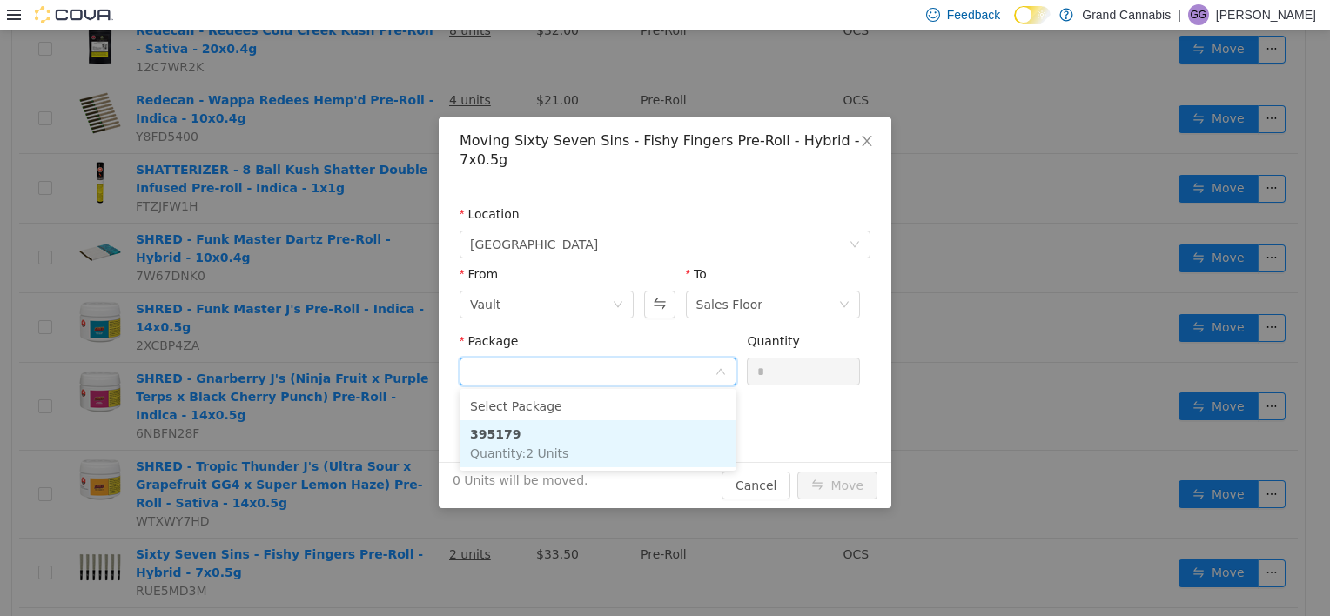
click at [610, 437] on li "395179 Quantity : 2 Units" at bounding box center [597, 443] width 277 height 47
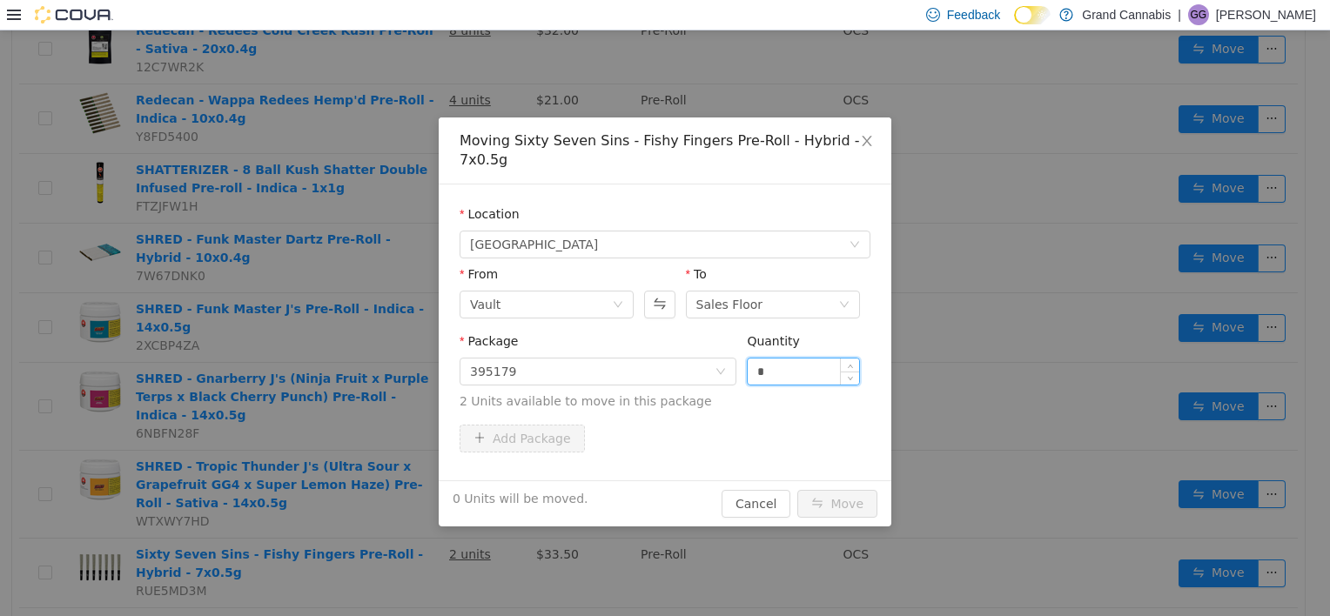
click at [777, 373] on input "*" at bounding box center [802, 371] width 111 height 26
type input "*"
click at [797, 490] on button "Move" at bounding box center [837, 504] width 80 height 28
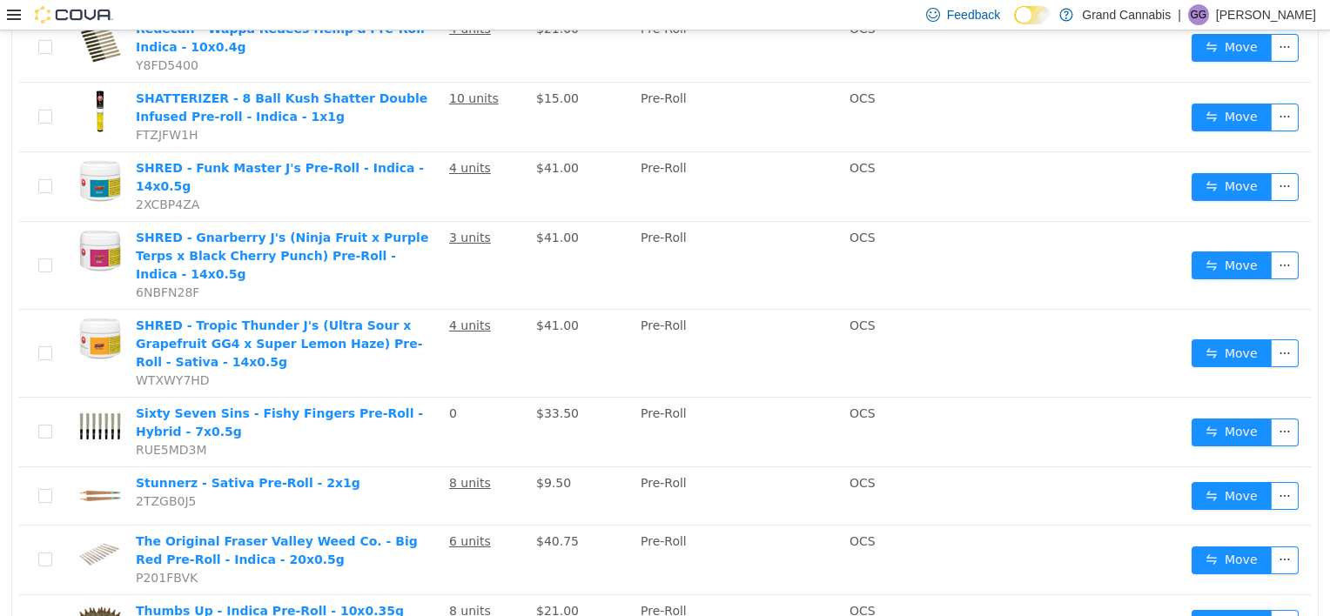
scroll to position [2840, 0]
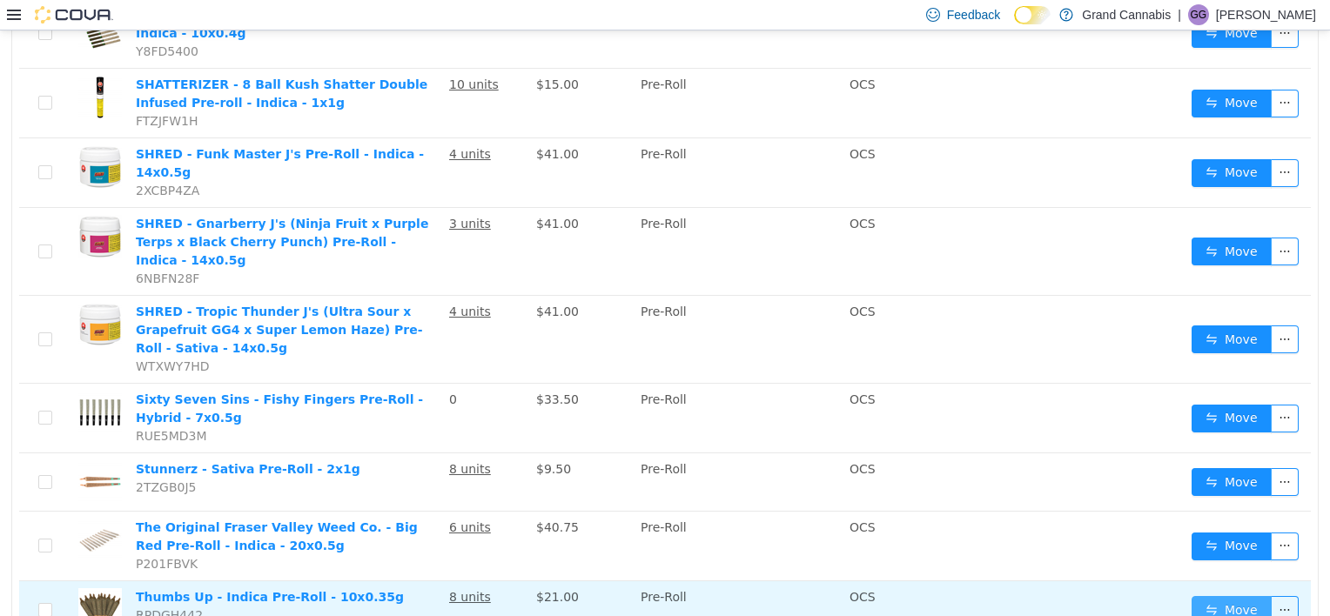
click at [1230, 596] on button "Move" at bounding box center [1231, 610] width 80 height 28
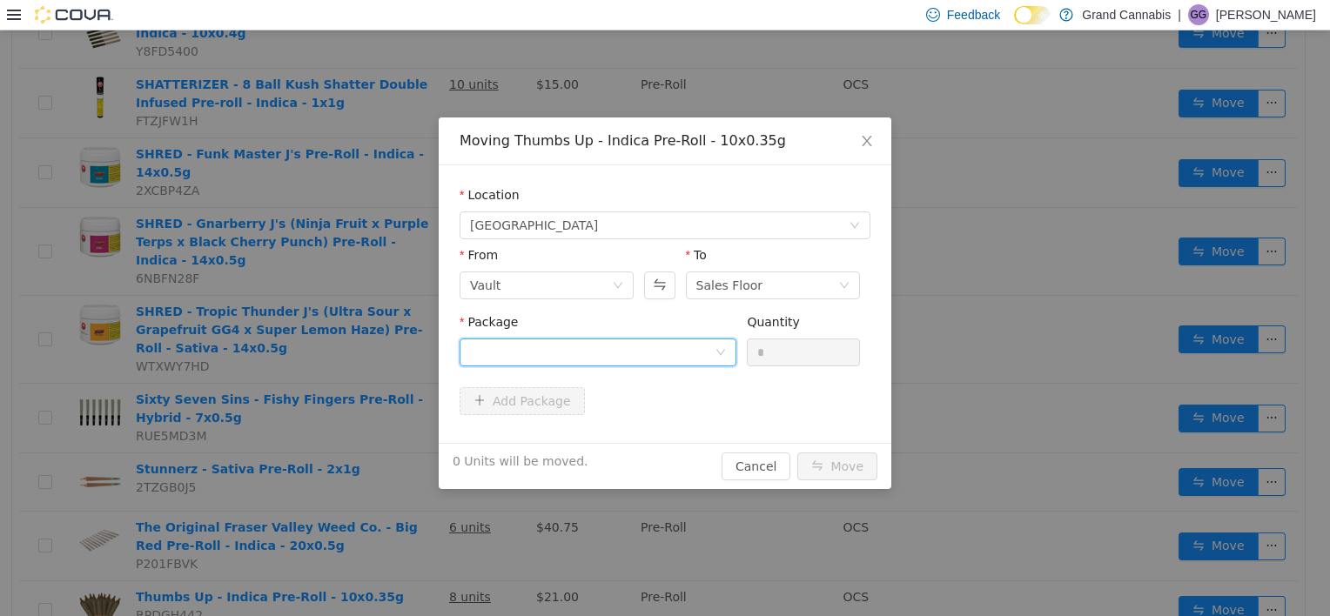
click at [656, 357] on div at bounding box center [592, 352] width 245 height 26
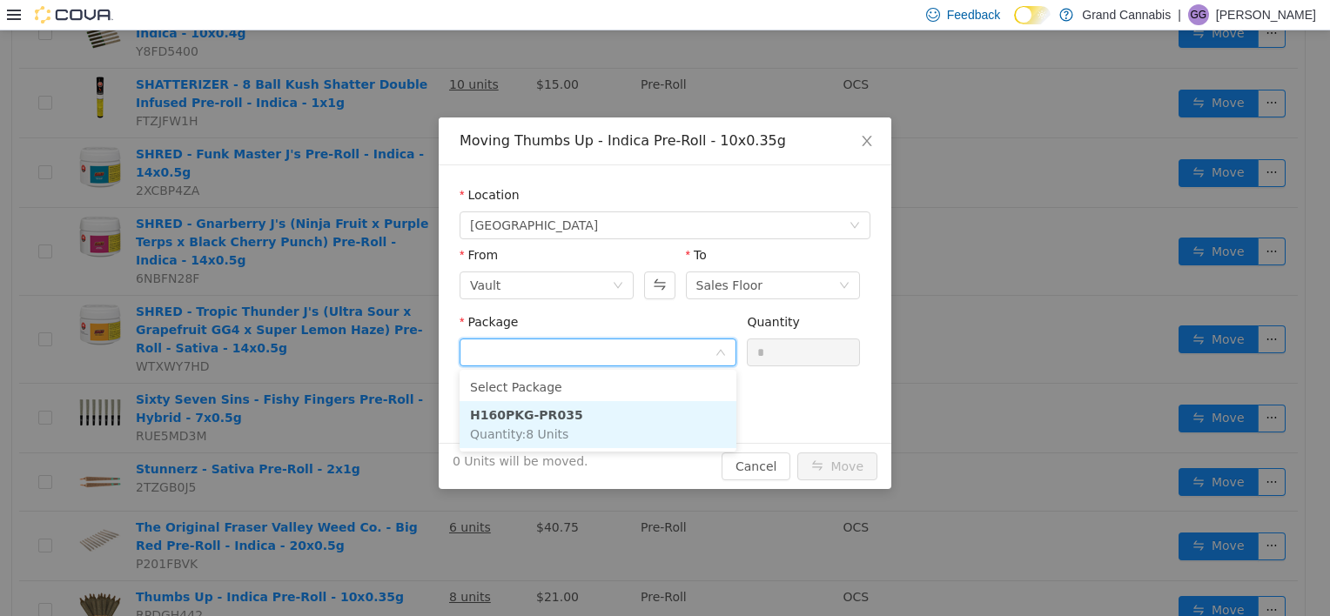
click at [647, 412] on li "H160PKG-PR035 Quantity : 8 Units" at bounding box center [597, 424] width 277 height 47
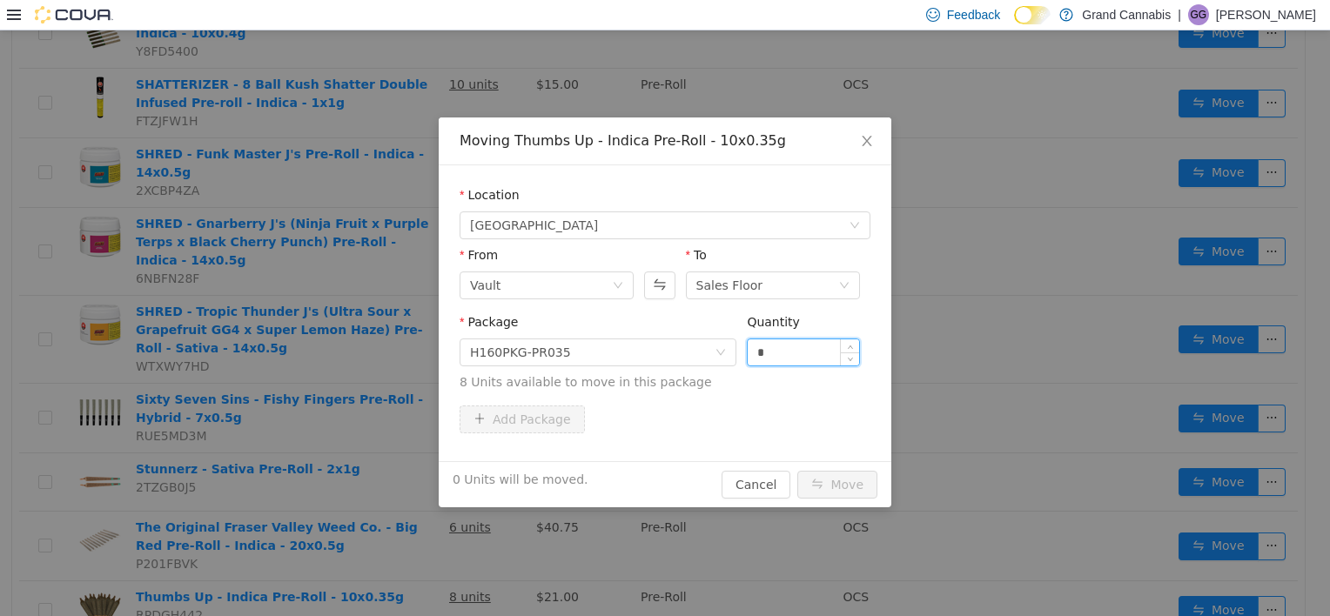
click at [786, 354] on input "*" at bounding box center [802, 352] width 111 height 26
type input "*"
click at [797, 471] on button "Move" at bounding box center [837, 485] width 80 height 28
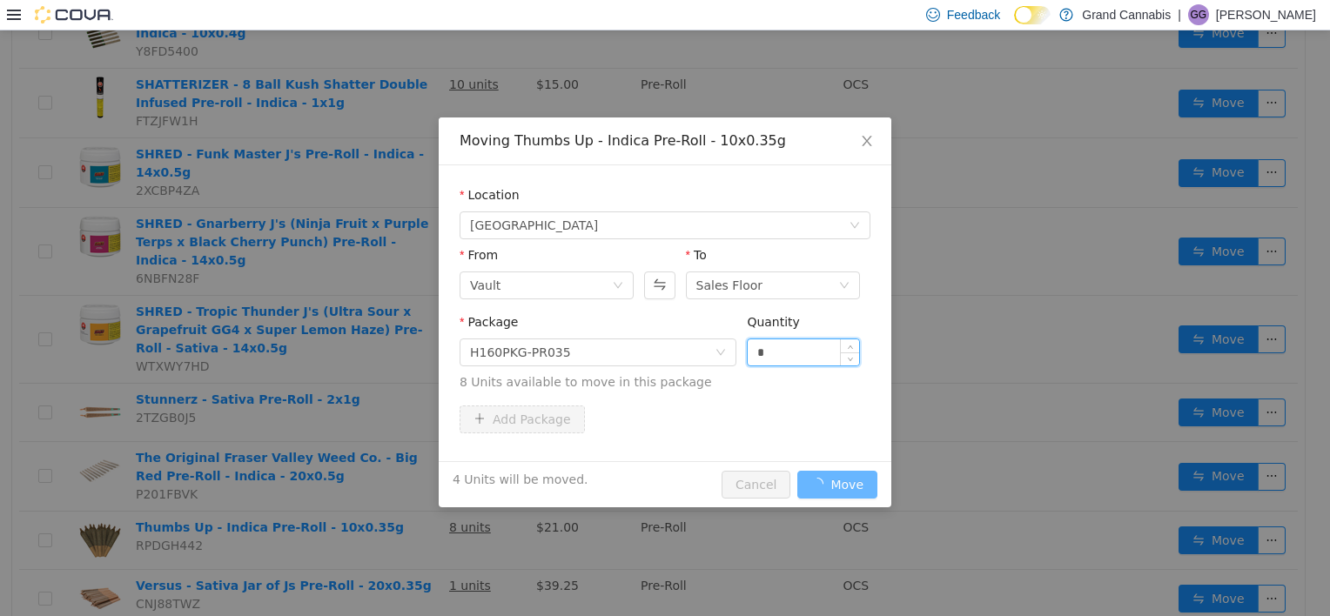
scroll to position [2770, 0]
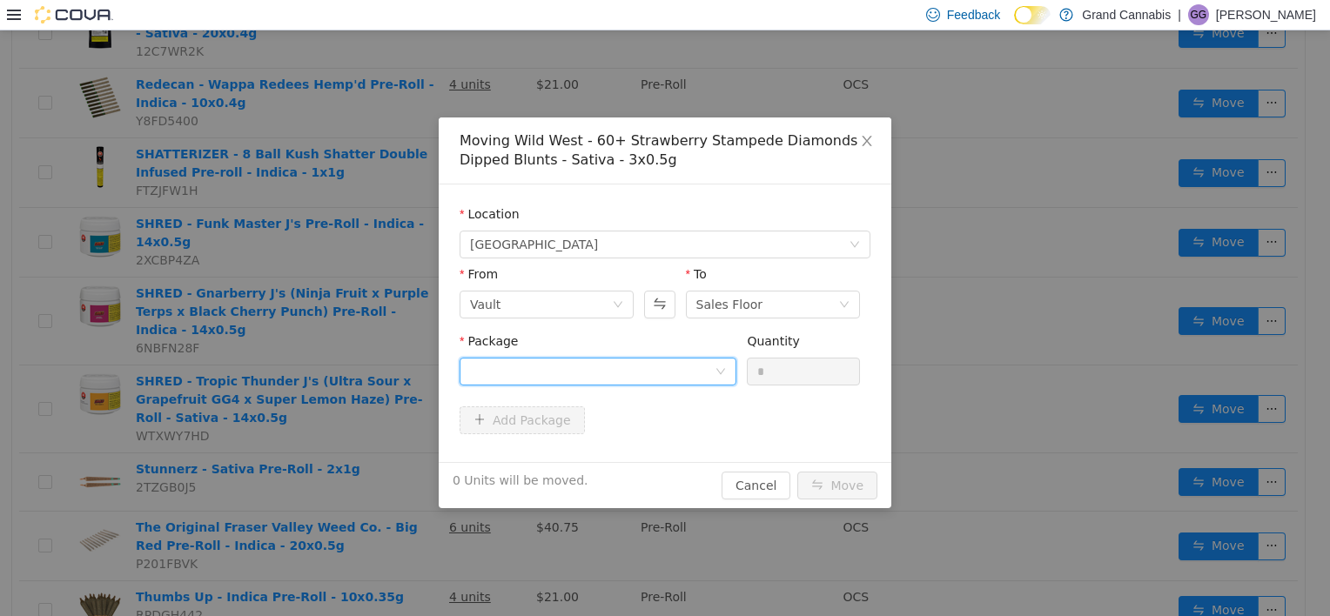
click at [646, 368] on div at bounding box center [592, 371] width 245 height 26
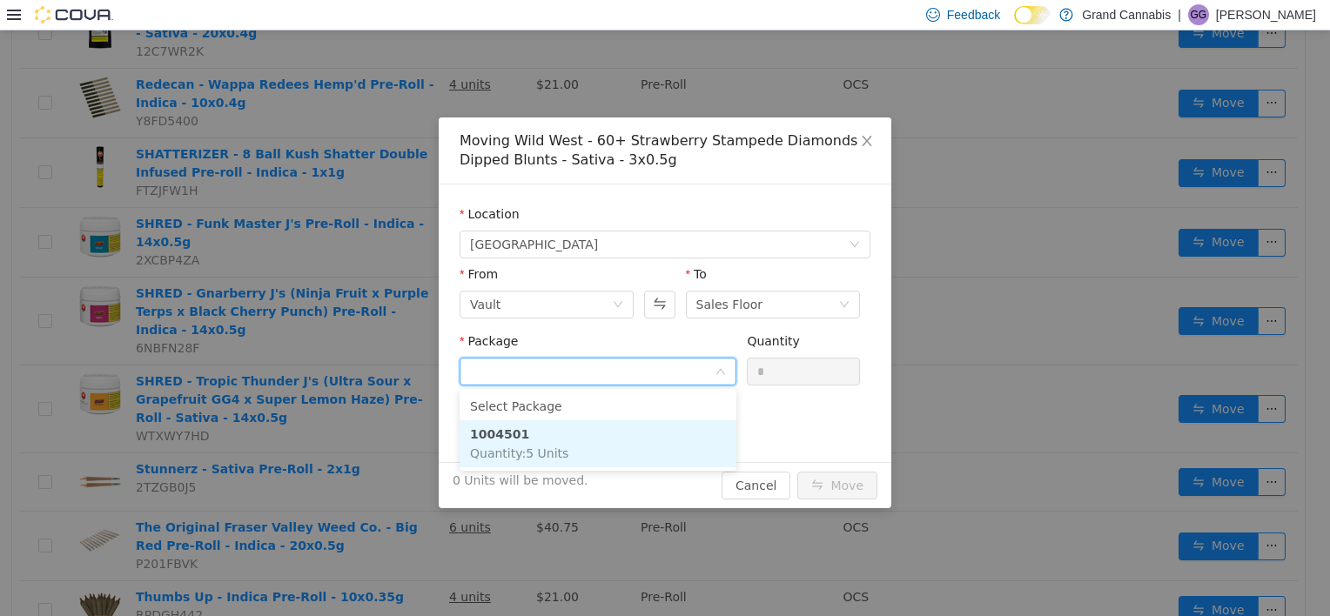
click at [633, 449] on li "1004501 Quantity : 5 Units" at bounding box center [597, 443] width 277 height 47
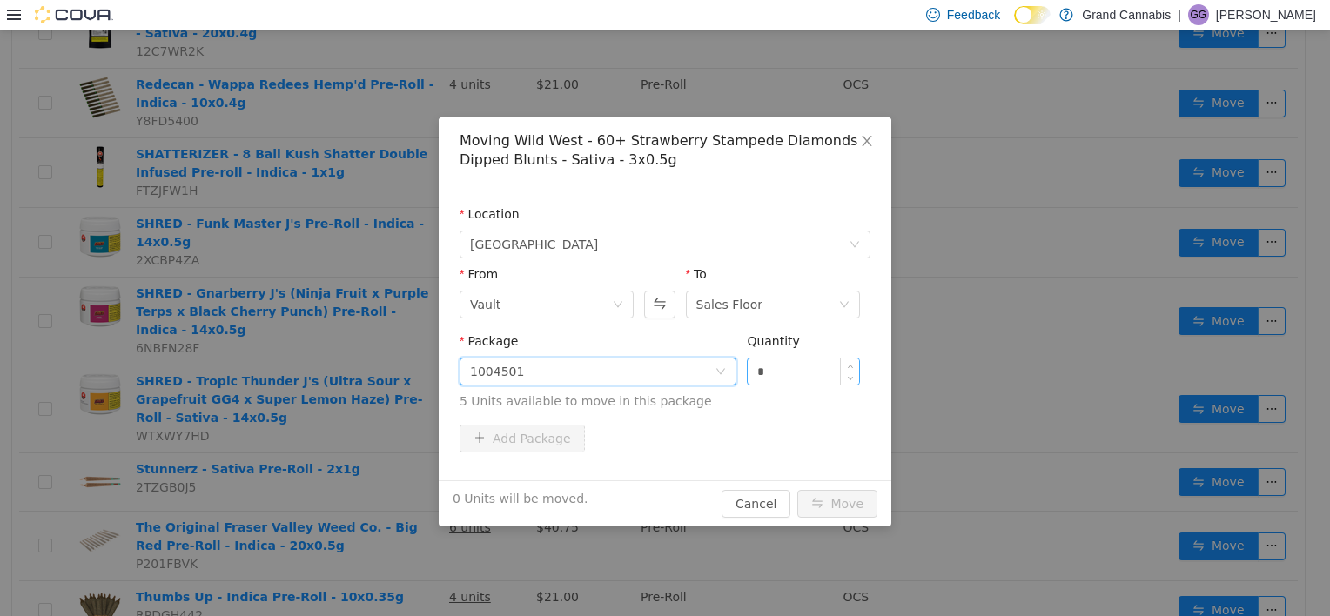
click at [766, 378] on input "*" at bounding box center [802, 371] width 111 height 26
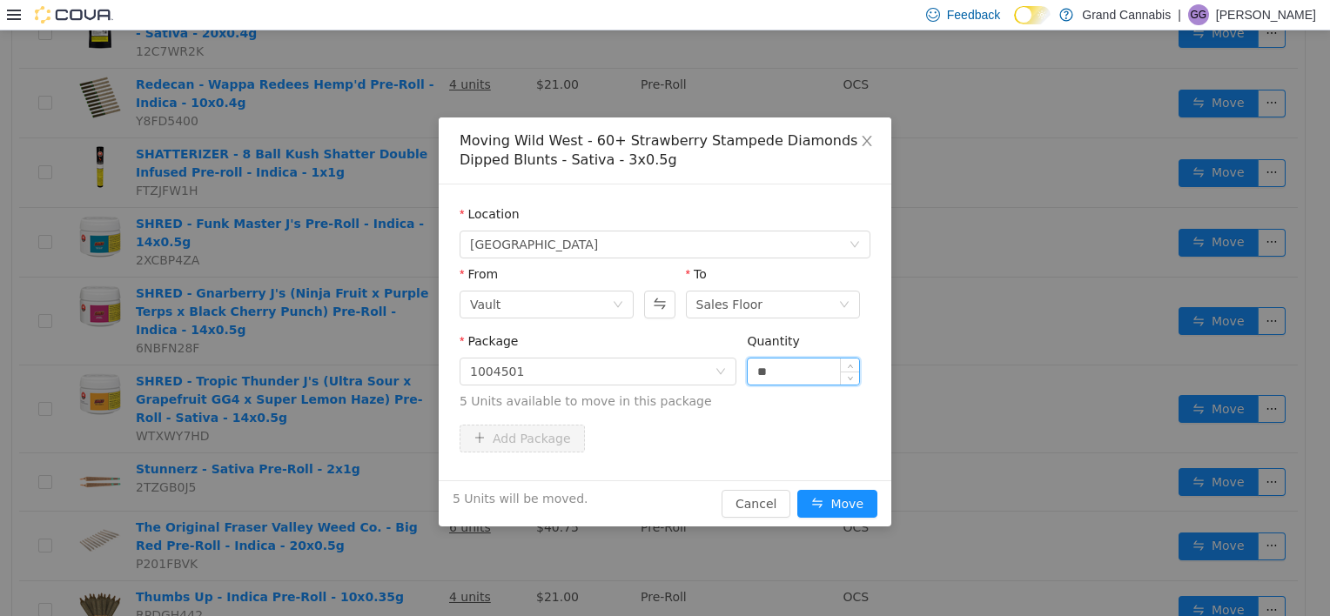
type input "**"
click at [797, 490] on button "Move" at bounding box center [837, 504] width 80 height 28
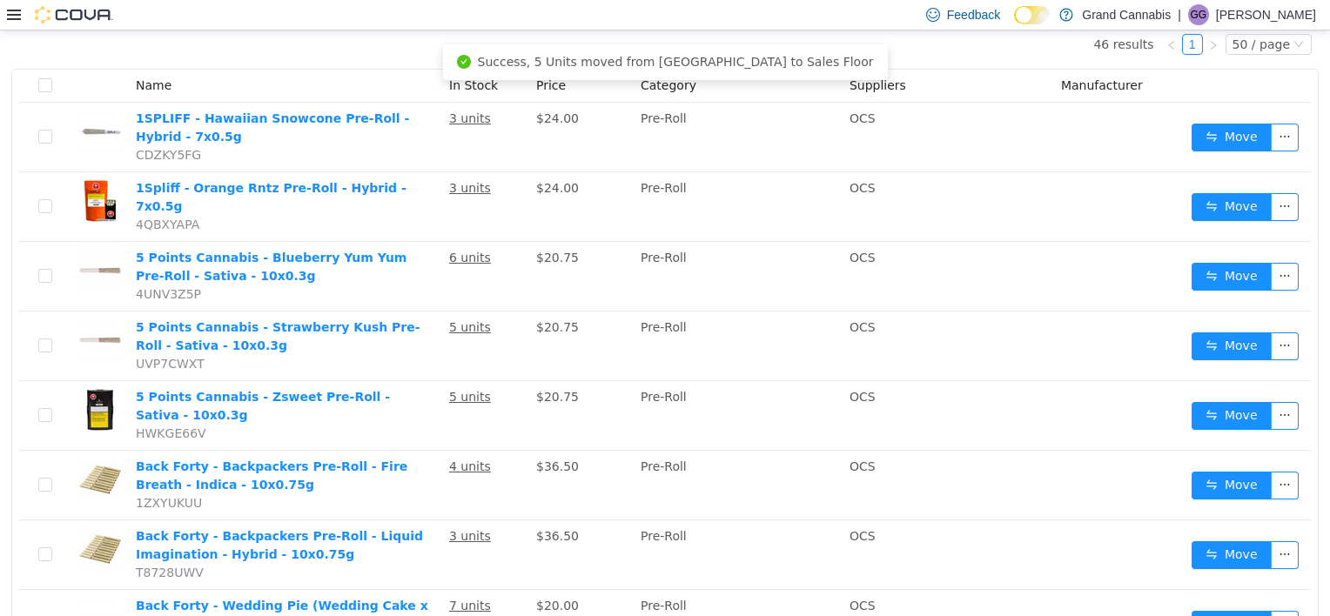
scroll to position [0, 0]
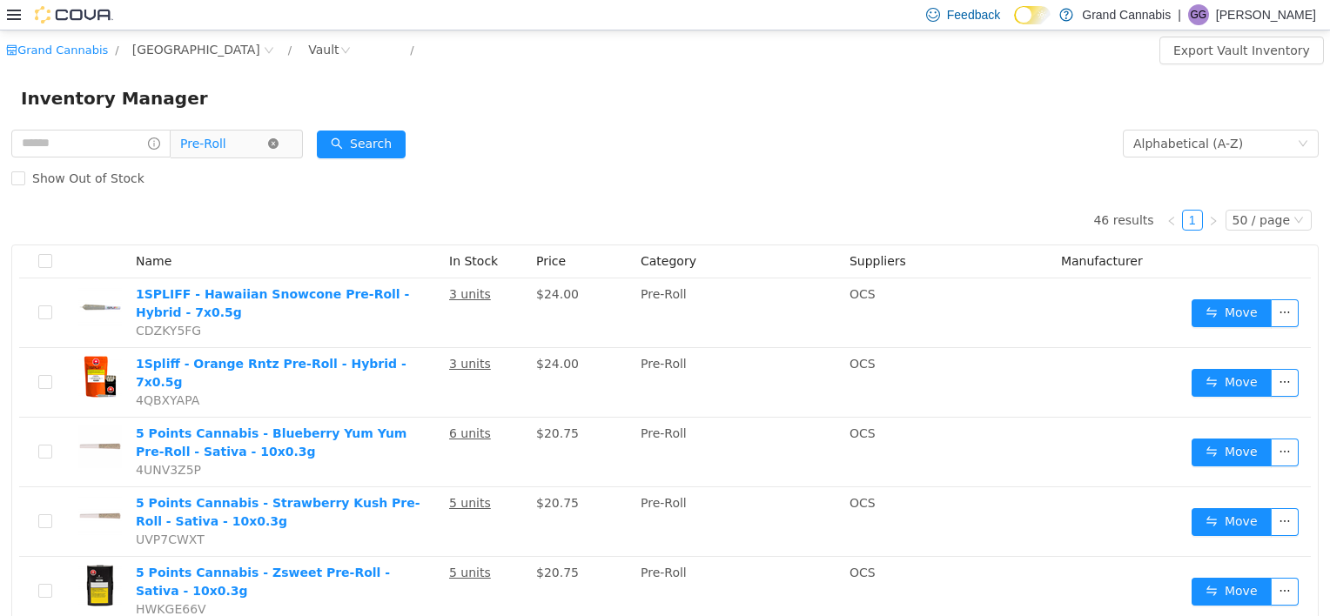
click at [278, 147] on icon "icon: close-circle" at bounding box center [273, 143] width 10 height 10
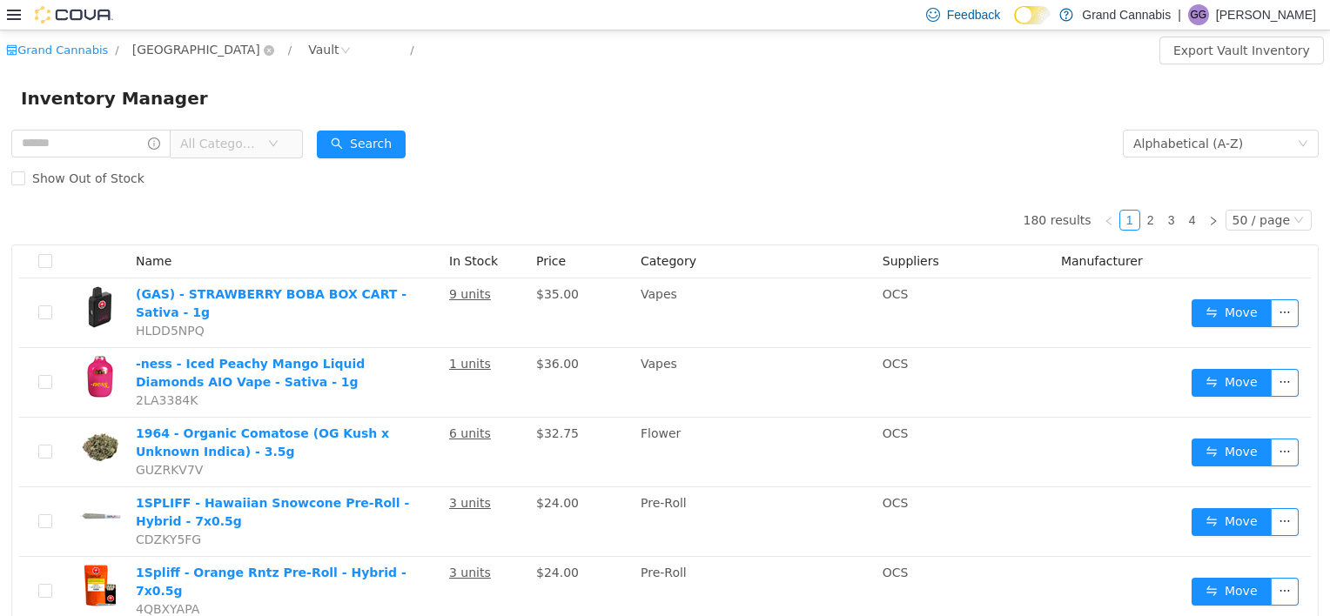
click at [149, 47] on span "[GEOGRAPHIC_DATA]" at bounding box center [196, 49] width 128 height 19
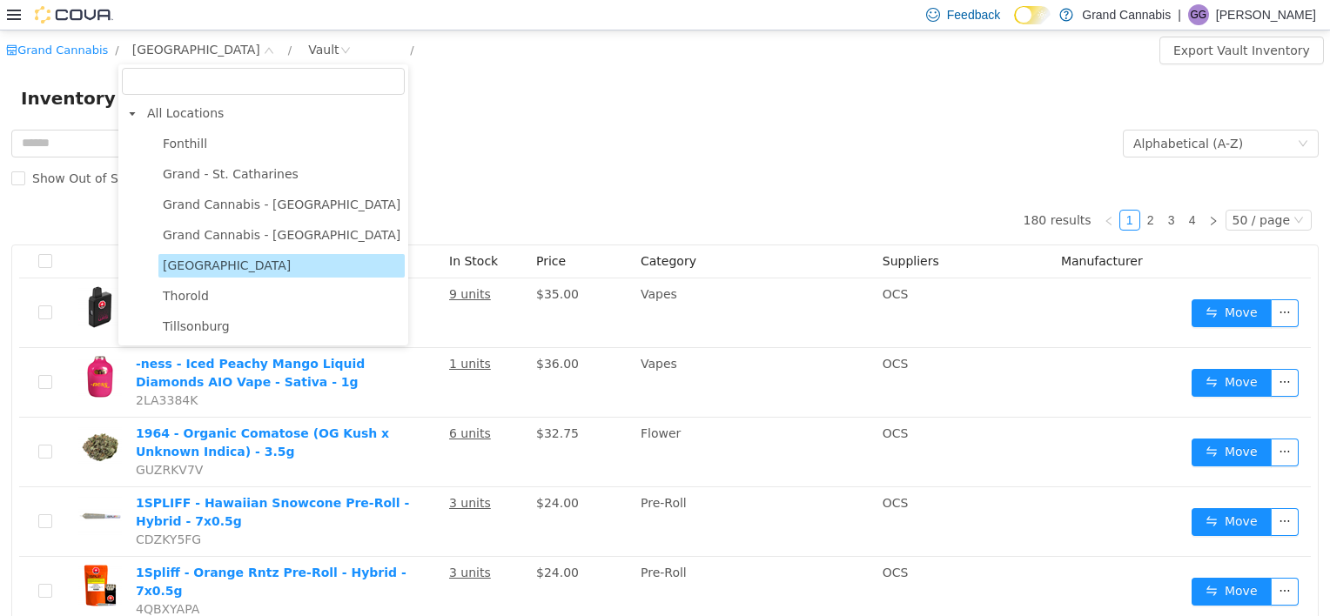
click at [7, 14] on div "Feedback Dark Mode Grand Cannabis | GG [PERSON_NAME]" at bounding box center [665, 15] width 1330 height 30
click at [16, 15] on icon at bounding box center [14, 15] width 14 height 14
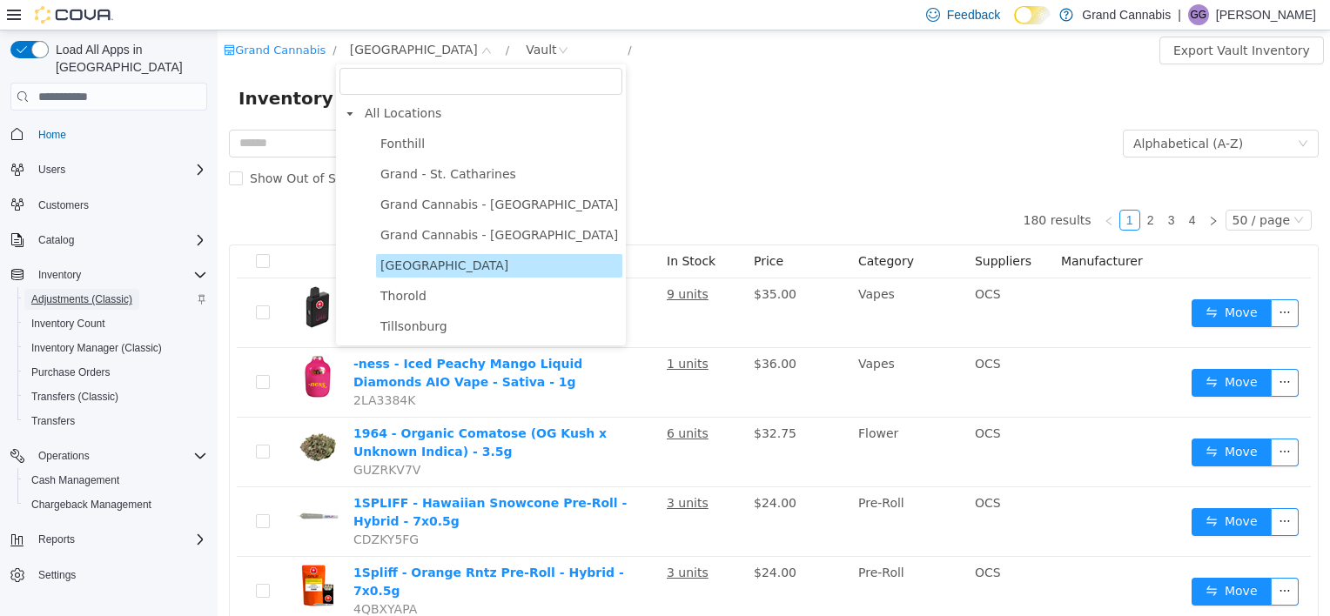
click at [90, 292] on span "Adjustments (Classic)" at bounding box center [81, 299] width 101 height 14
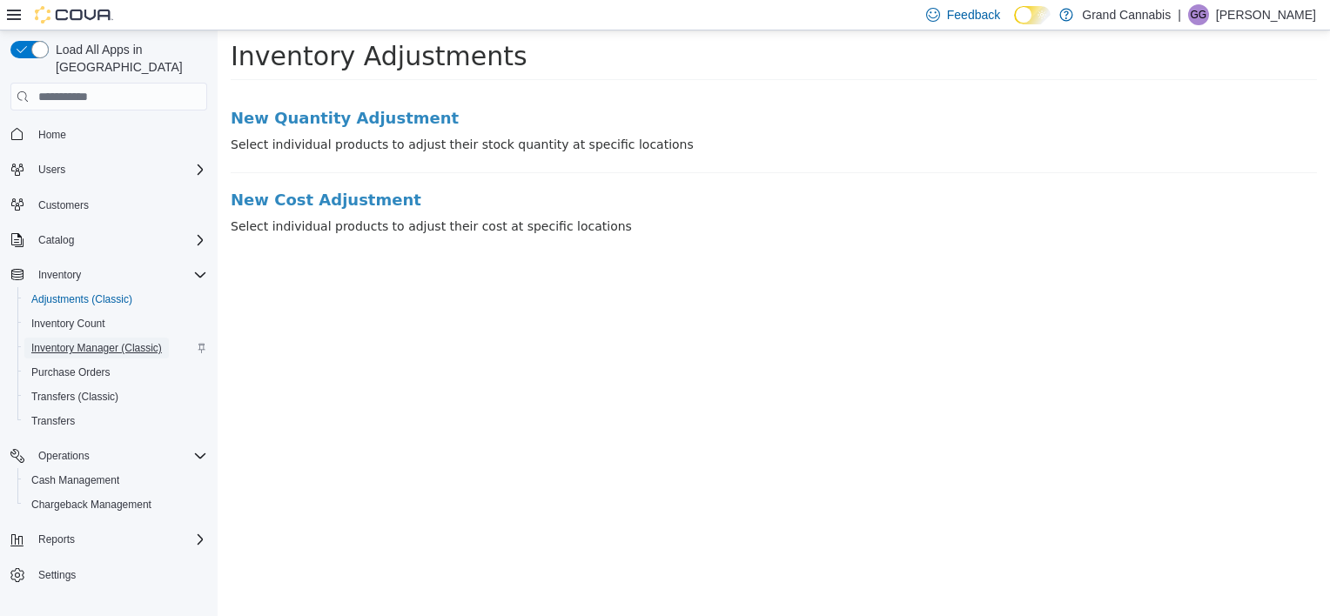
click at [108, 341] on span "Inventory Manager (Classic)" at bounding box center [96, 348] width 131 height 14
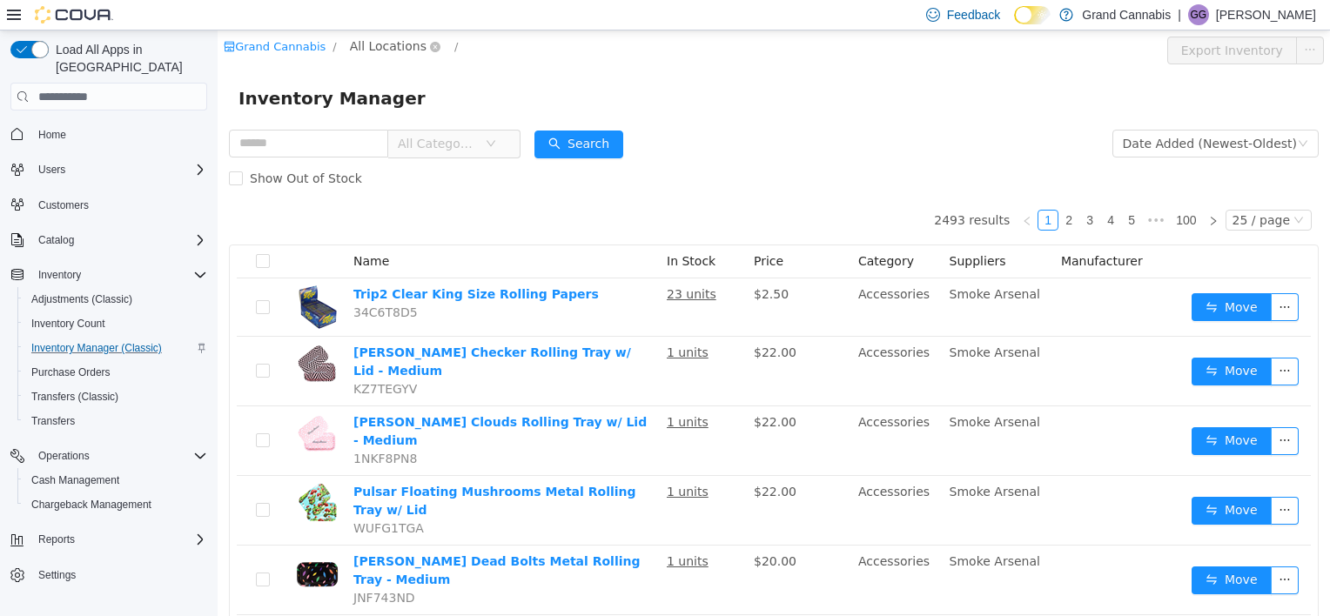
click at [363, 50] on span "All Locations" at bounding box center [388, 46] width 77 height 19
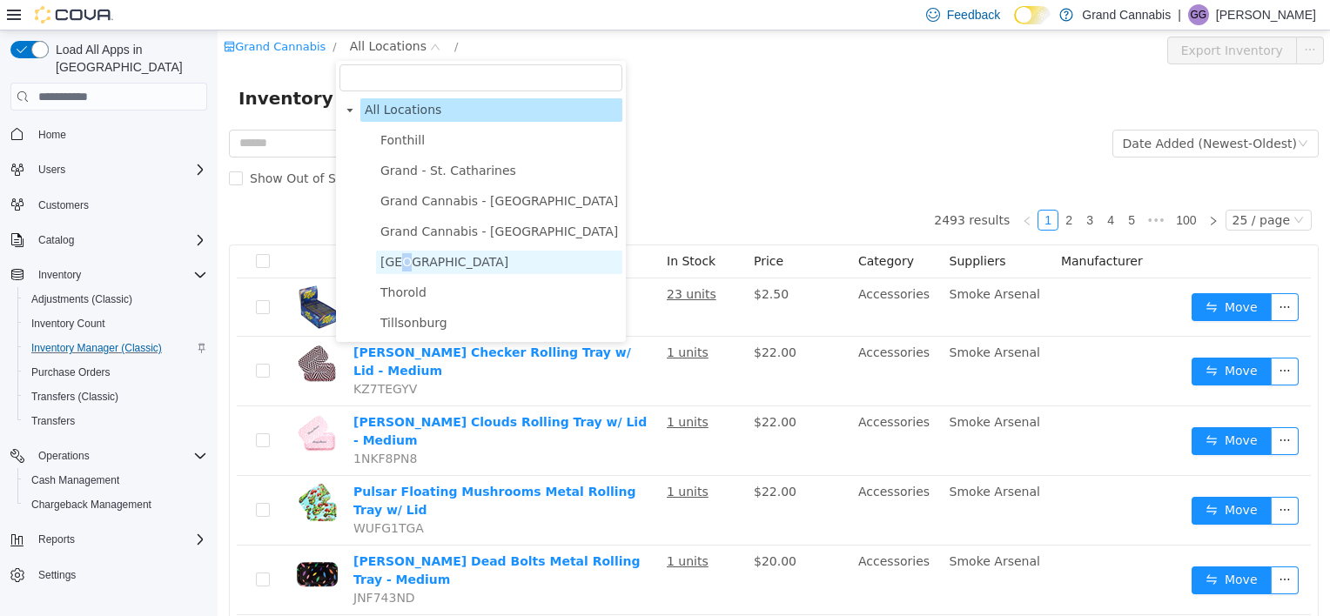
click at [400, 269] on span "[GEOGRAPHIC_DATA]" at bounding box center [444, 262] width 128 height 14
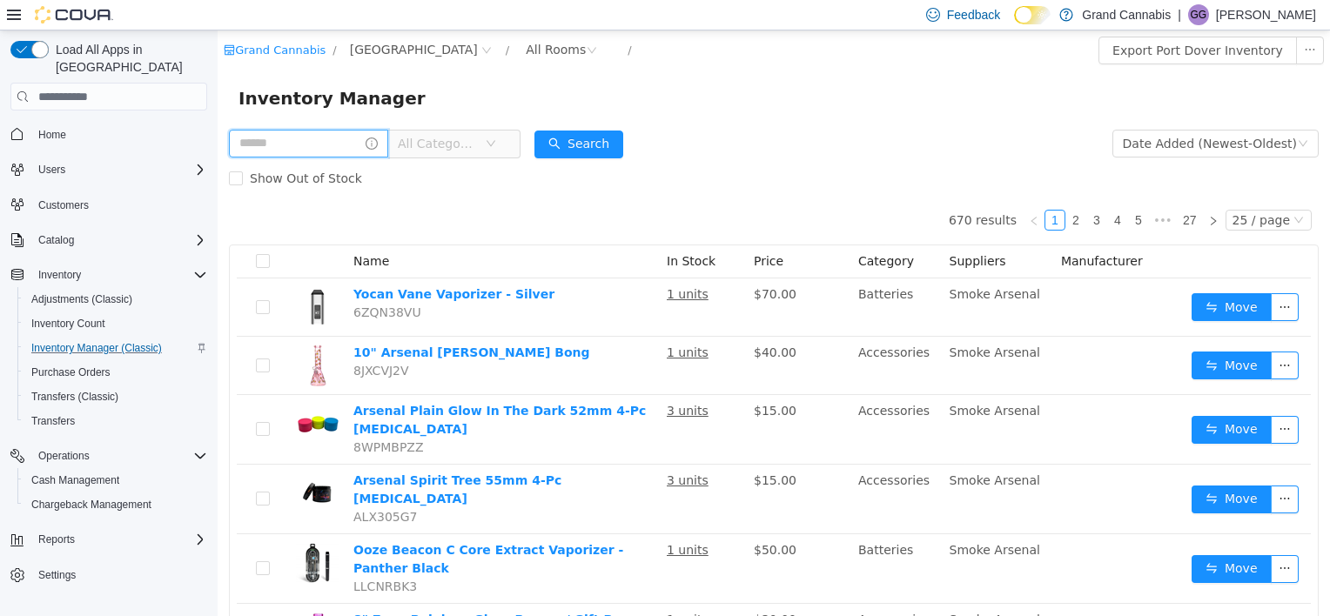
click at [306, 144] on input "text" at bounding box center [308, 144] width 159 height 28
type input "****"
click at [526, 57] on div "All Rooms" at bounding box center [556, 50] width 60 height 26
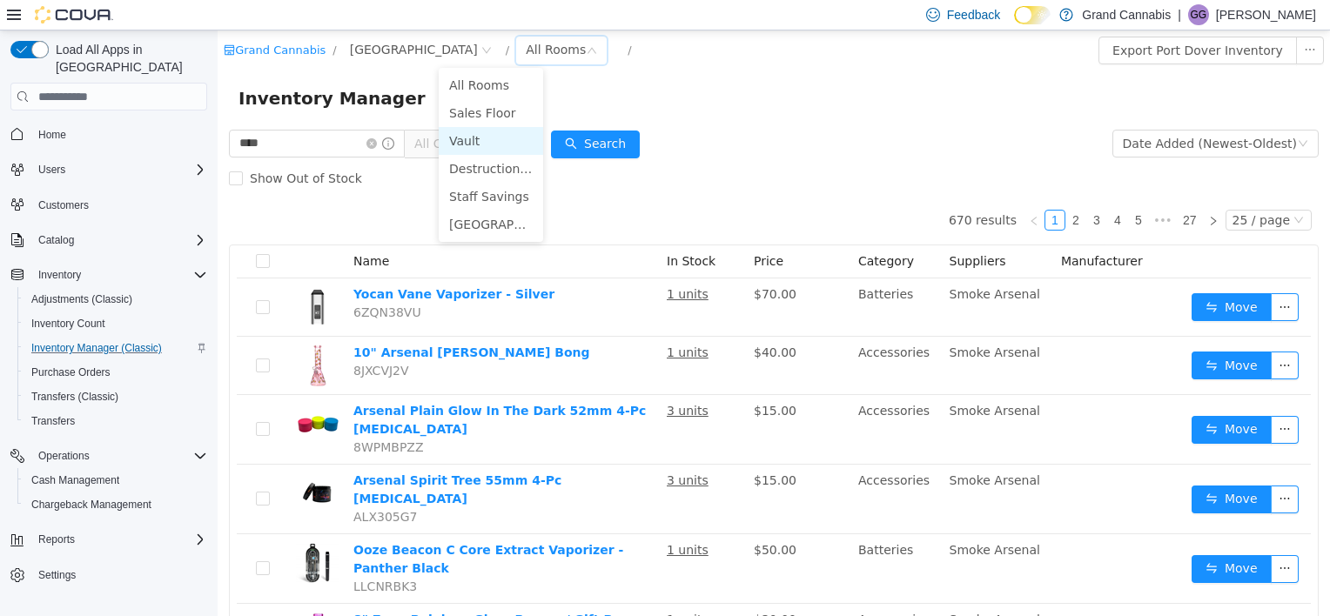
click at [484, 134] on li "Vault" at bounding box center [491, 141] width 104 height 28
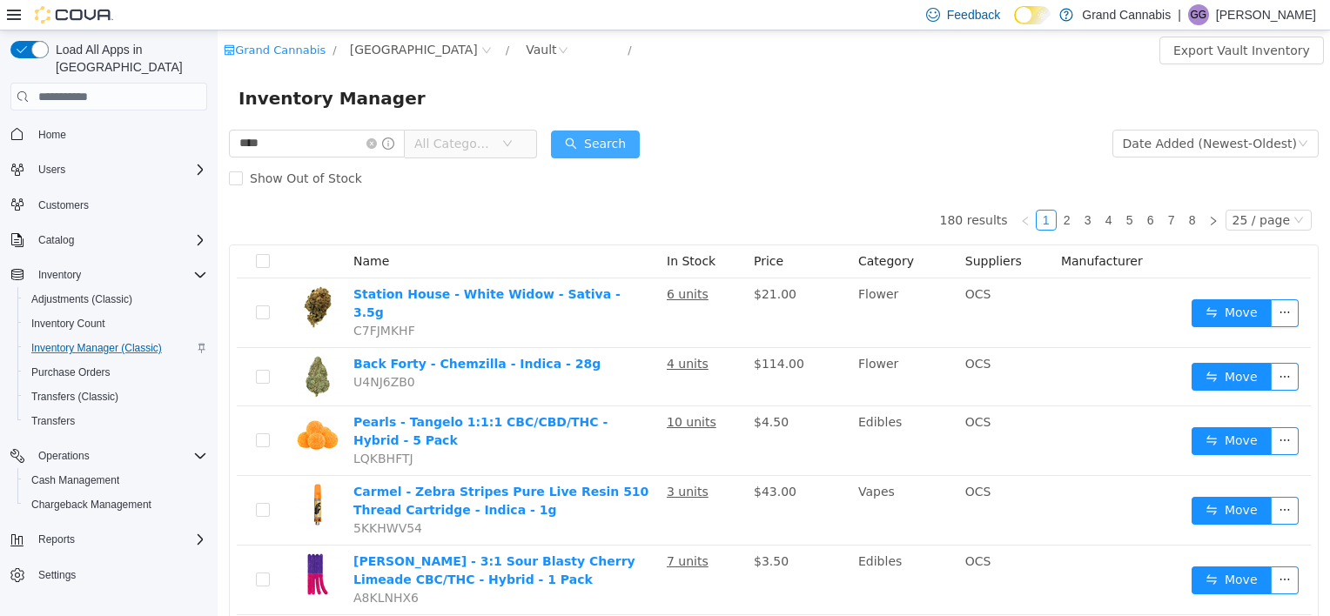
click at [634, 144] on button "Search" at bounding box center [595, 145] width 89 height 28
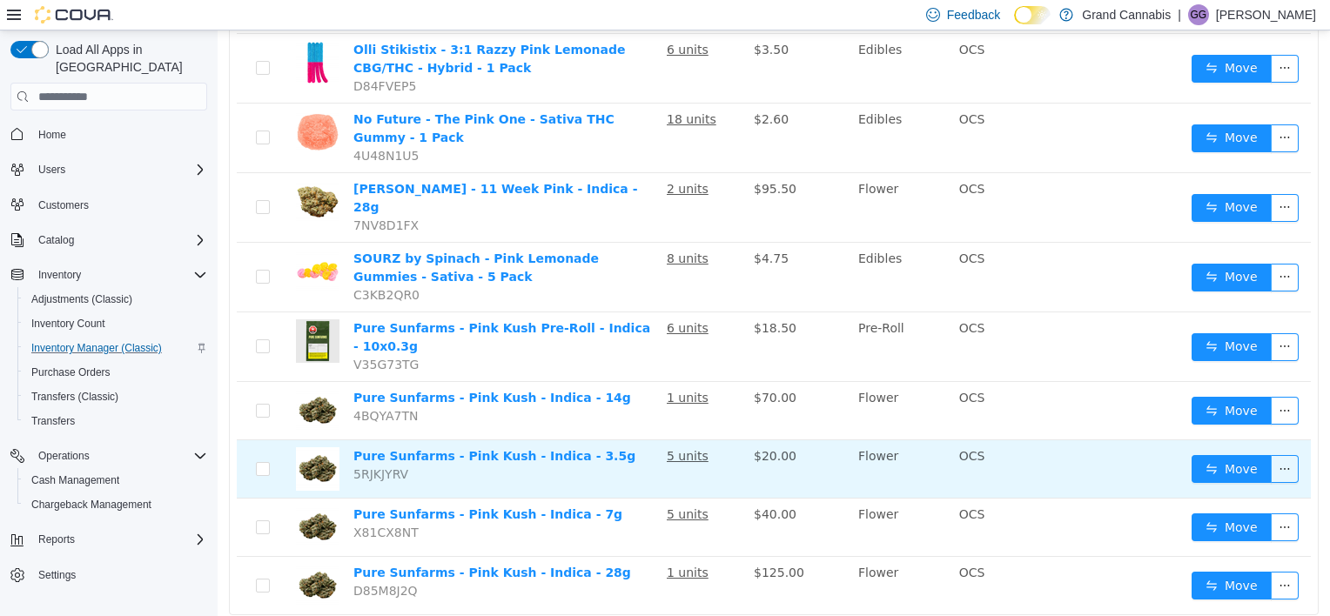
scroll to position [385, 0]
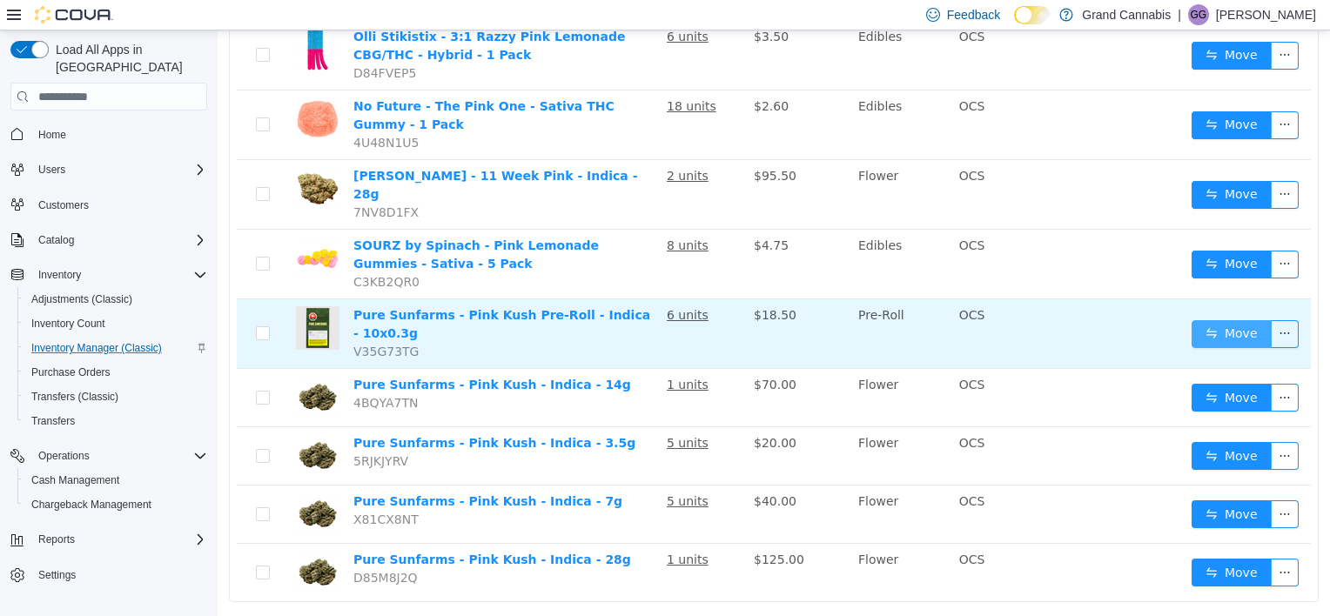
click at [1216, 320] on button "Move" at bounding box center [1231, 334] width 80 height 28
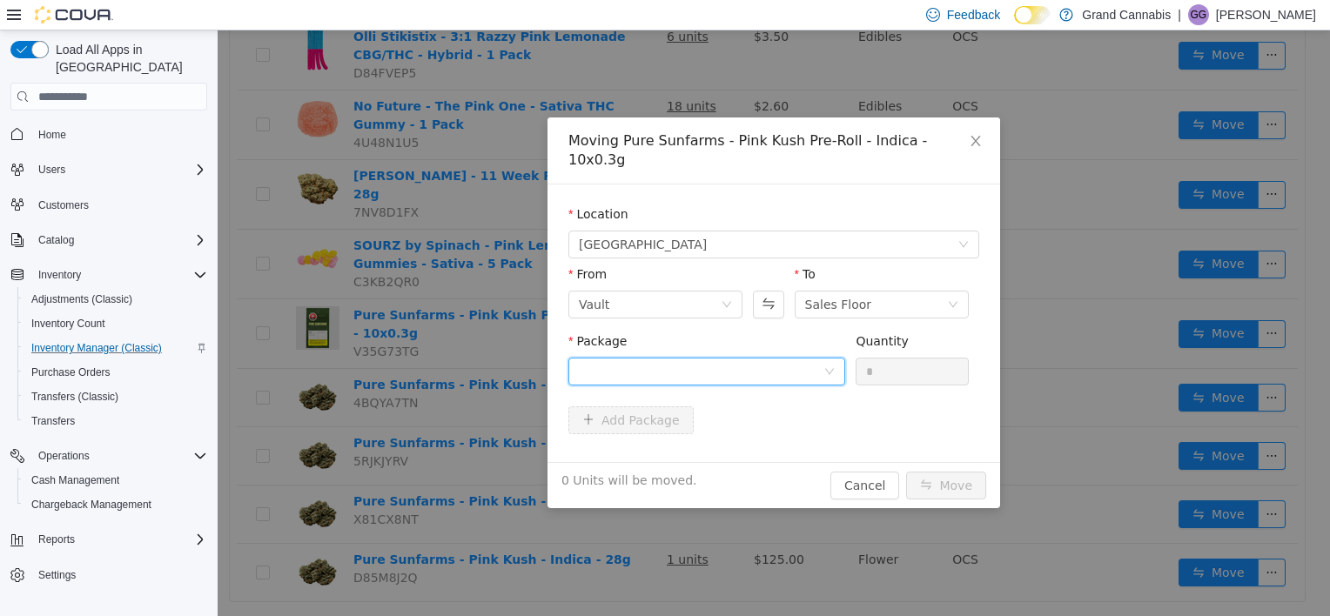
click at [654, 362] on div at bounding box center [701, 371] width 245 height 26
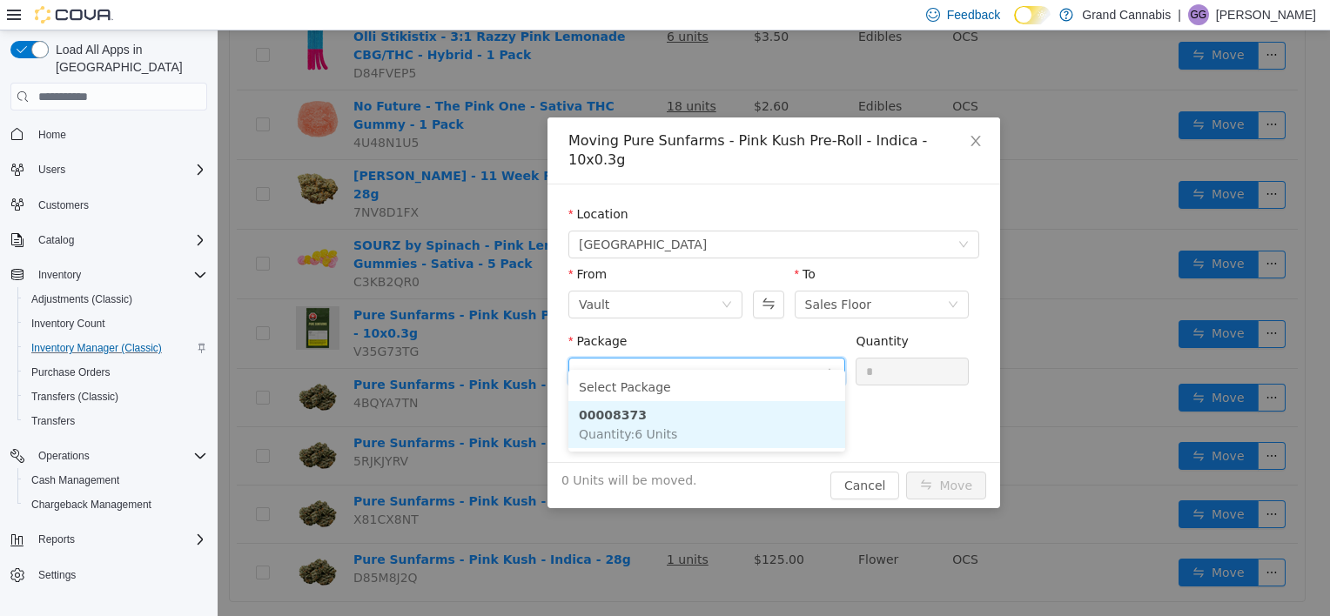
drag, startPoint x: 646, startPoint y: 432, endPoint x: 665, endPoint y: 430, distance: 19.3
click at [646, 432] on span "Quantity : 6 Units" at bounding box center [628, 434] width 98 height 14
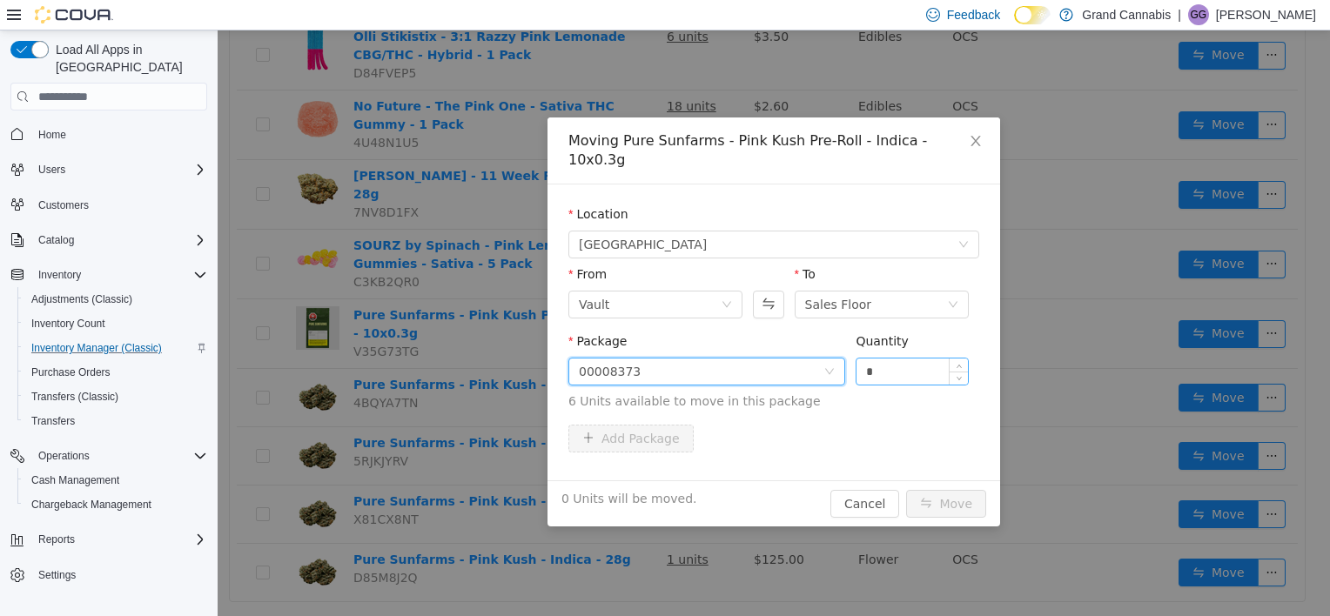
click at [882, 365] on div "Quantity *" at bounding box center [911, 362] width 113 height 60
click at [882, 362] on input "*" at bounding box center [911, 371] width 111 height 26
click at [882, 360] on input "*" at bounding box center [911, 371] width 111 height 26
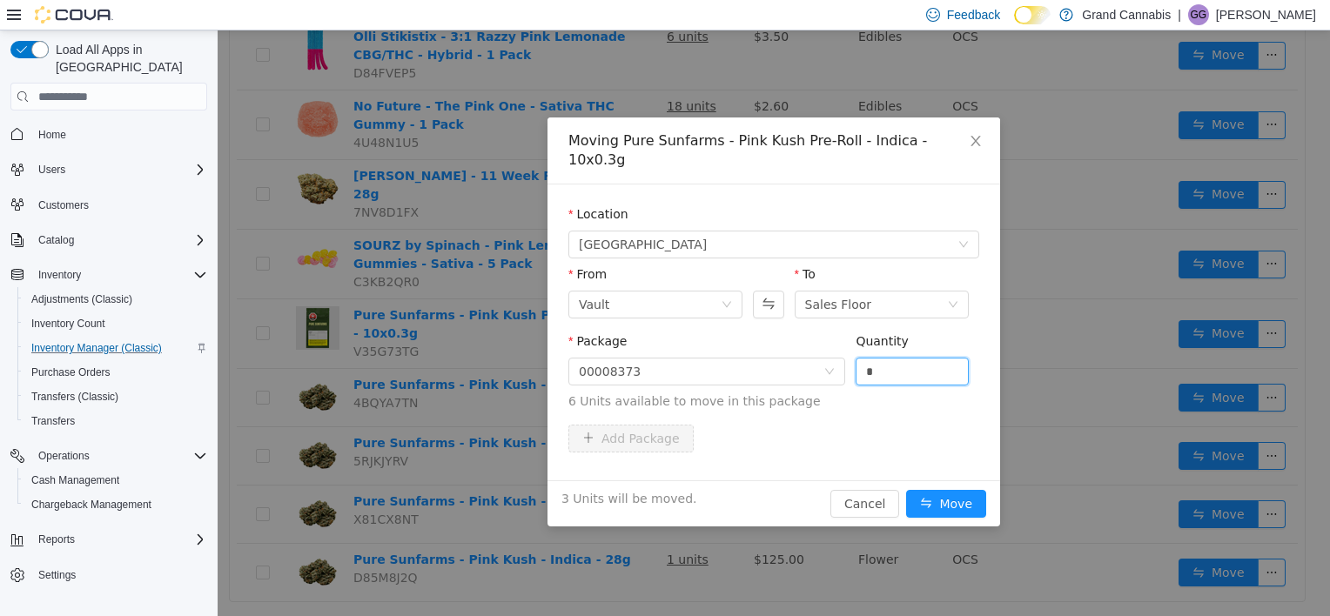
type input "*"
click at [906, 490] on button "Move" at bounding box center [946, 504] width 80 height 28
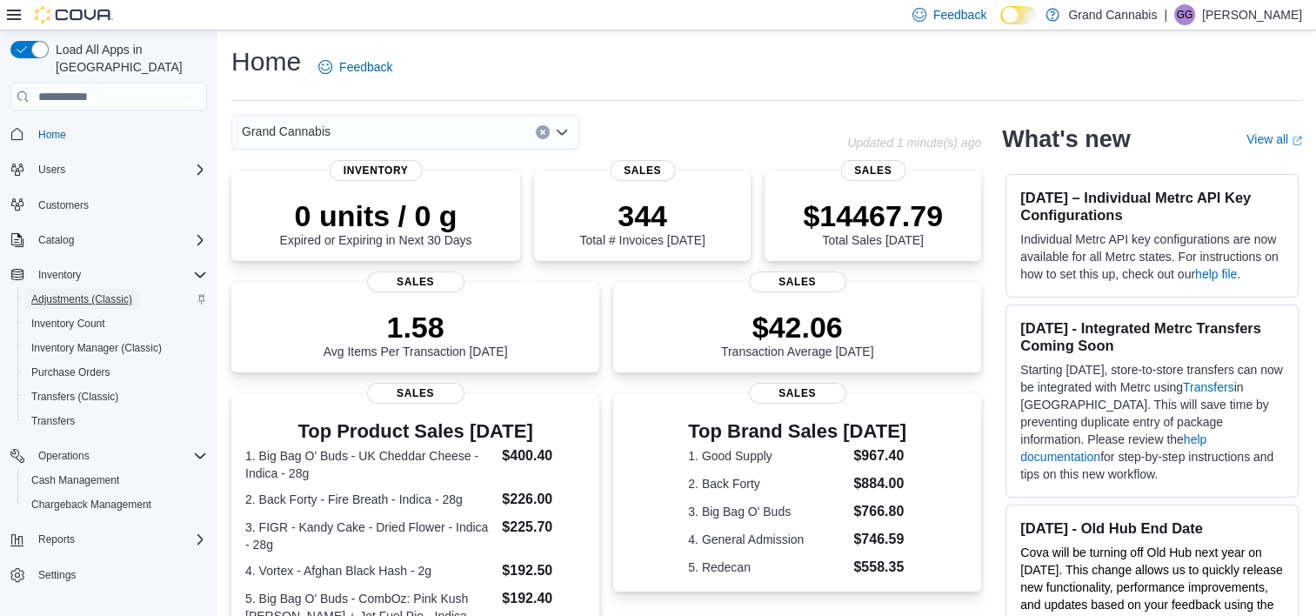
click at [83, 292] on span "Adjustments (Classic)" at bounding box center [81, 299] width 101 height 14
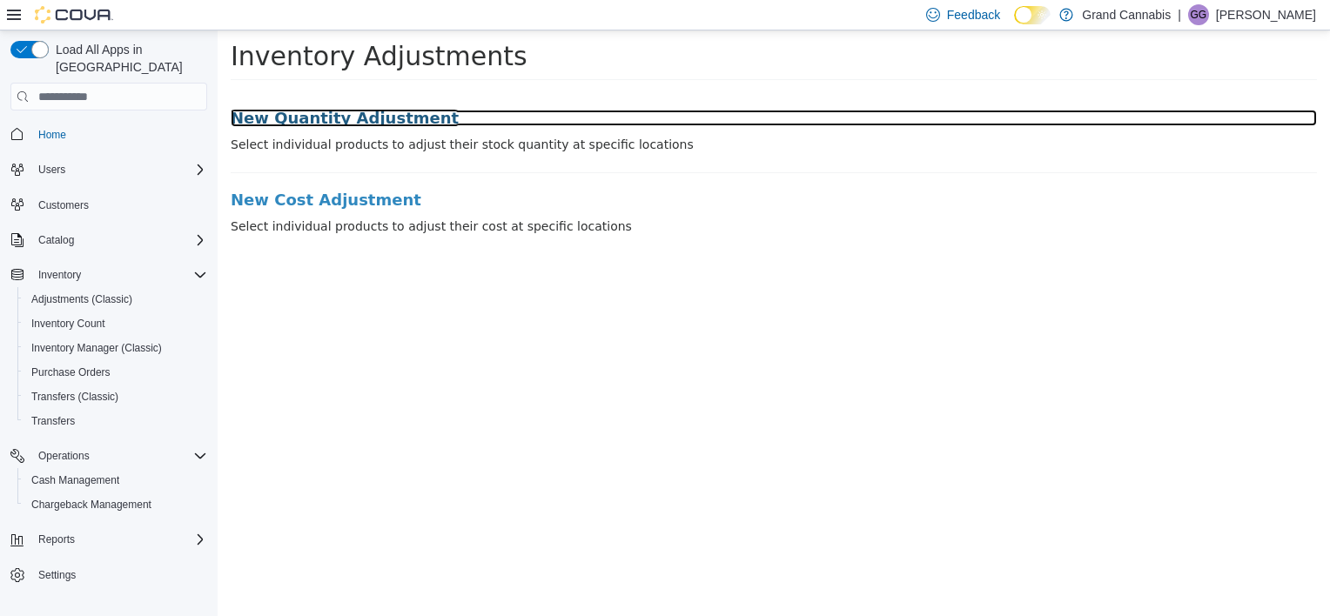
click at [359, 125] on h3 "New Quantity Adjustment" at bounding box center [774, 118] width 1086 height 17
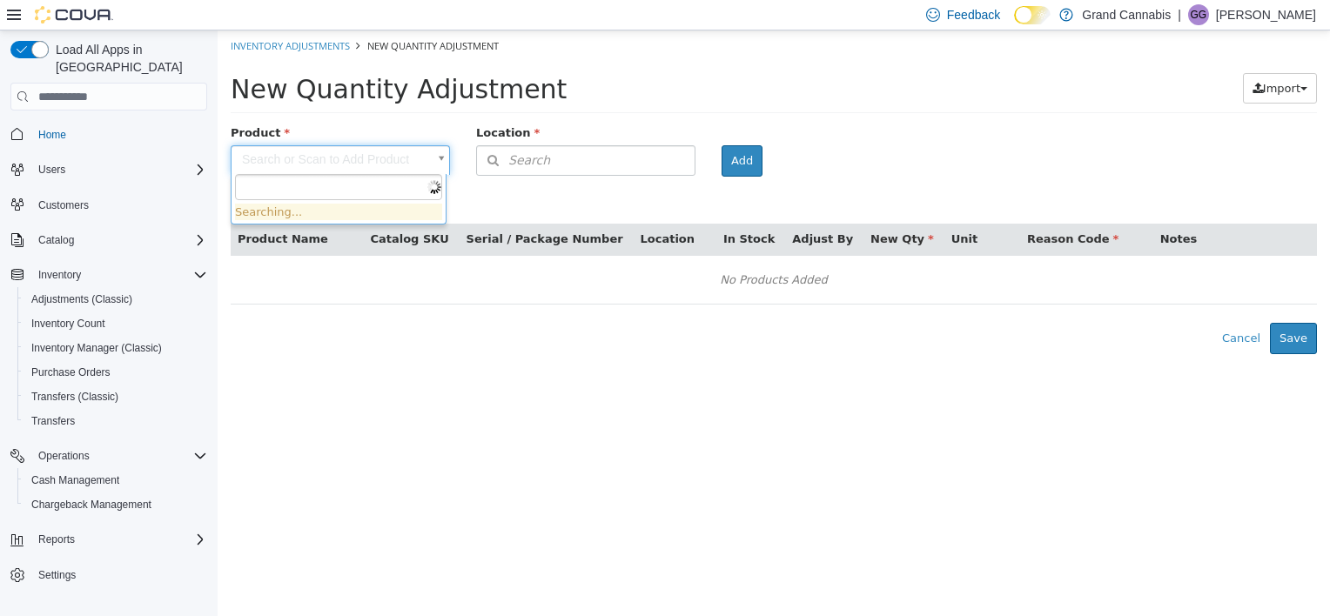
click at [340, 161] on body "× Inventory Adjustments New Quantity Adjustment New Quantity Adjustment Import …" at bounding box center [774, 192] width 1112 height 324
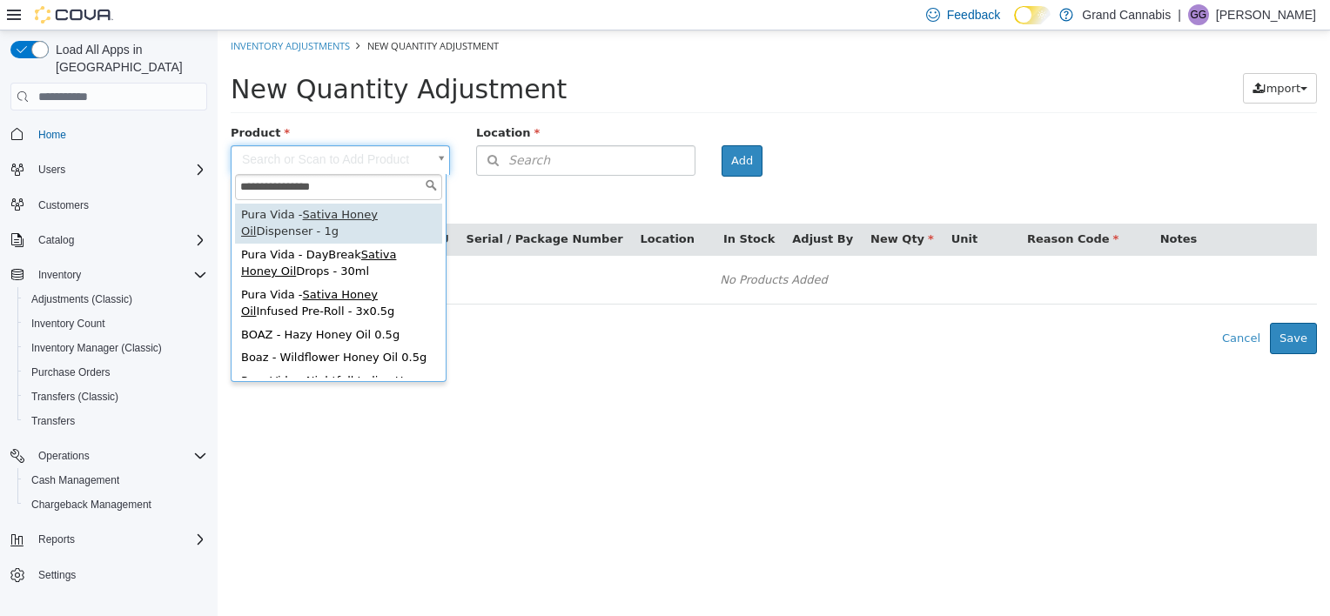
type input "**********"
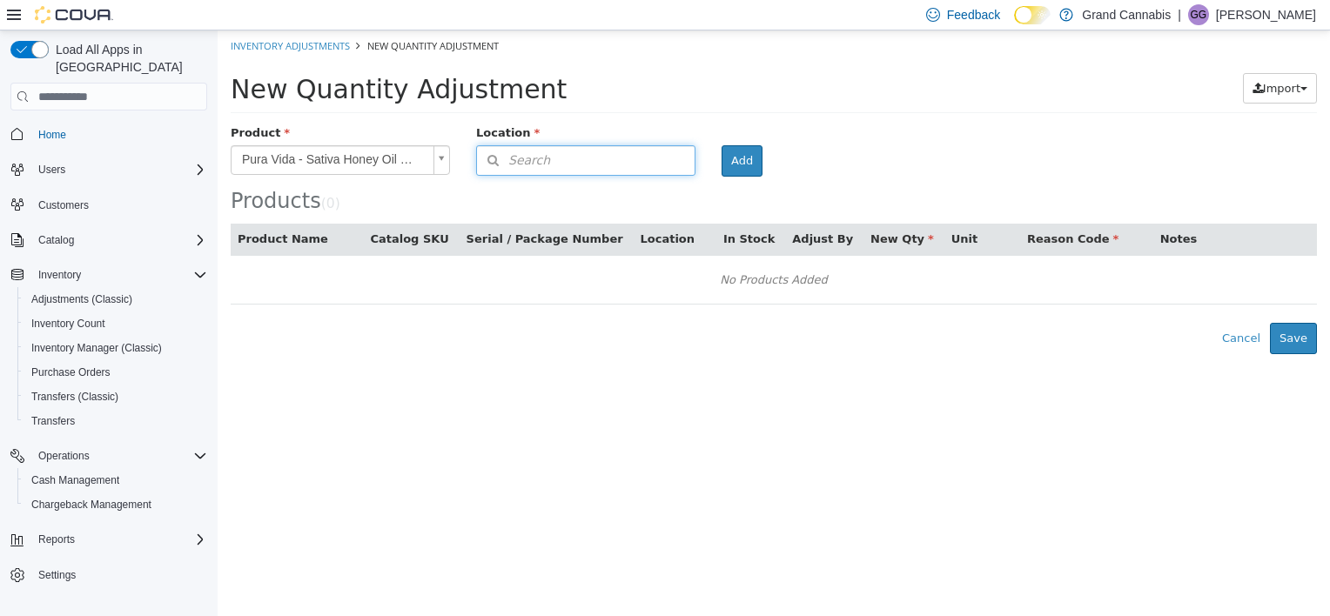
click at [586, 155] on button "Search" at bounding box center [585, 160] width 219 height 30
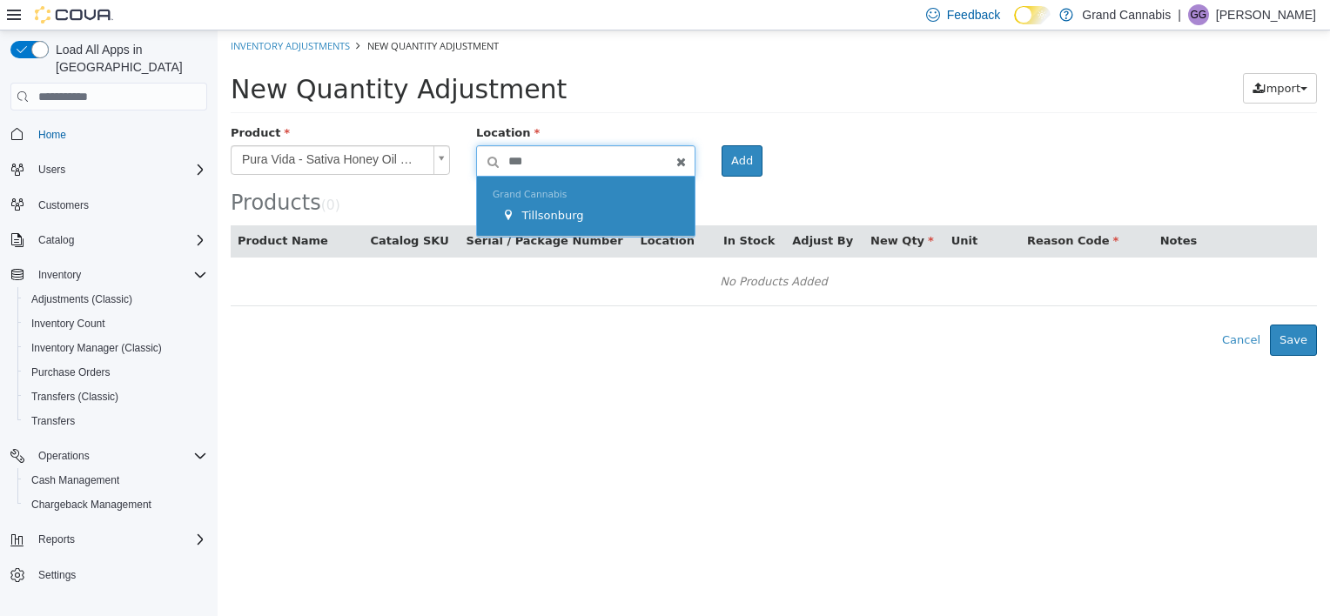
type input "***"
click at [571, 221] on span "Tillsonburg" at bounding box center [552, 215] width 62 height 13
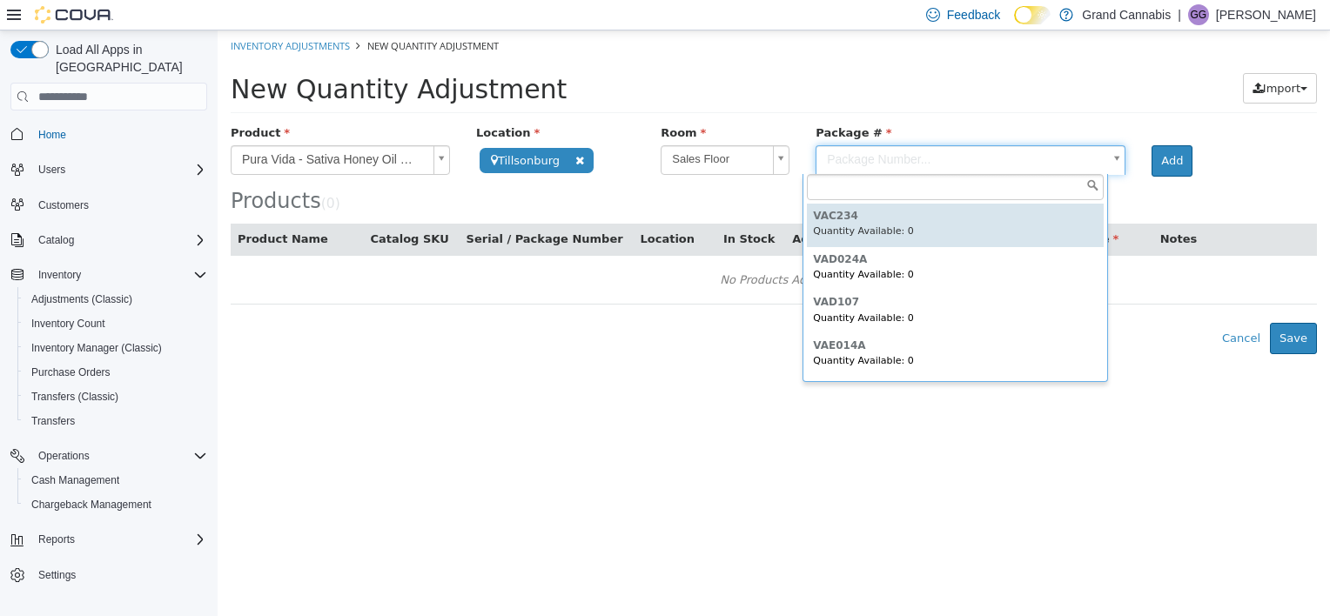
click at [903, 159] on body "**********" at bounding box center [774, 192] width 1112 height 324
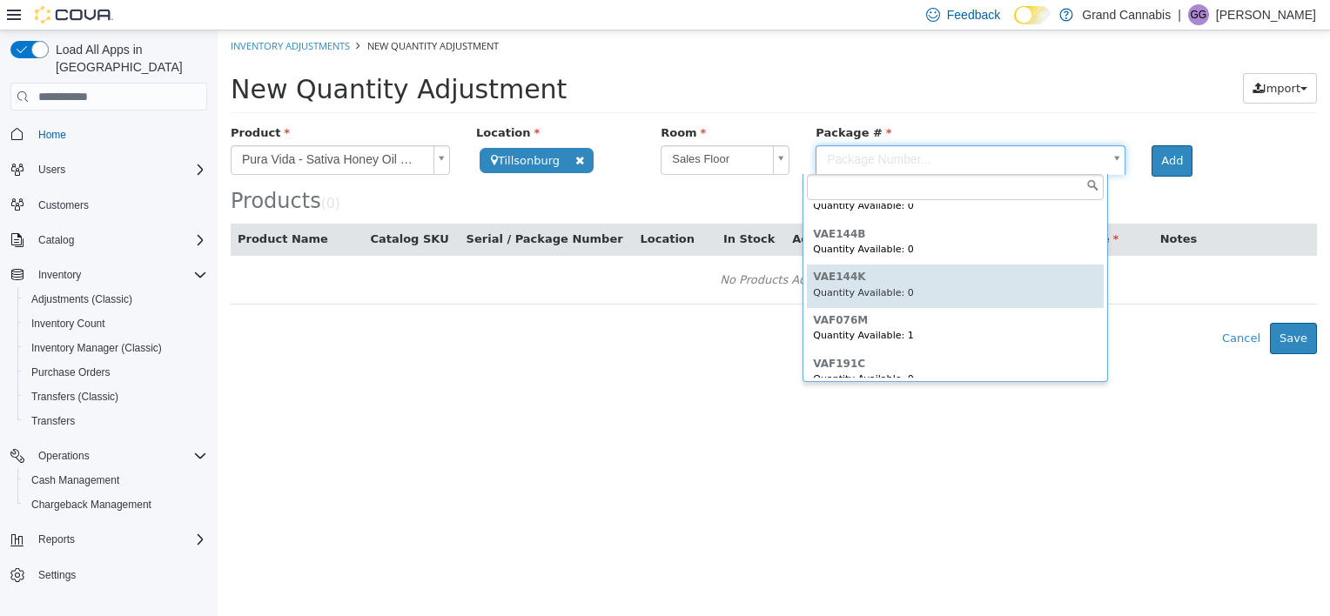
scroll to position [258, 0]
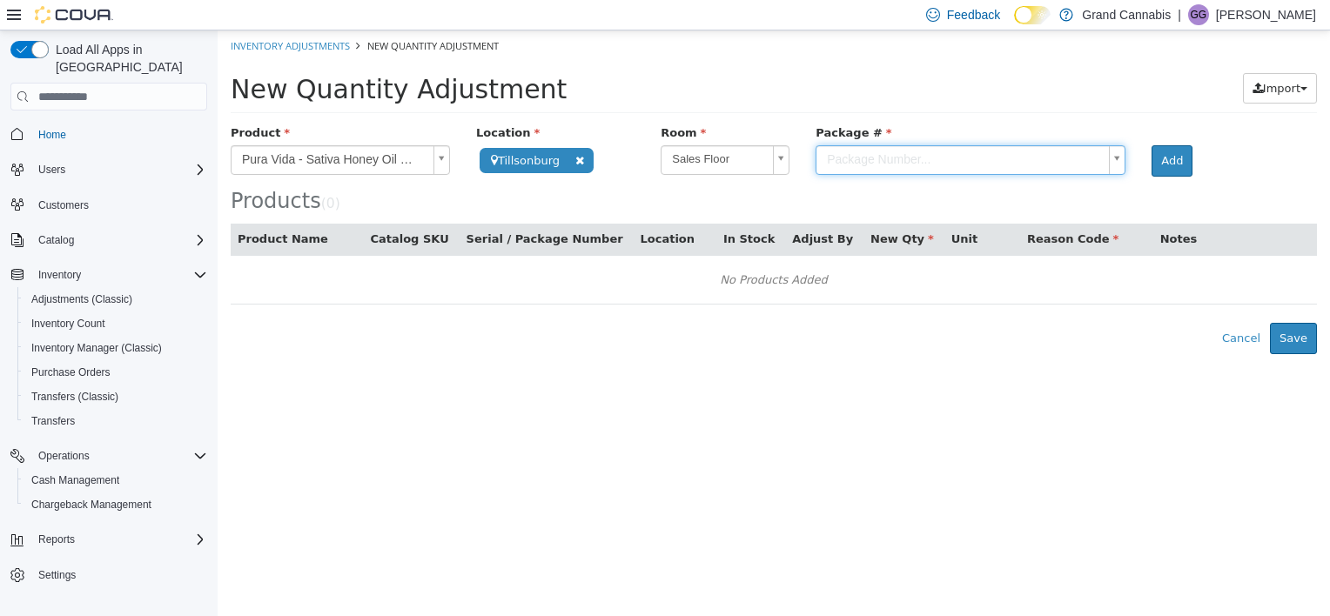
click at [343, 163] on body "**********" at bounding box center [774, 192] width 1112 height 324
click at [342, 164] on body "**********" at bounding box center [774, 192] width 1112 height 324
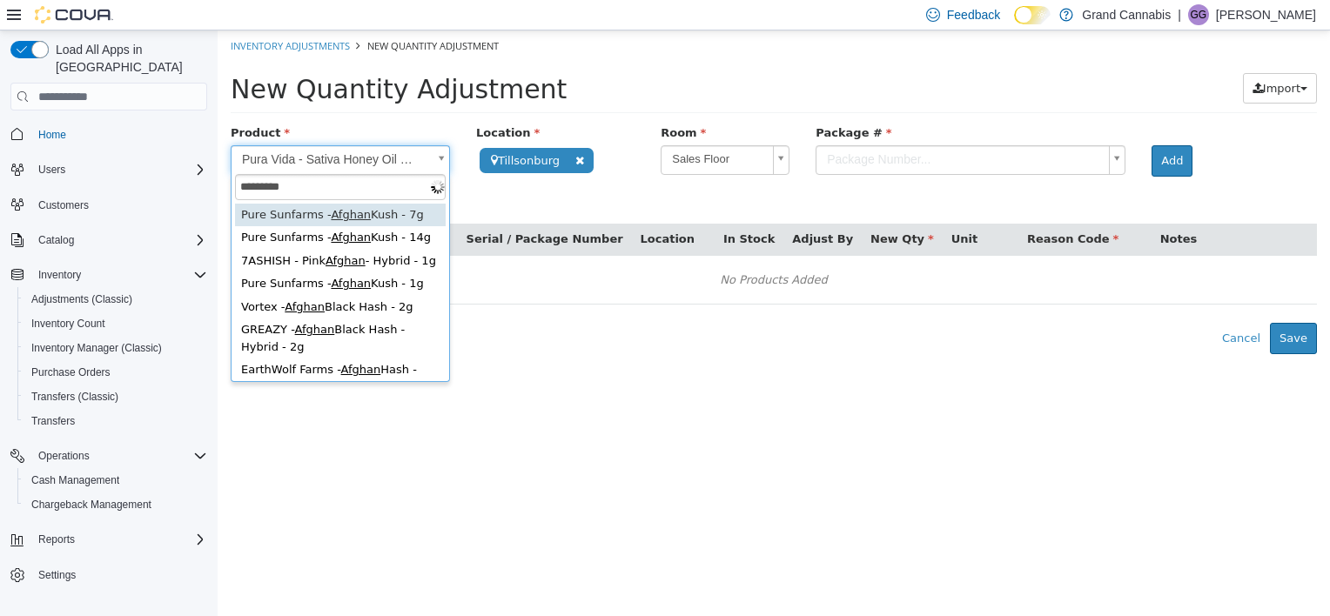
type input "**********"
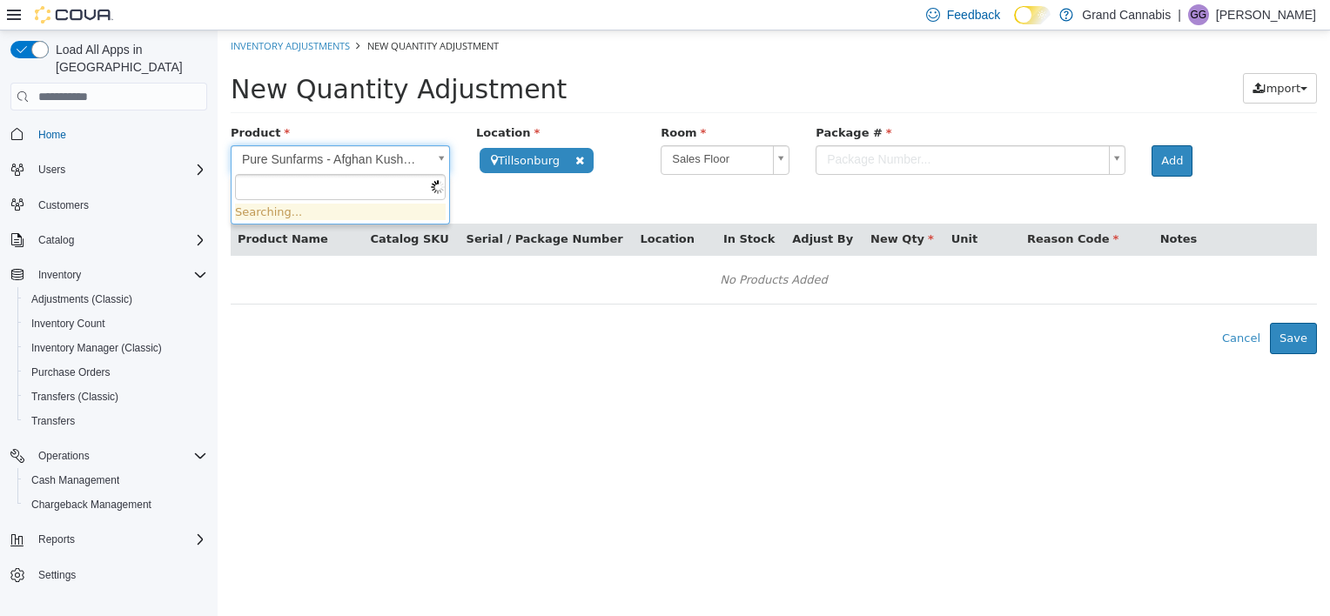
click at [342, 164] on body "**********" at bounding box center [774, 192] width 1112 height 324
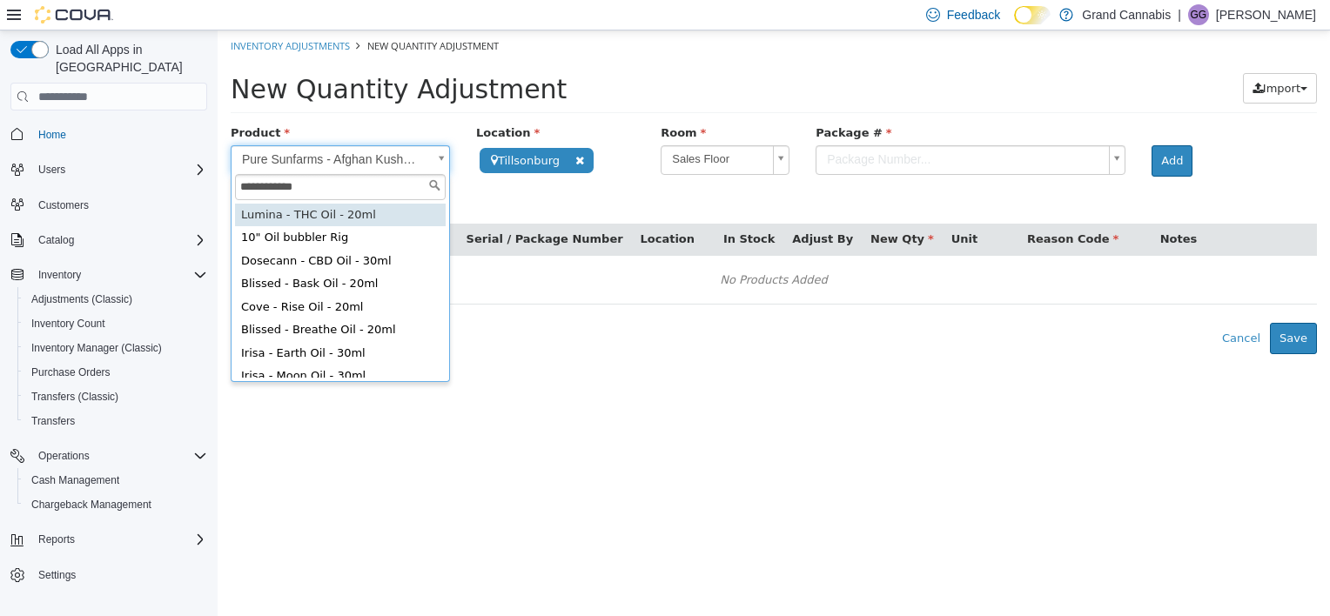
click at [258, 182] on input "**********" at bounding box center [340, 187] width 211 height 26
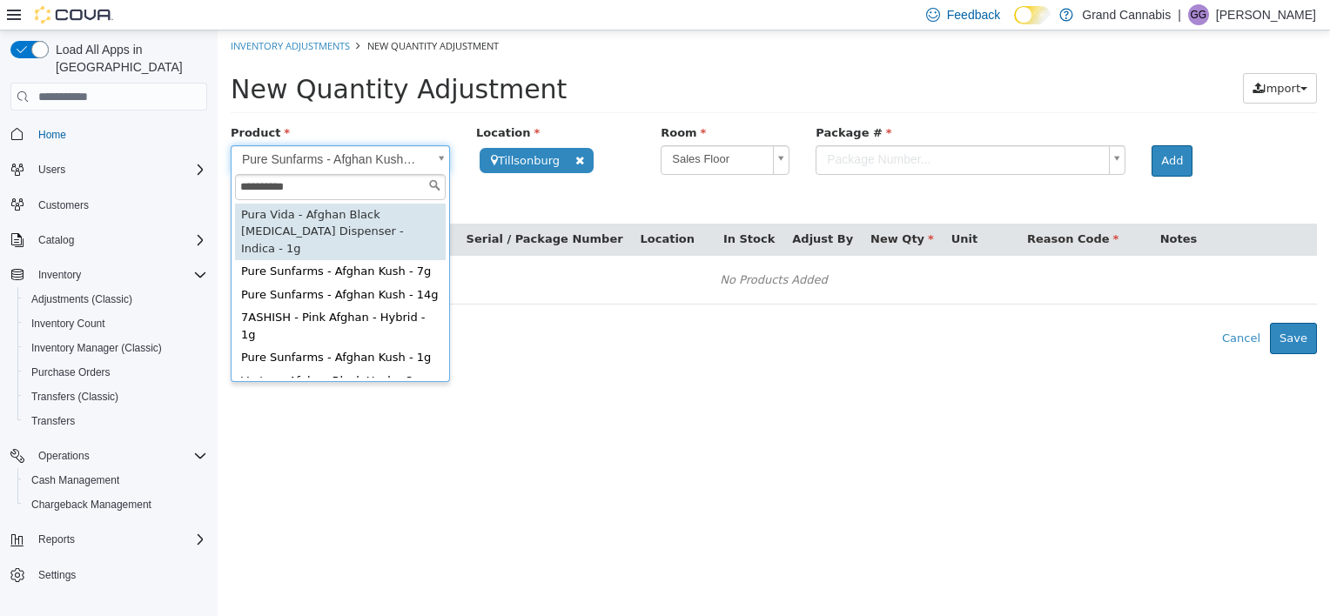
type input "**********"
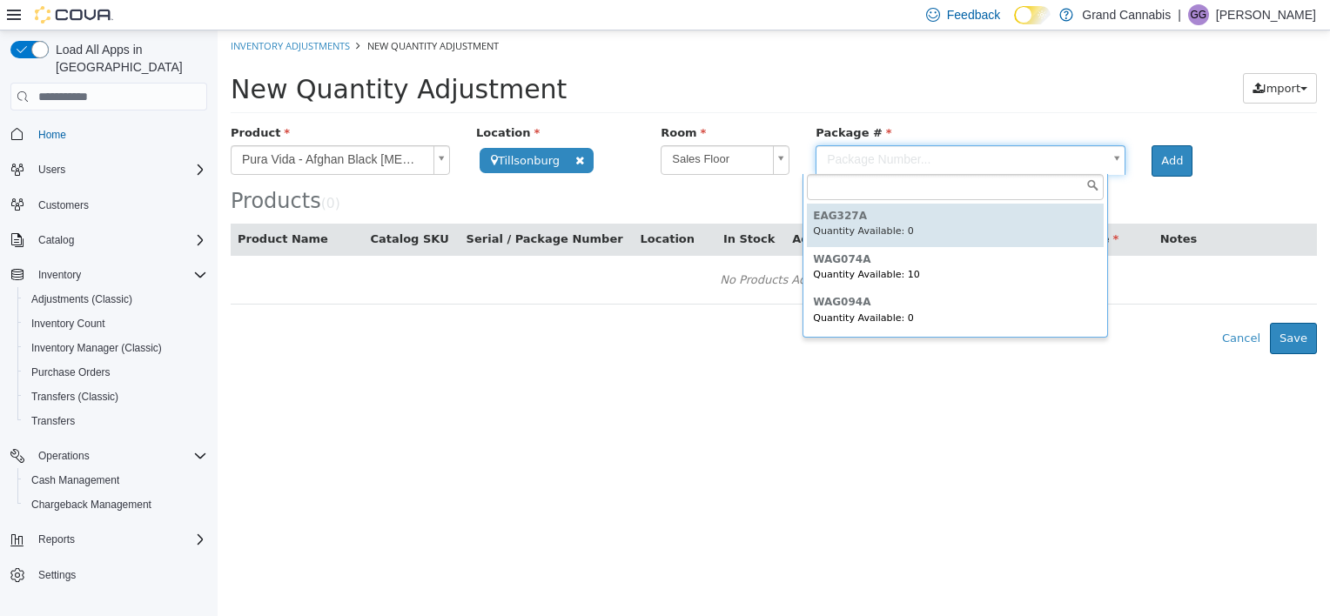
click at [865, 162] on body "**********" at bounding box center [774, 192] width 1112 height 324
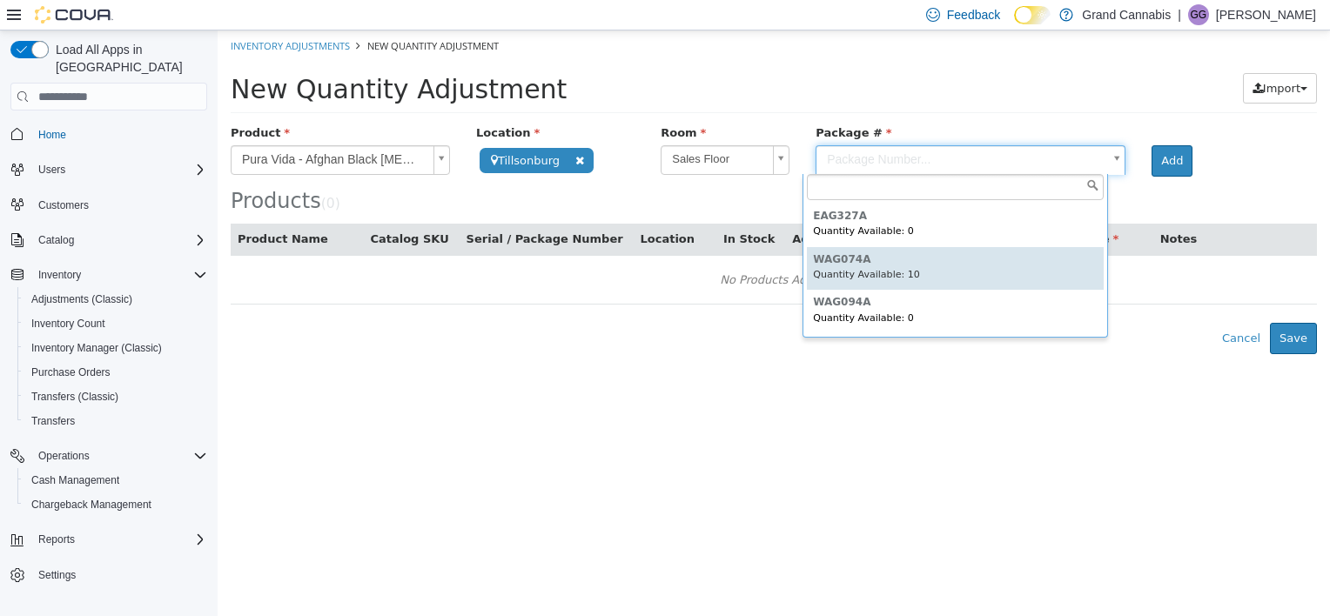
type input "*******"
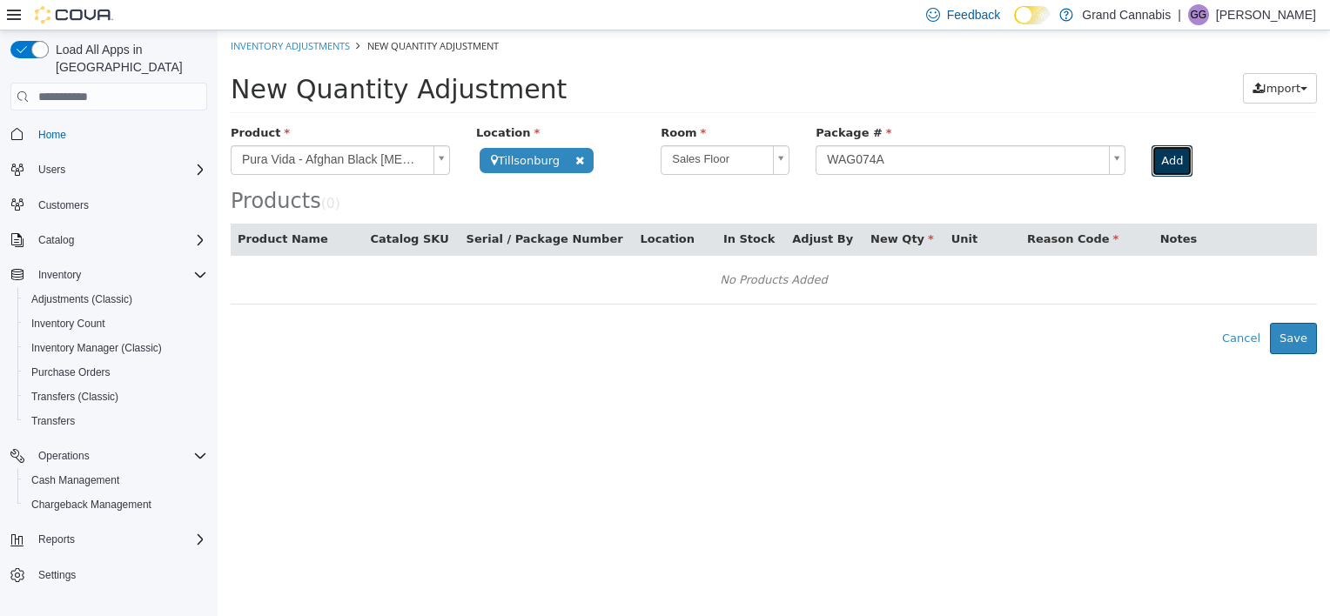
click at [1179, 151] on button "Add" at bounding box center [1171, 160] width 41 height 31
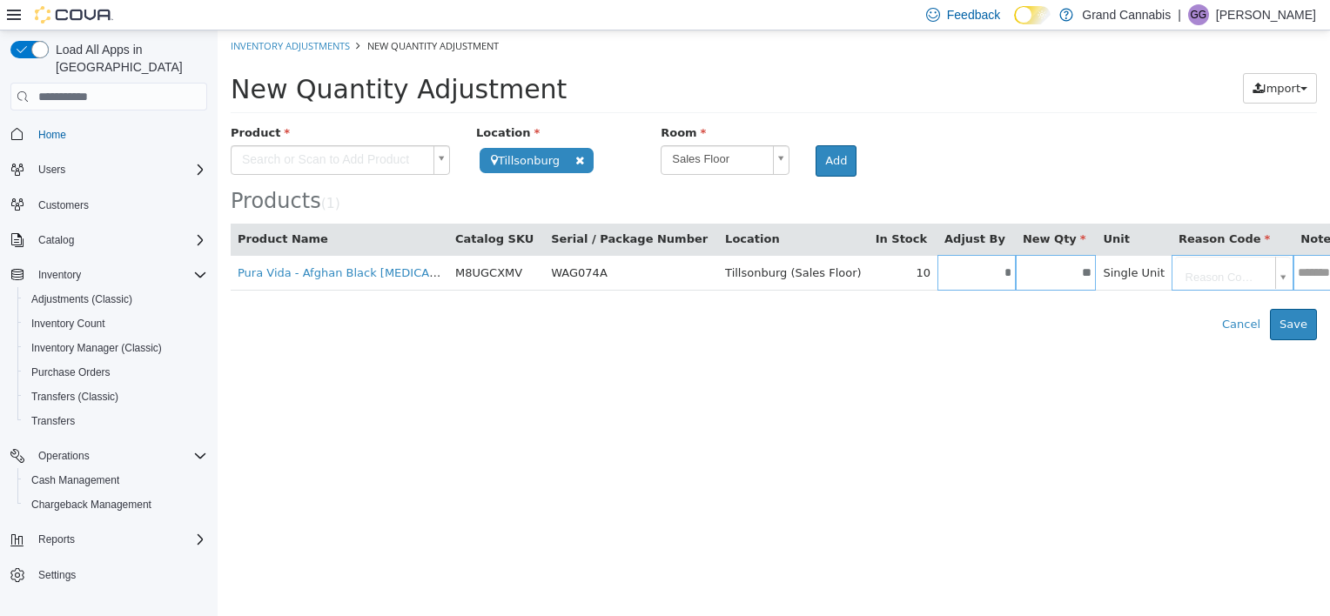
click at [405, 165] on body "**********" at bounding box center [774, 185] width 1112 height 310
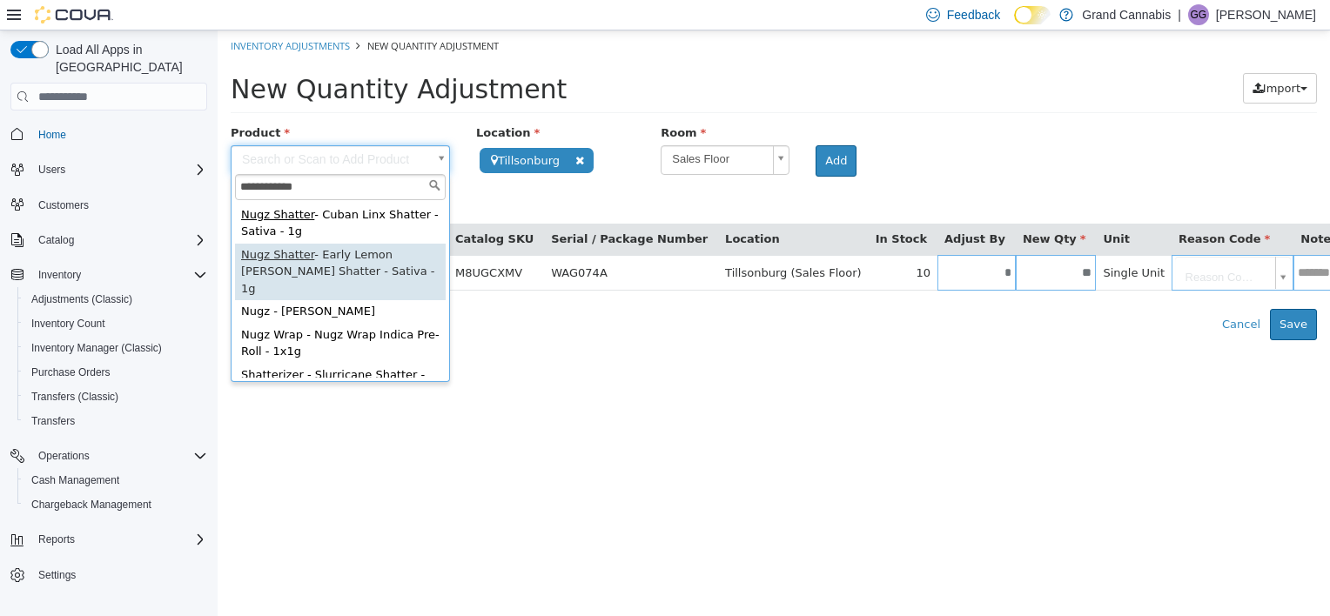
type input "**********"
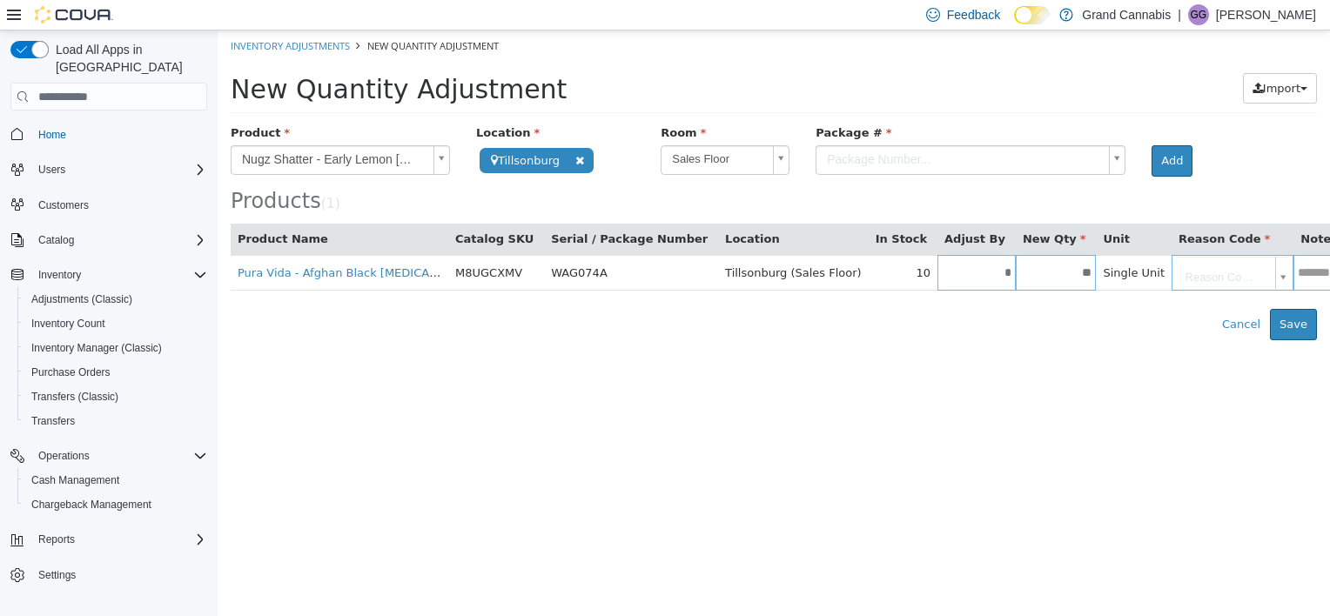
click at [918, 166] on body "**********" at bounding box center [774, 185] width 1112 height 310
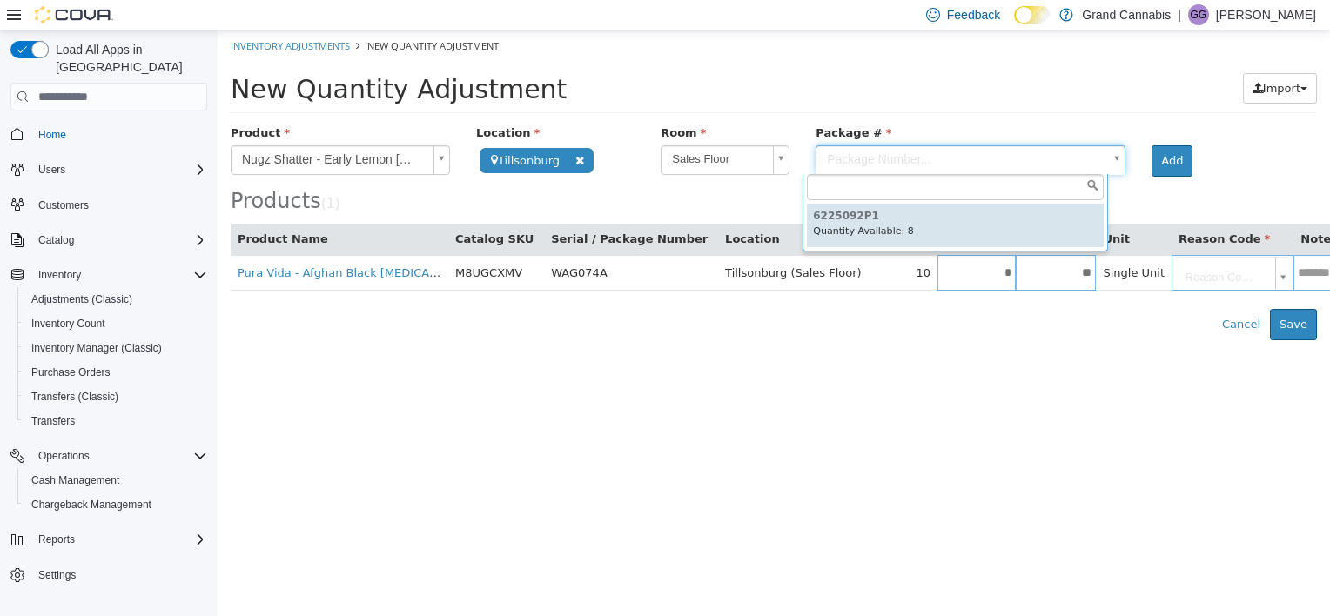
type input "*********"
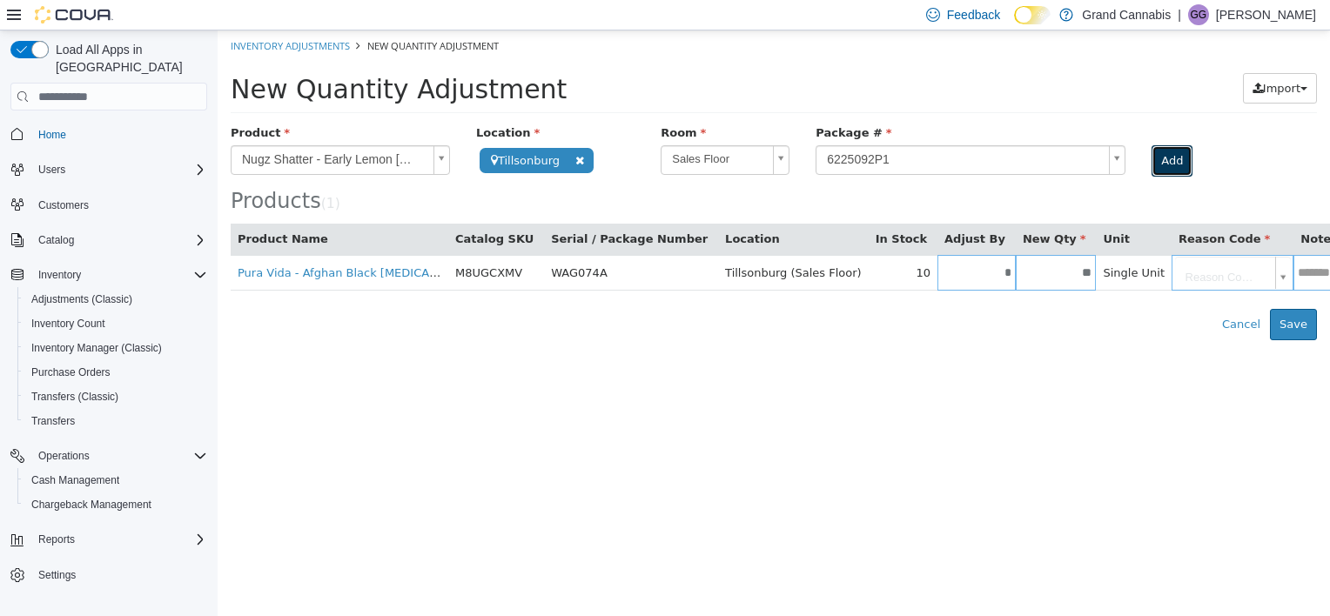
click at [1154, 169] on button "Add" at bounding box center [1171, 160] width 41 height 31
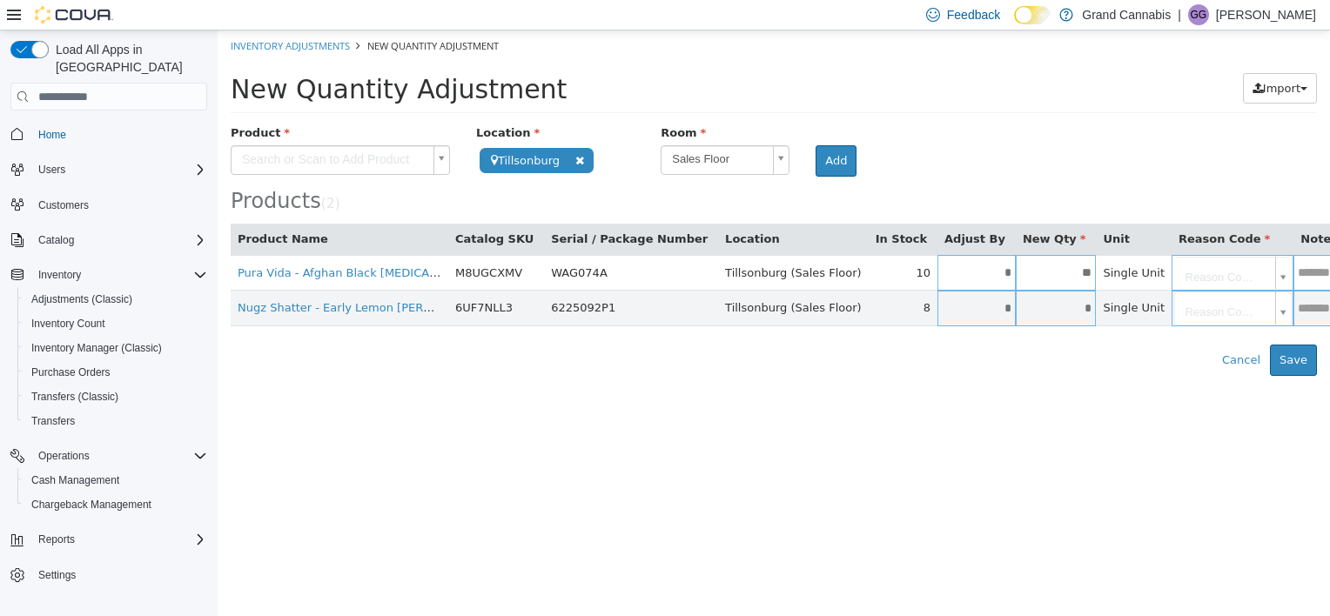
click at [389, 163] on body "**********" at bounding box center [774, 202] width 1112 height 345
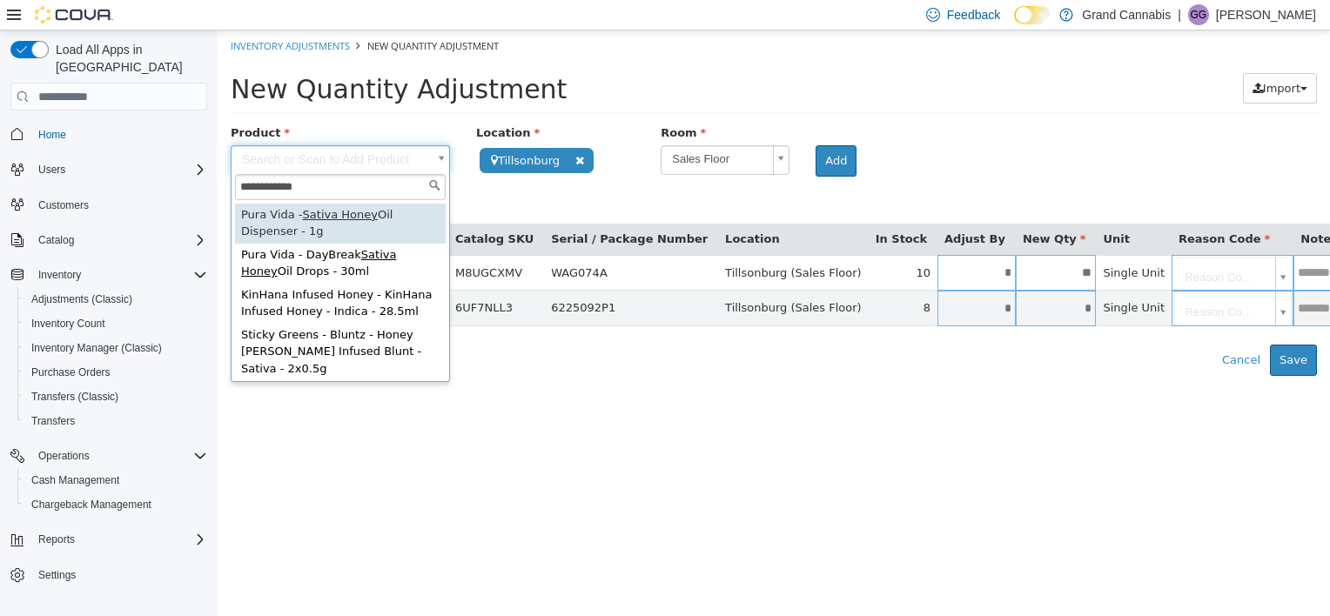
type input "**********"
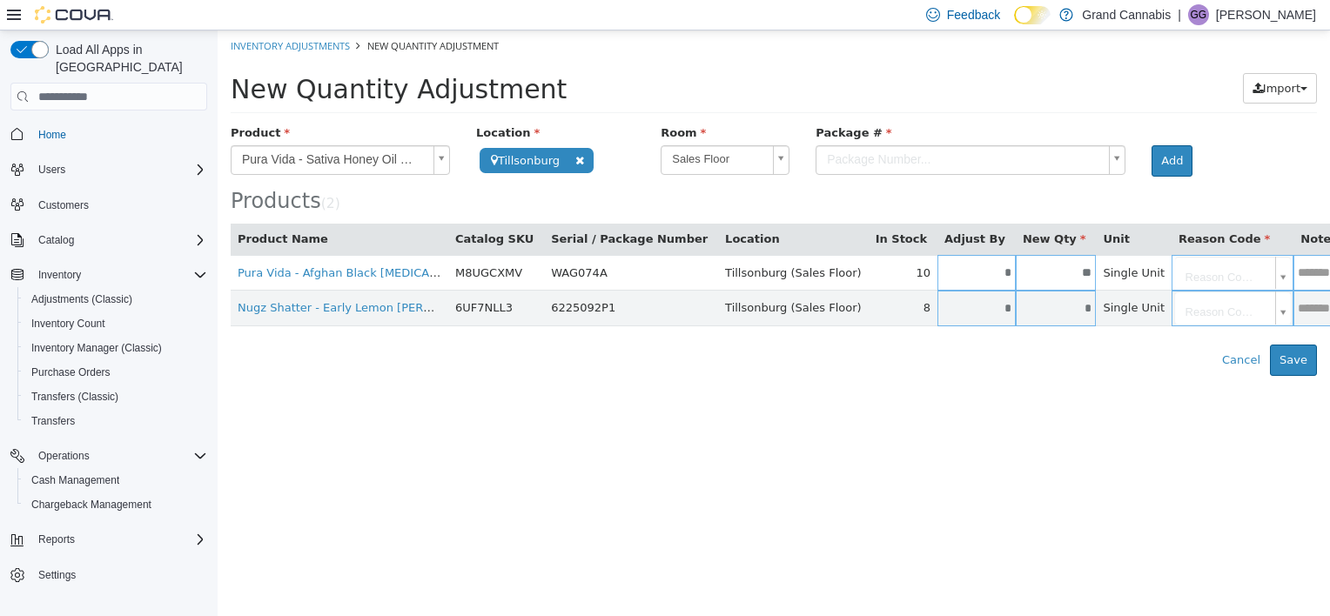
click at [842, 171] on body "**********" at bounding box center [774, 202] width 1112 height 345
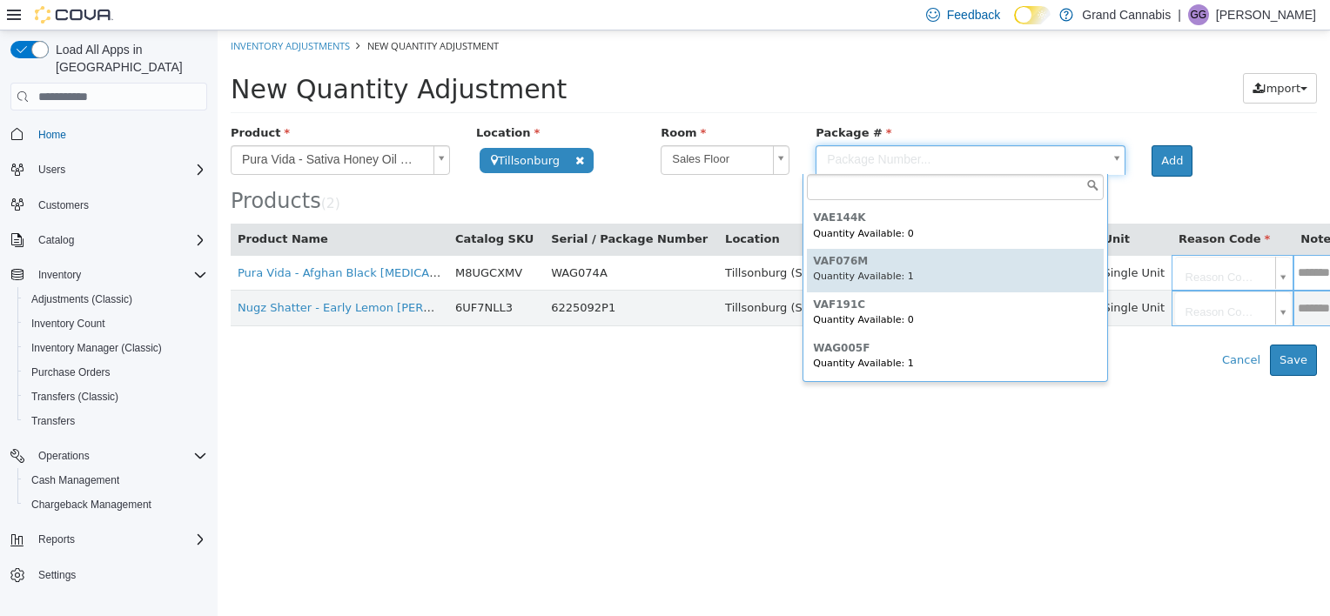
type input "*******"
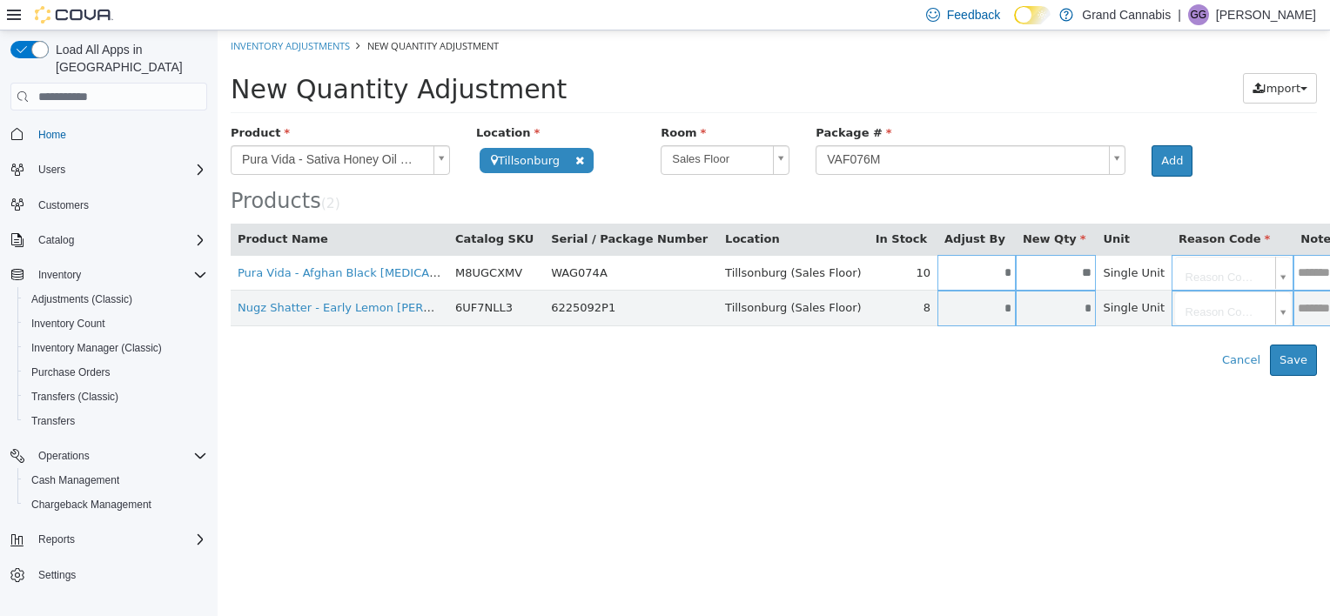
click at [1154, 176] on div "Products ( 2 )" at bounding box center [774, 168] width 1086 height 89
click at [1154, 172] on button "Add" at bounding box center [1171, 160] width 41 height 31
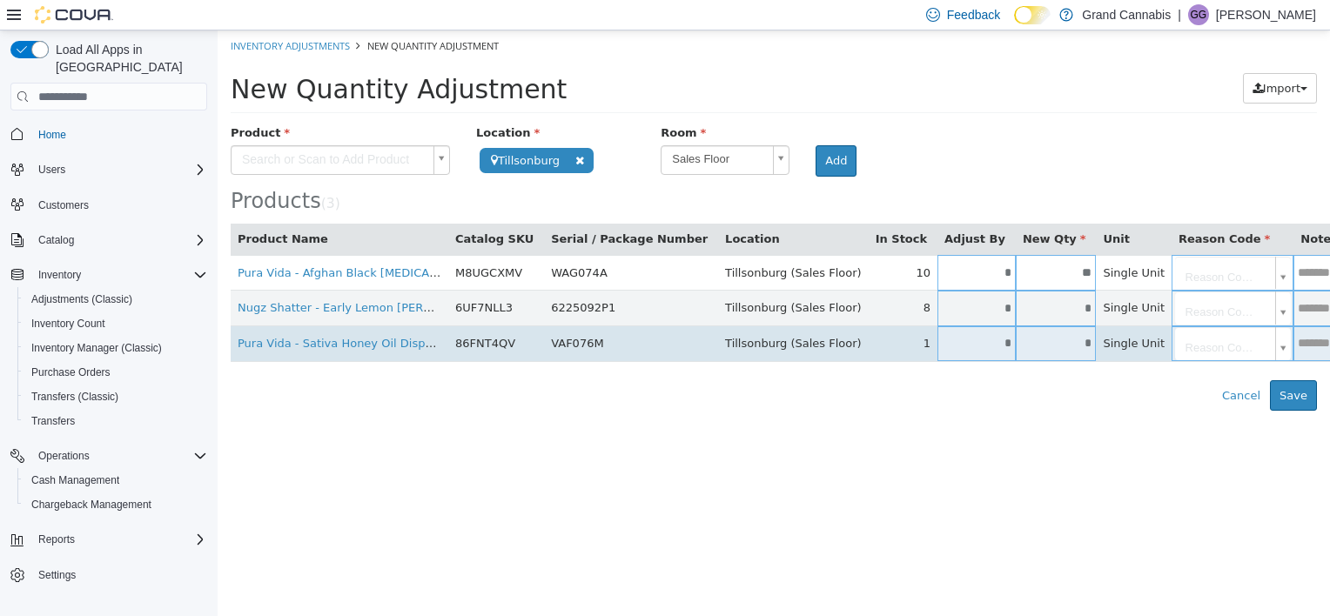
click at [937, 337] on input "*" at bounding box center [976, 343] width 78 height 13
click at [937, 337] on input "****" at bounding box center [976, 343] width 78 height 13
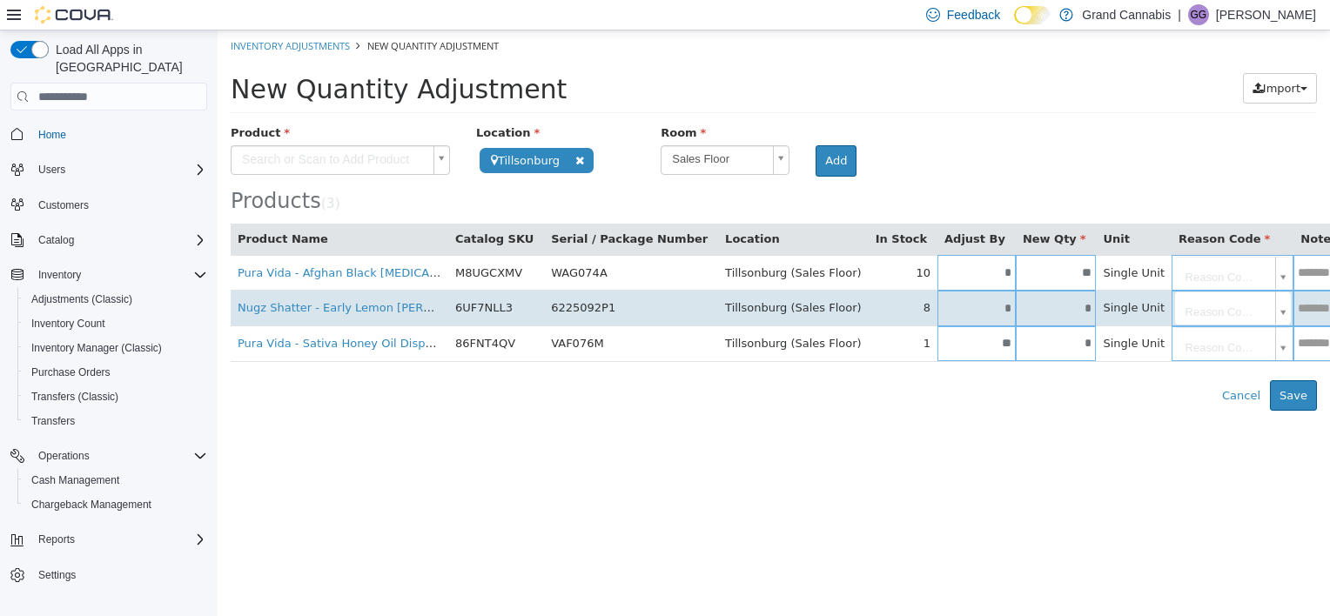
type input "**"
type input "*"
click at [937, 310] on input "*" at bounding box center [976, 308] width 78 height 13
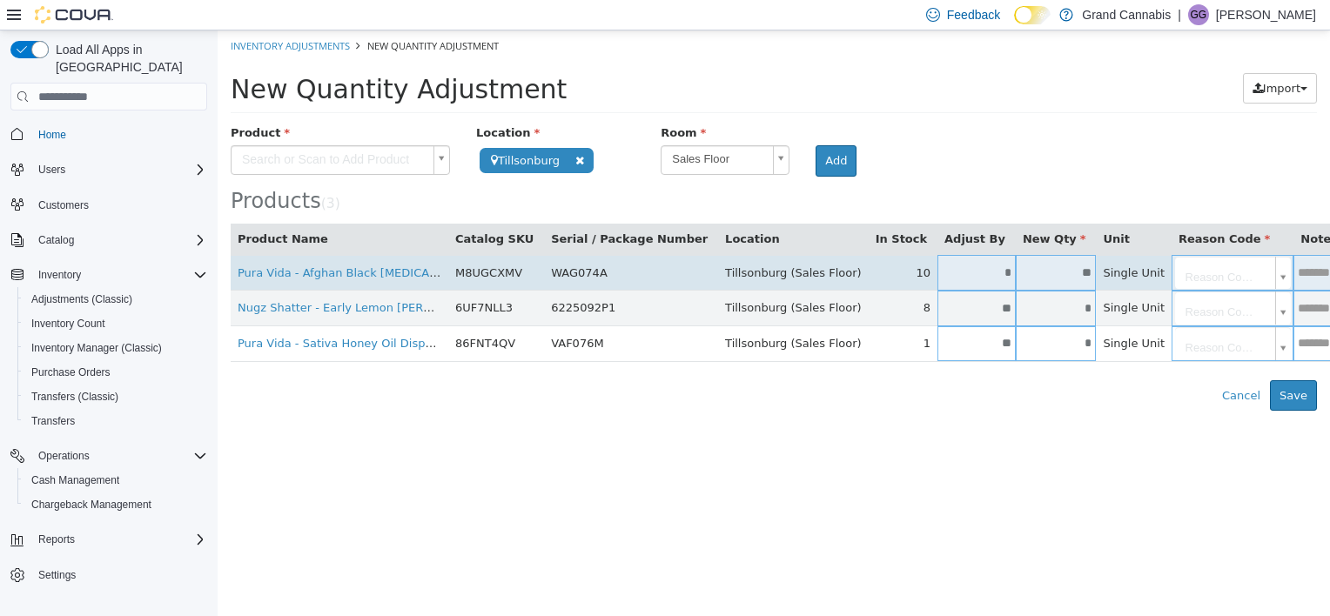
type input "**"
type input "*"
click at [937, 269] on input "*" at bounding box center [976, 272] width 78 height 13
type input "*"
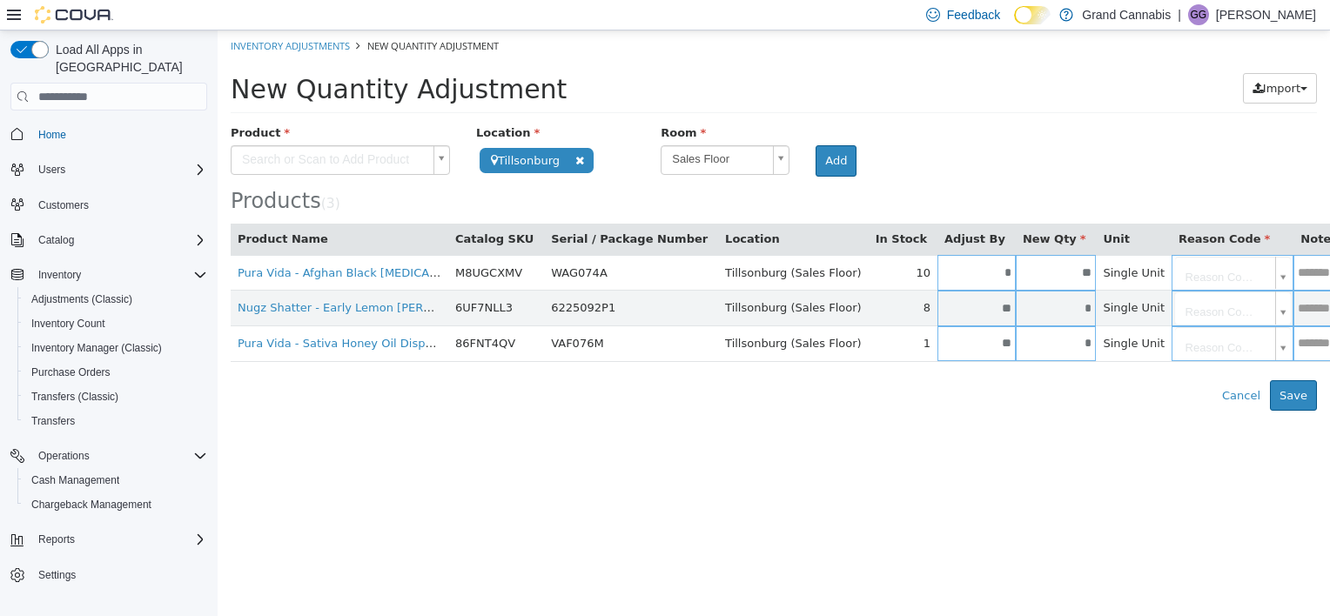
type input "**"
click at [1128, 284] on body "**********" at bounding box center [774, 220] width 1112 height 380
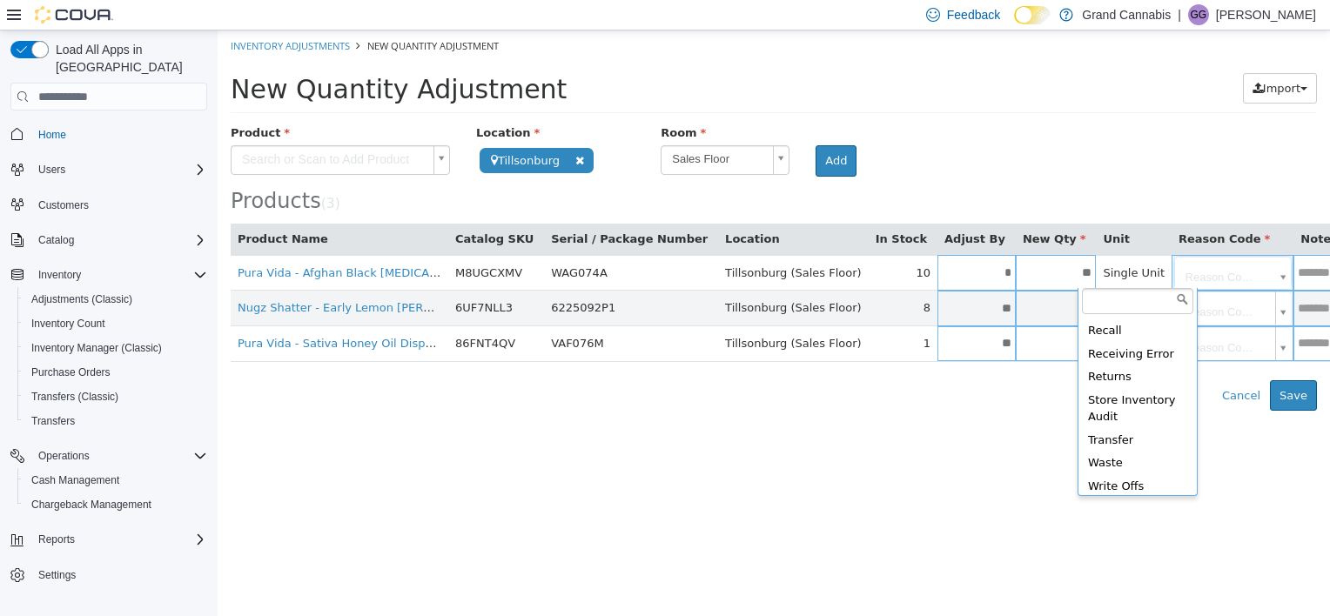
scroll to position [430, 0]
type input "**********"
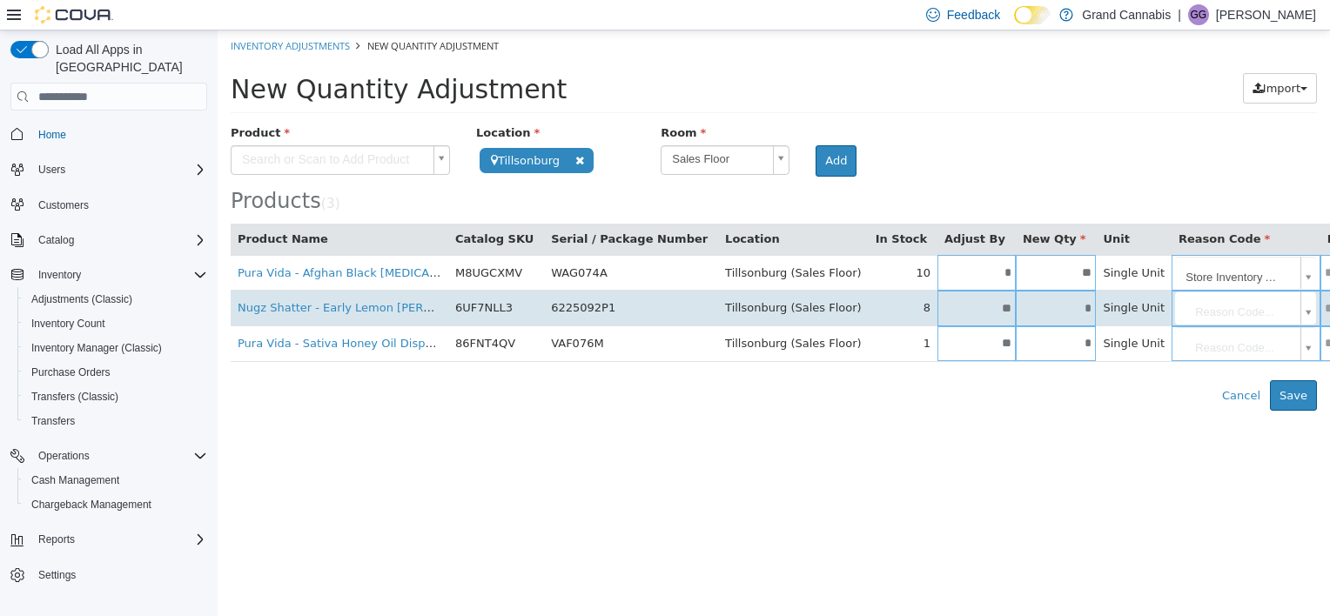
click at [1134, 319] on body "**********" at bounding box center [774, 220] width 1112 height 380
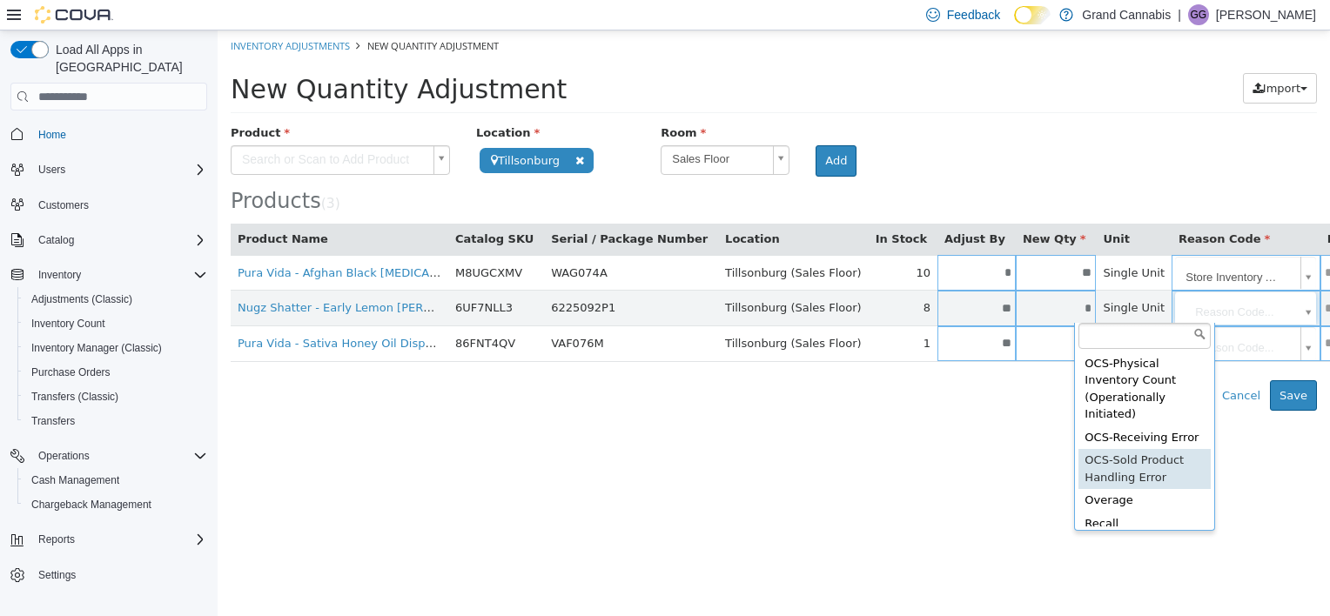
scroll to position [317, 0]
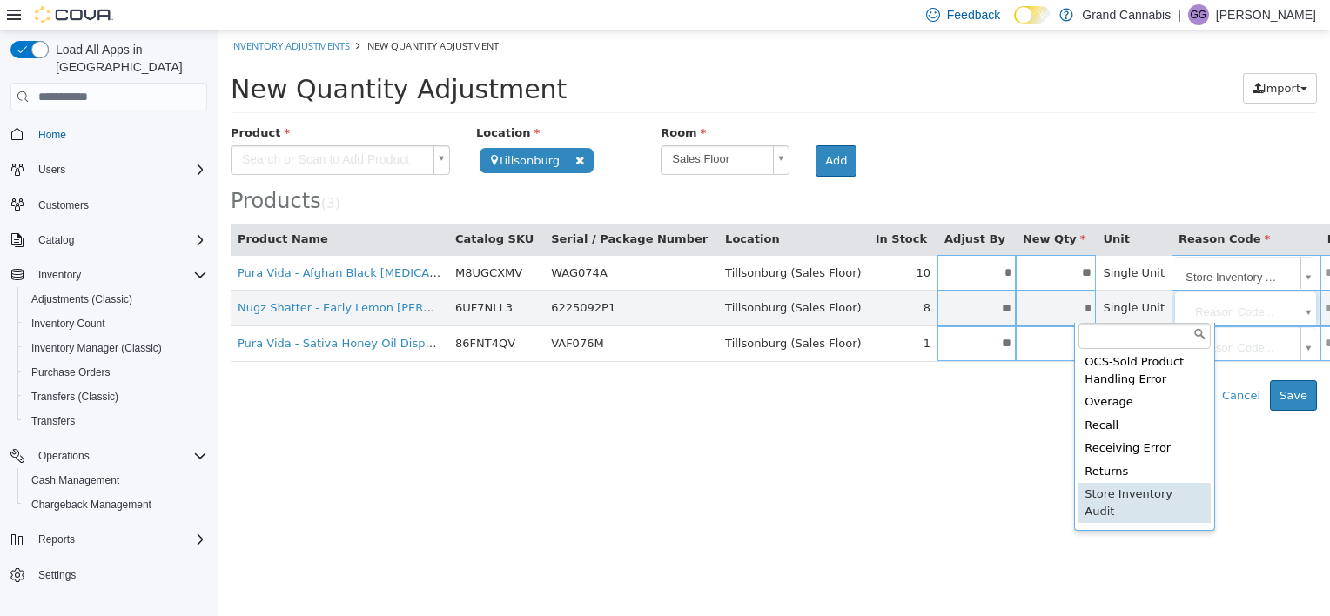
type input "**********"
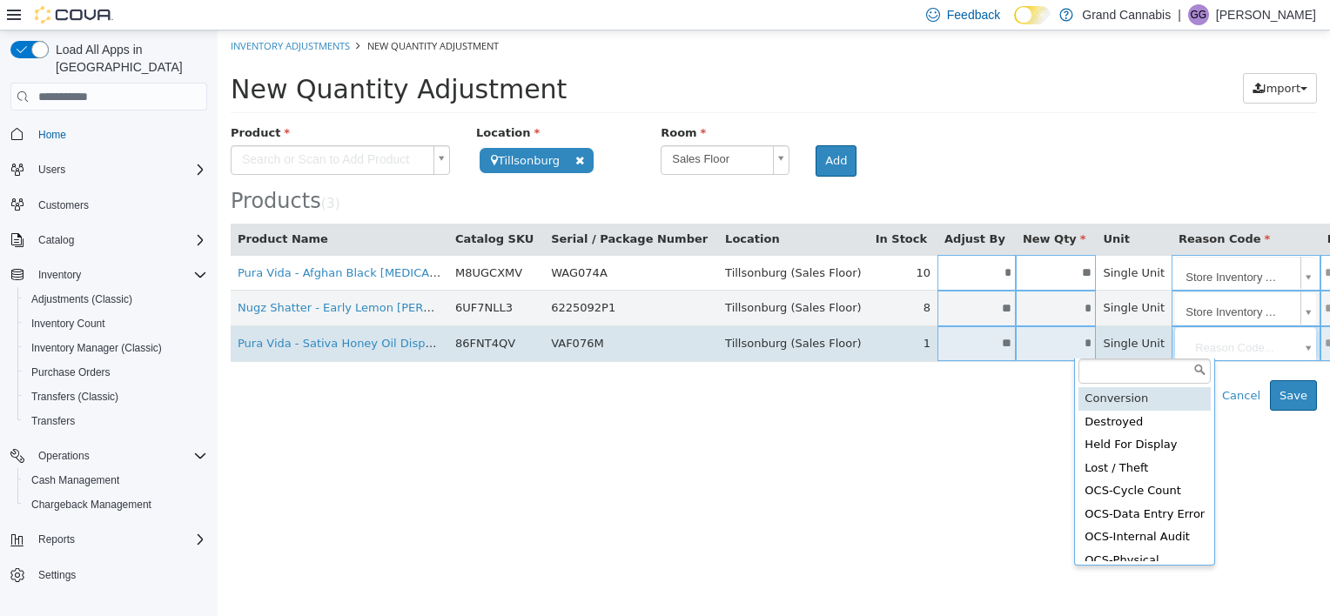
click at [1142, 354] on body "**********" at bounding box center [774, 220] width 1112 height 380
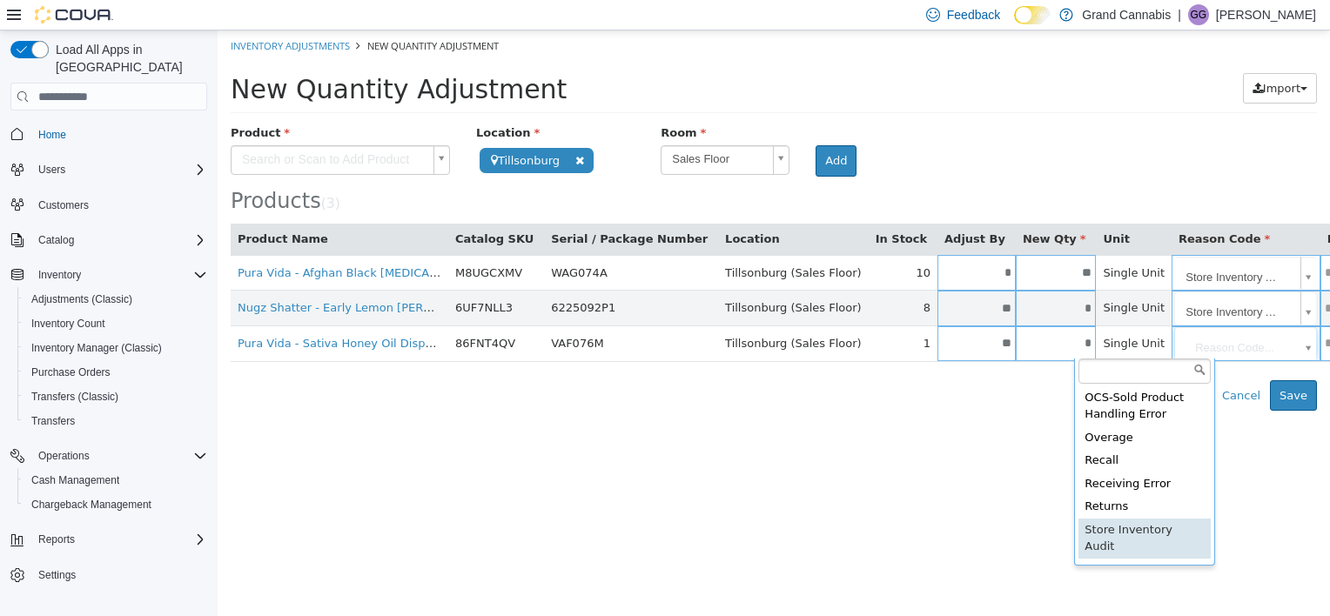
type input "**********"
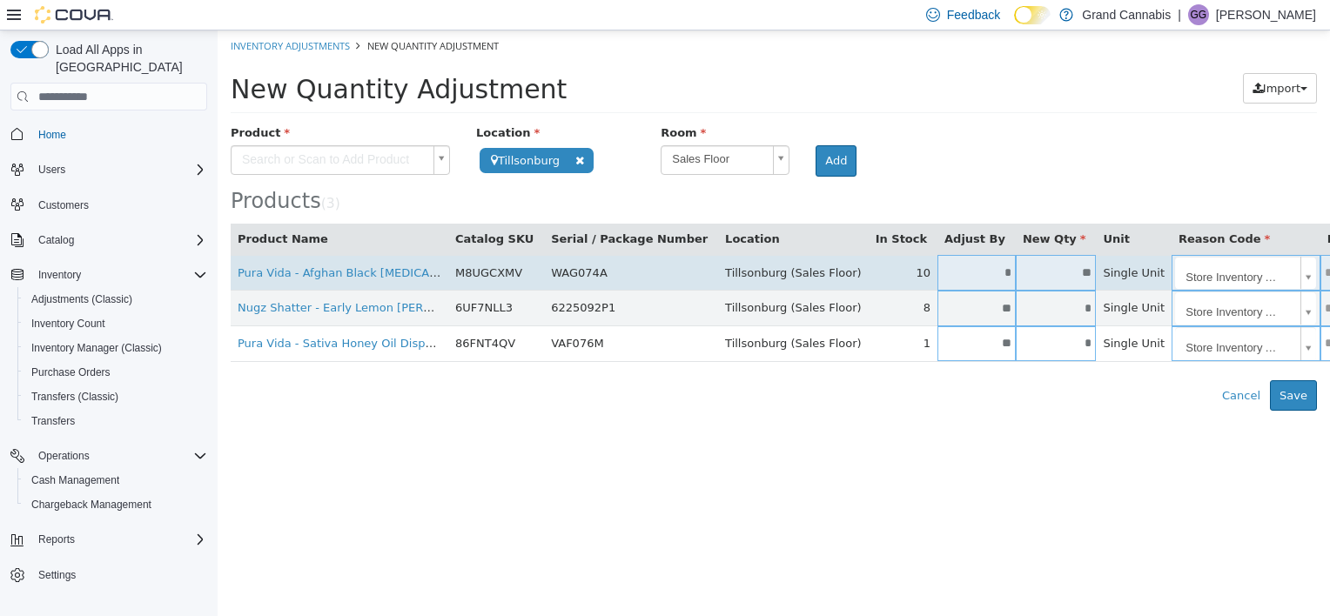
click at [1320, 280] on td at bounding box center [1347, 273] width 54 height 36
click at [1320, 271] on input "text" at bounding box center [1347, 272] width 54 height 13
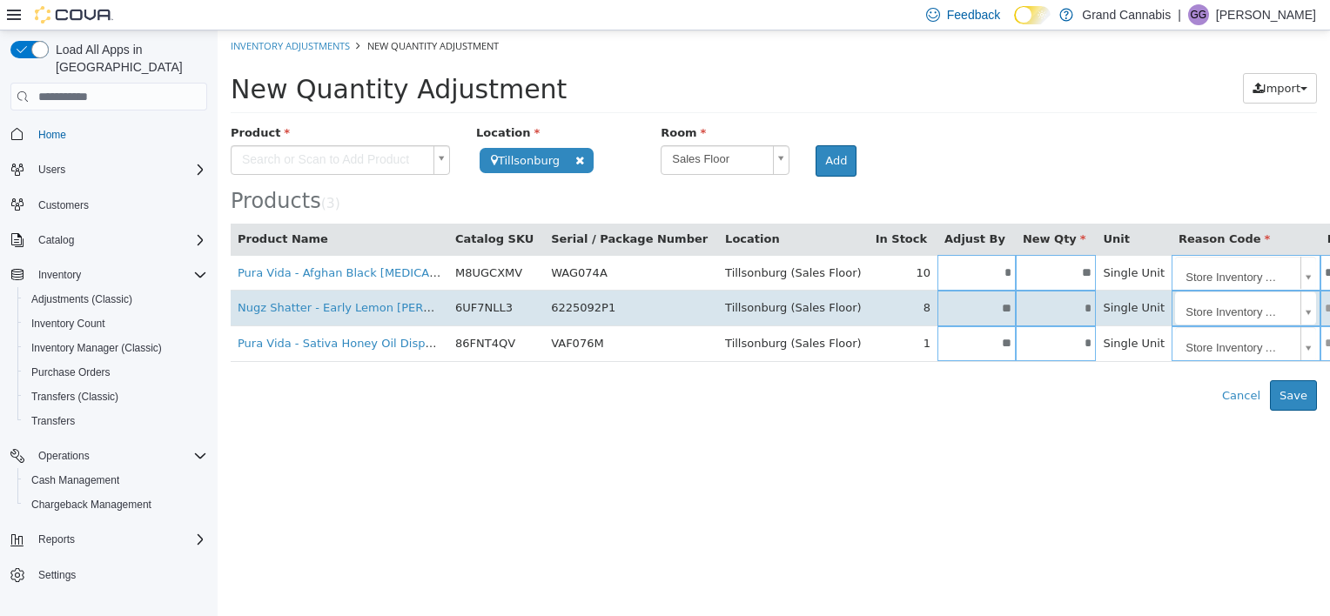
type input "**********"
click at [1320, 314] on input "text" at bounding box center [1351, 308] width 62 height 13
type input "**********"
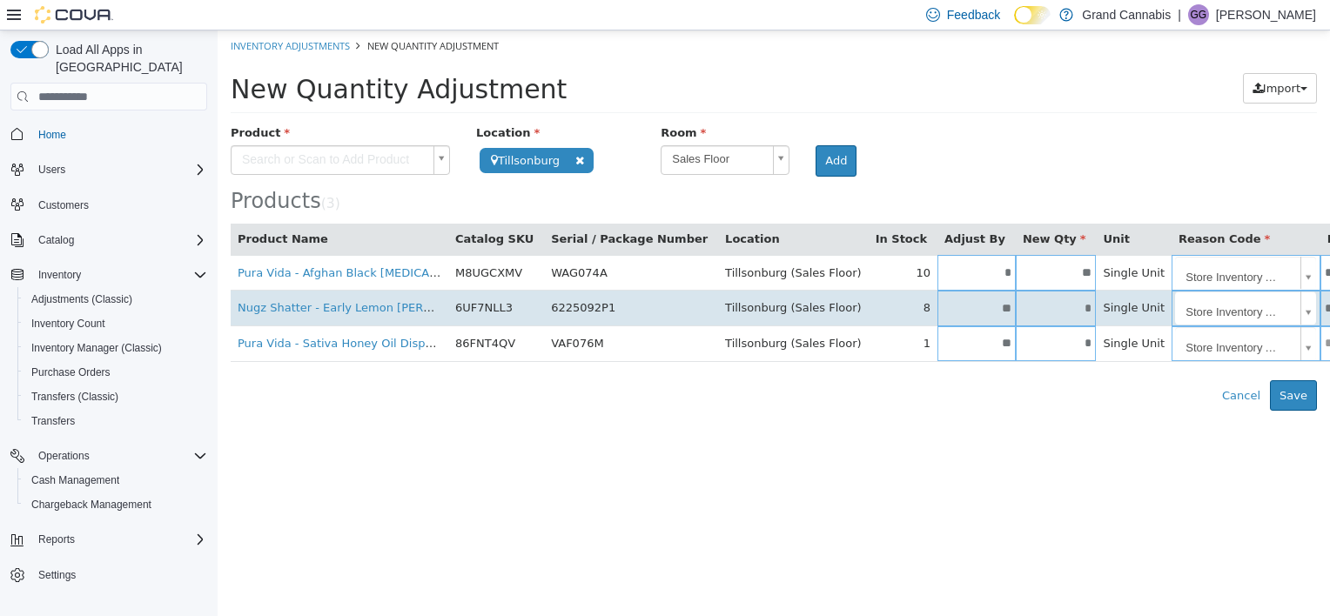
scroll to position [0, 0]
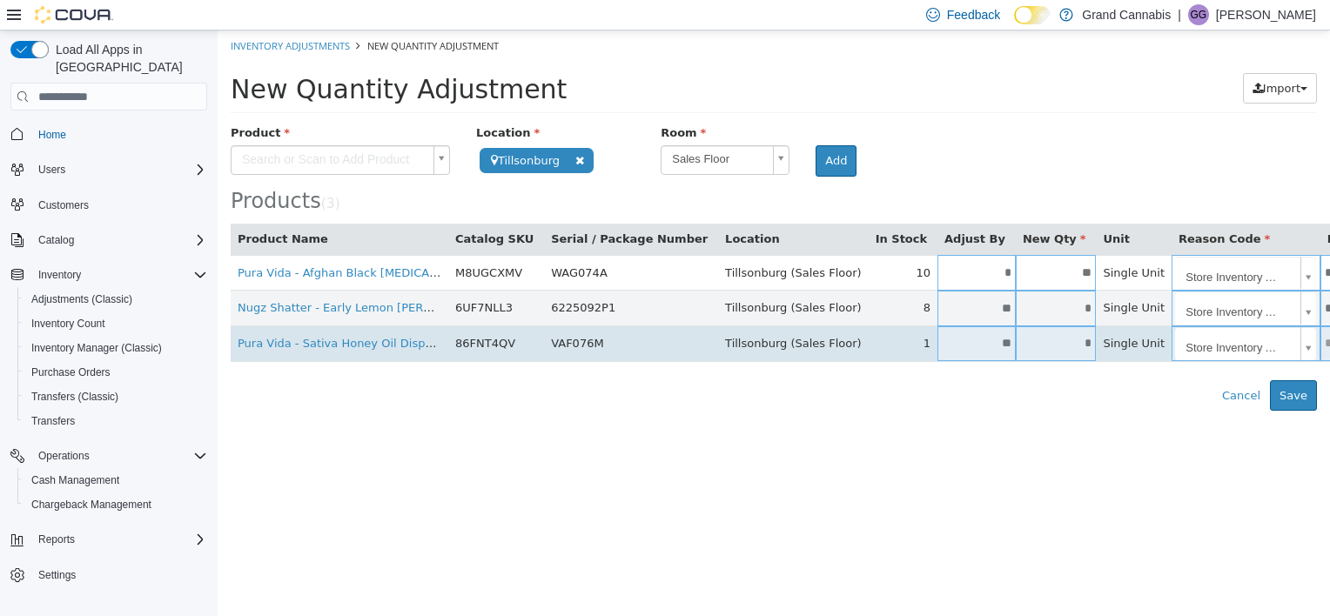
click at [1320, 339] on input "text" at bounding box center [1351, 343] width 62 height 13
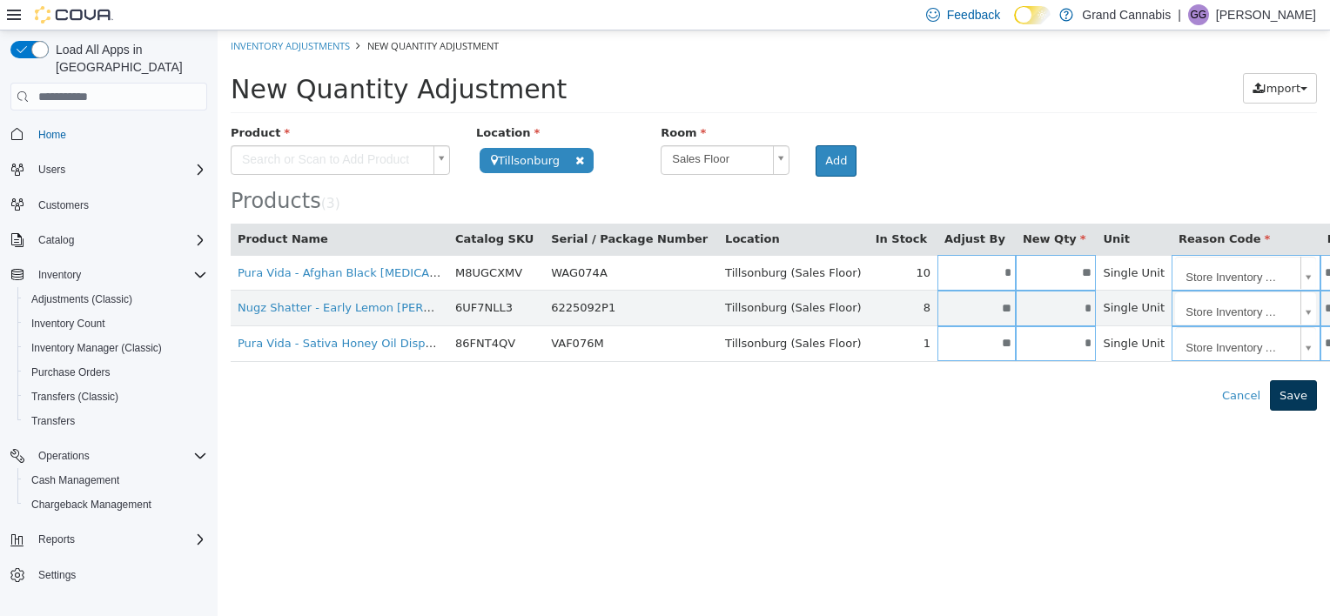
type input "**********"
click at [1303, 397] on button "Save" at bounding box center [1292, 395] width 47 height 31
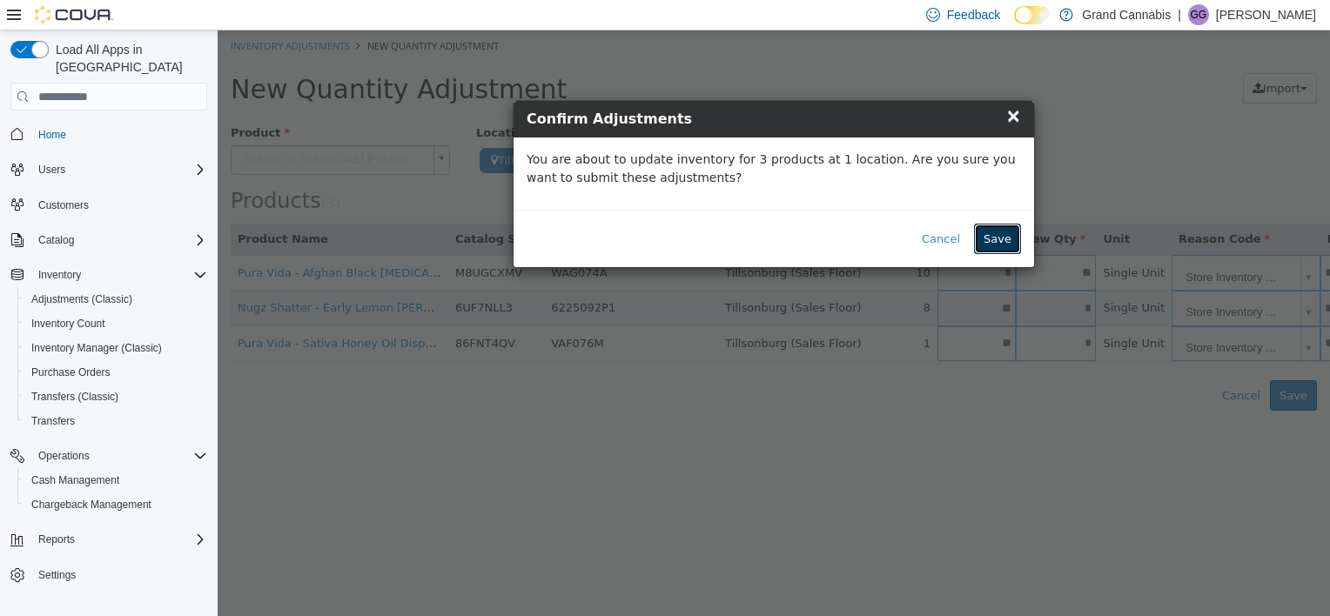
click at [984, 237] on button "Save" at bounding box center [997, 239] width 47 height 31
